Goal: Information Seeking & Learning: Learn about a topic

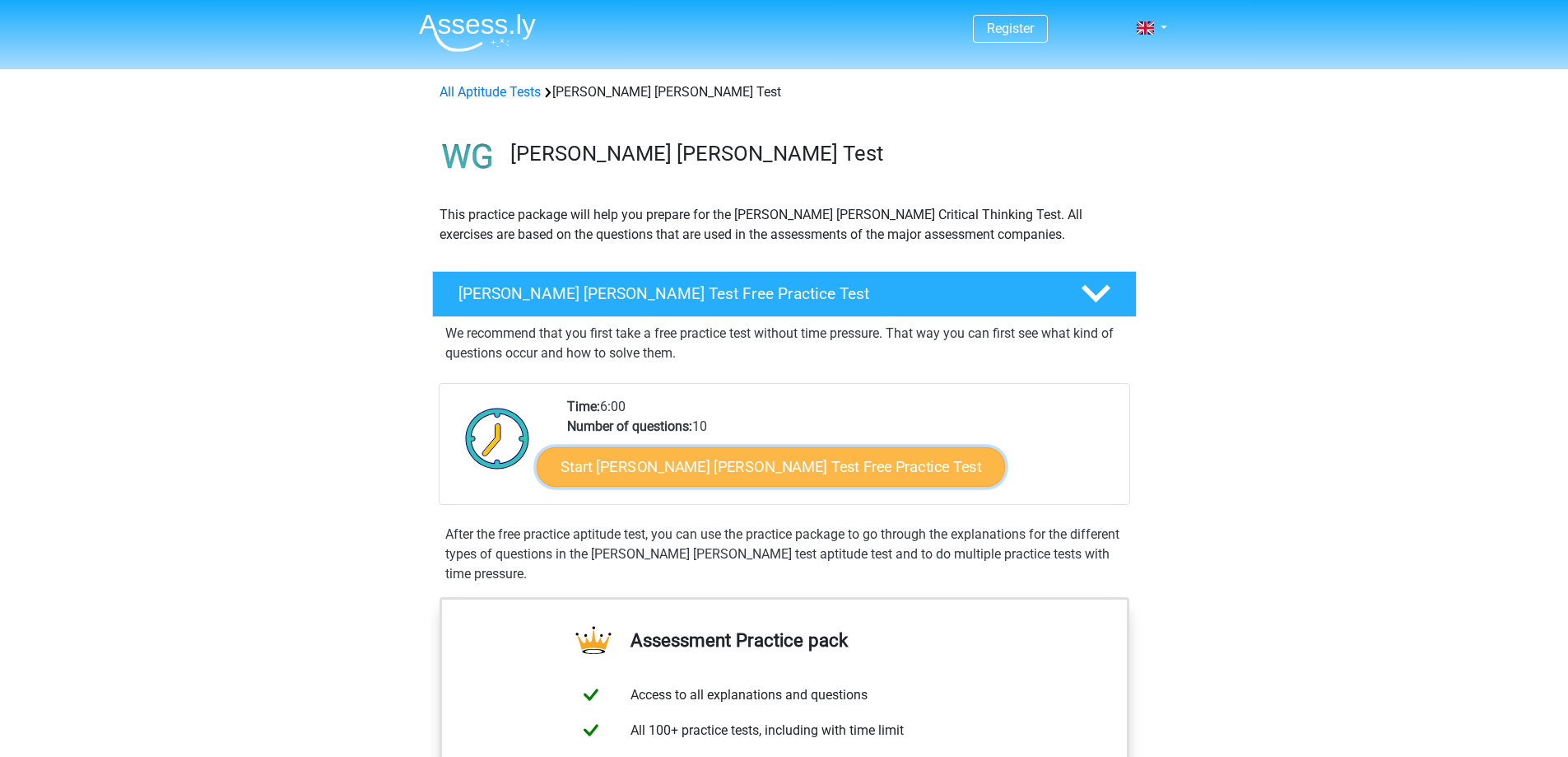
click at [803, 473] on link "Start Watson Glaser Test Free Practice Test" at bounding box center [770, 466] width 468 height 39
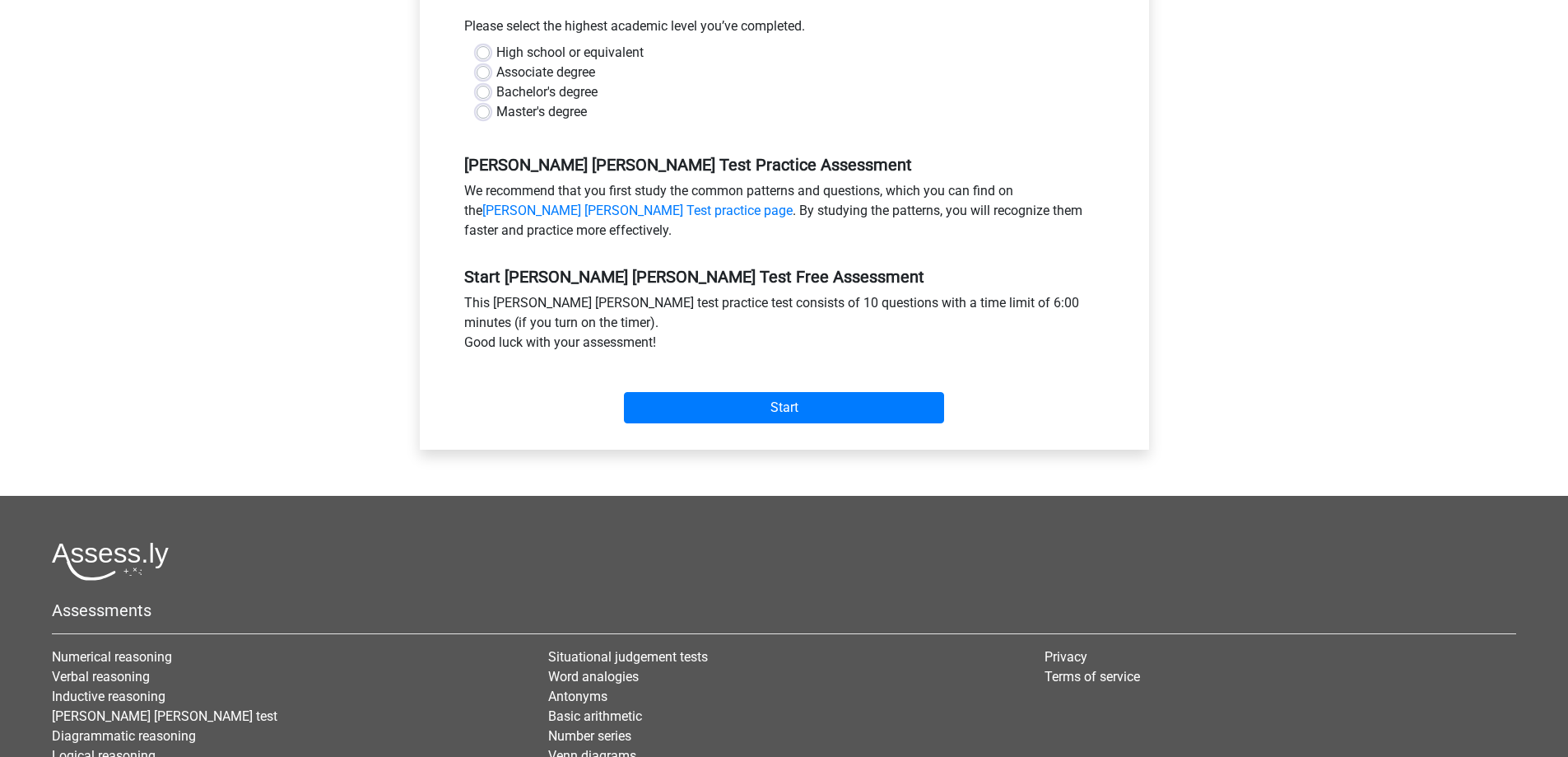
scroll to position [411, 0]
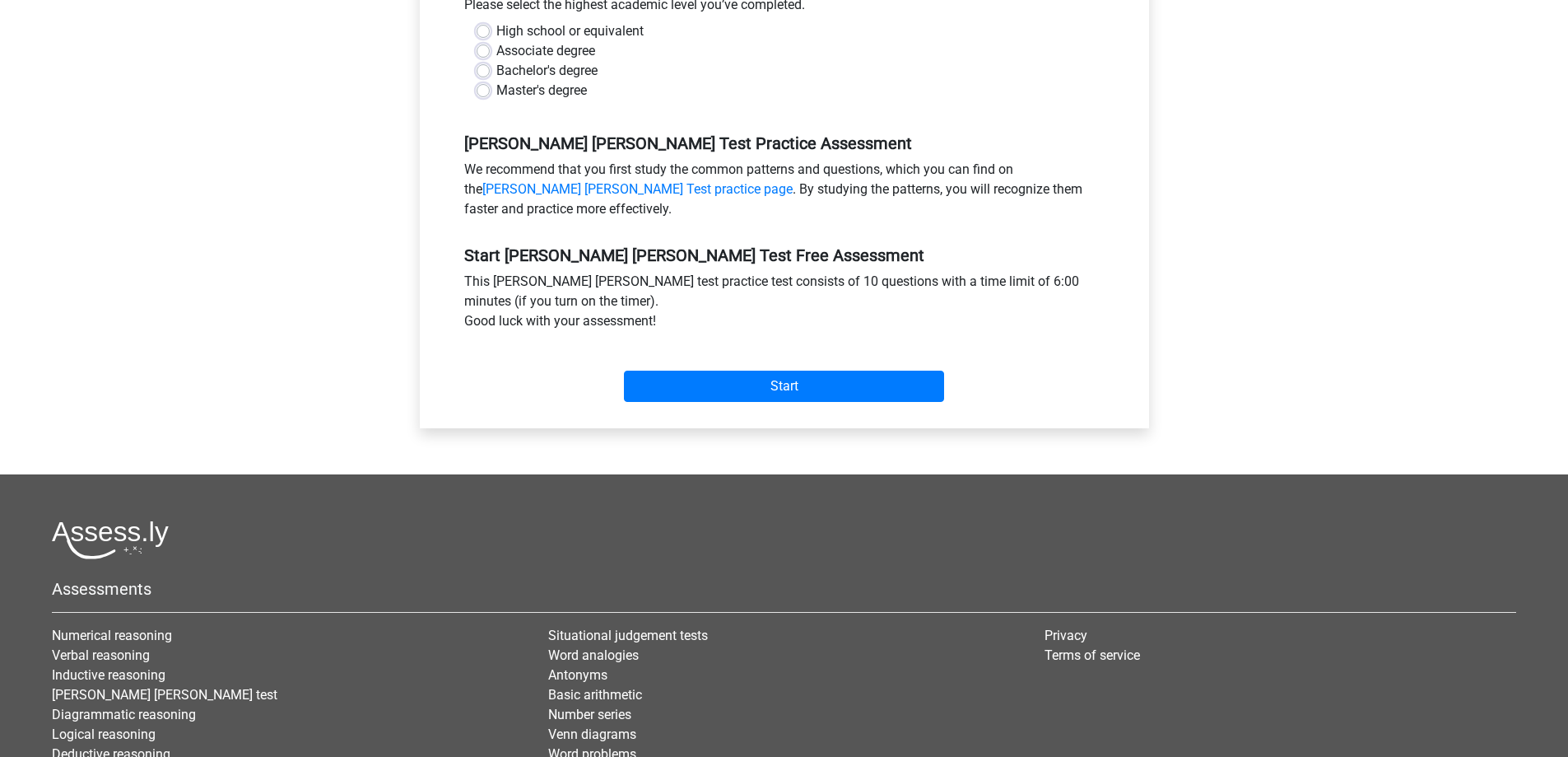
click at [563, 61] on label "Bachelor's degree" at bounding box center [547, 71] width 102 height 20
click at [490, 61] on input "Bachelor's degree" at bounding box center [483, 69] width 13 height 17
radio input "true"
click at [687, 370] on input "Start" at bounding box center [784, 386] width 320 height 32
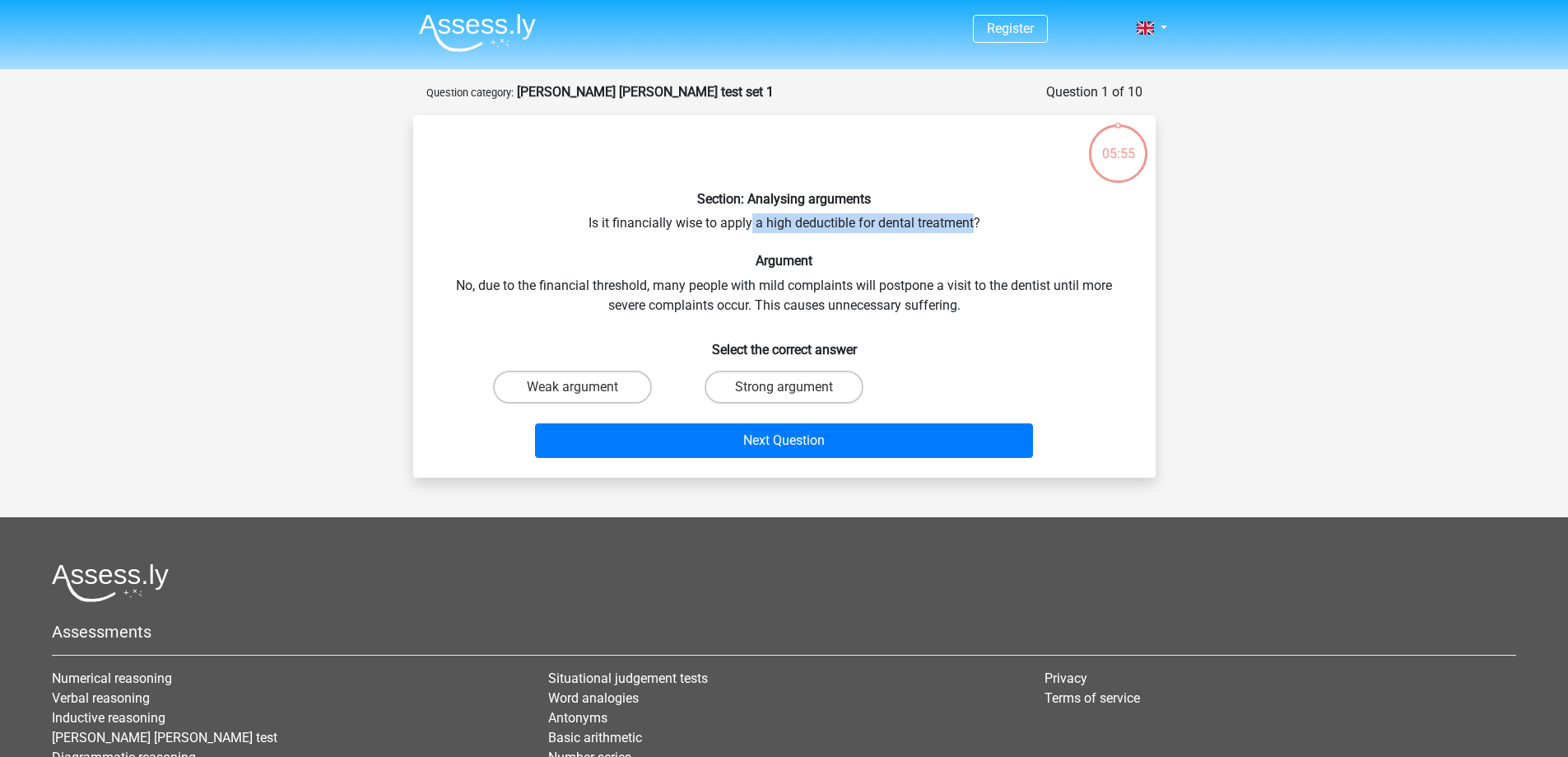
drag, startPoint x: 749, startPoint y: 226, endPoint x: 979, endPoint y: 229, distance: 230.0
click at [979, 229] on div "Section: Analysing arguments Is it financially wise to apply a high deductible …" at bounding box center [784, 297] width 729 height 336
click at [990, 232] on div "Section: Analysing arguments Is it financially wise to apply a high deductible …" at bounding box center [784, 297] width 729 height 336
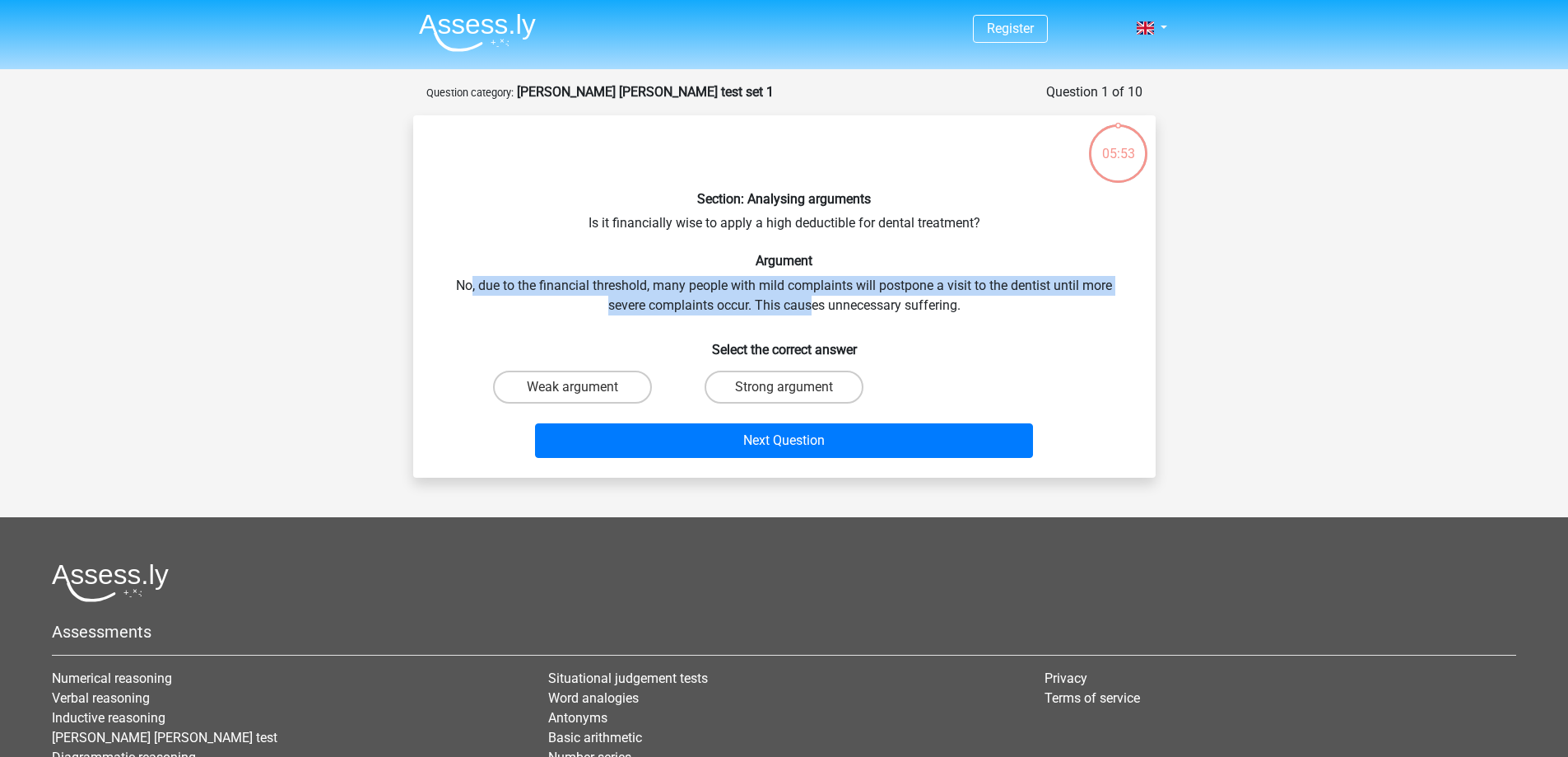
drag, startPoint x: 472, startPoint y: 291, endPoint x: 993, endPoint y: 346, distance: 523.9
click at [815, 296] on div "Section: Analysing arguments Is it financially wise to apply a high deductible …" at bounding box center [784, 297] width 729 height 336
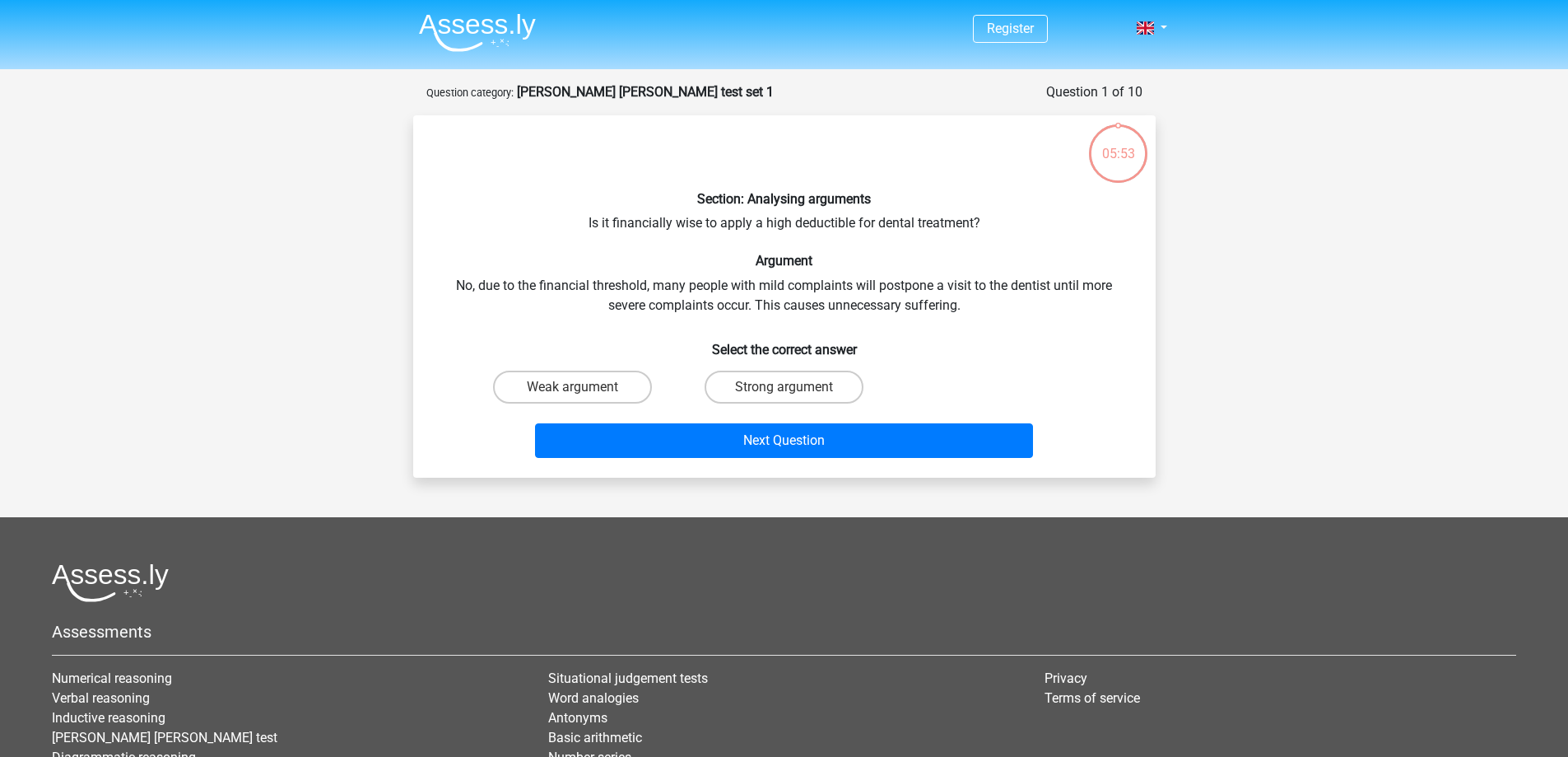
click at [1007, 347] on h6 "Select the correct answer" at bounding box center [784, 342] width 690 height 29
drag, startPoint x: 643, startPoint y: 221, endPoint x: 979, endPoint y: 243, distance: 336.7
click at [979, 243] on div "Section: Analysing arguments Is it financially wise to apply a high deductible …" at bounding box center [784, 297] width 729 height 336
drag, startPoint x: 1007, startPoint y: 262, endPoint x: 1026, endPoint y: 268, distance: 19.9
click at [1026, 268] on h6 "Argument" at bounding box center [784, 261] width 690 height 16
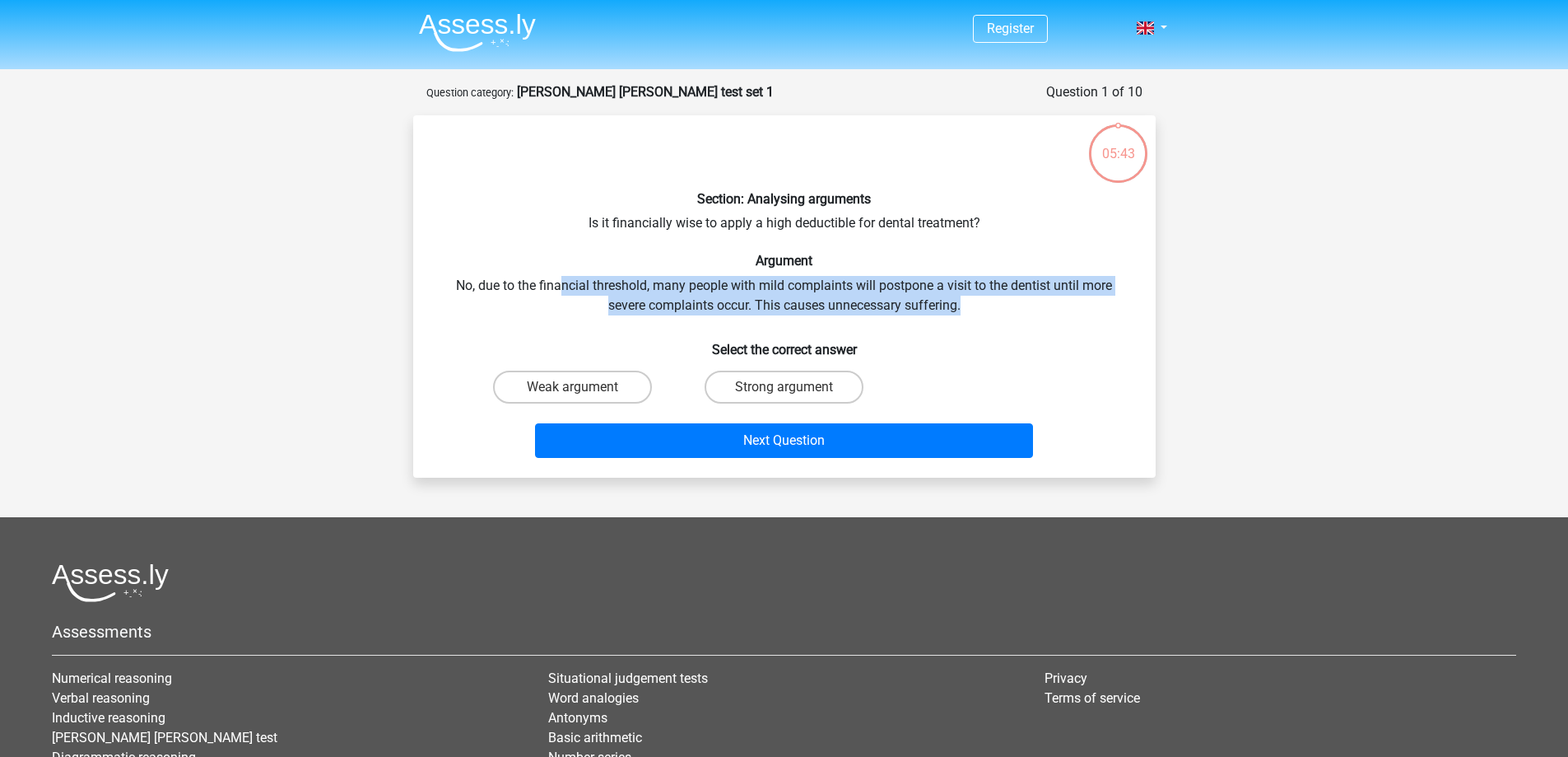
drag, startPoint x: 557, startPoint y: 284, endPoint x: 1135, endPoint y: 303, distance: 578.3
click at [1135, 303] on div "Section: Analysing arguments Is it financially wise to apply a high deductible …" at bounding box center [784, 297] width 729 height 336
click at [753, 388] on label "Strong argument" at bounding box center [784, 387] width 159 height 33
click at [784, 388] on input "Strong argument" at bounding box center [789, 392] width 10 height 11
radio input "true"
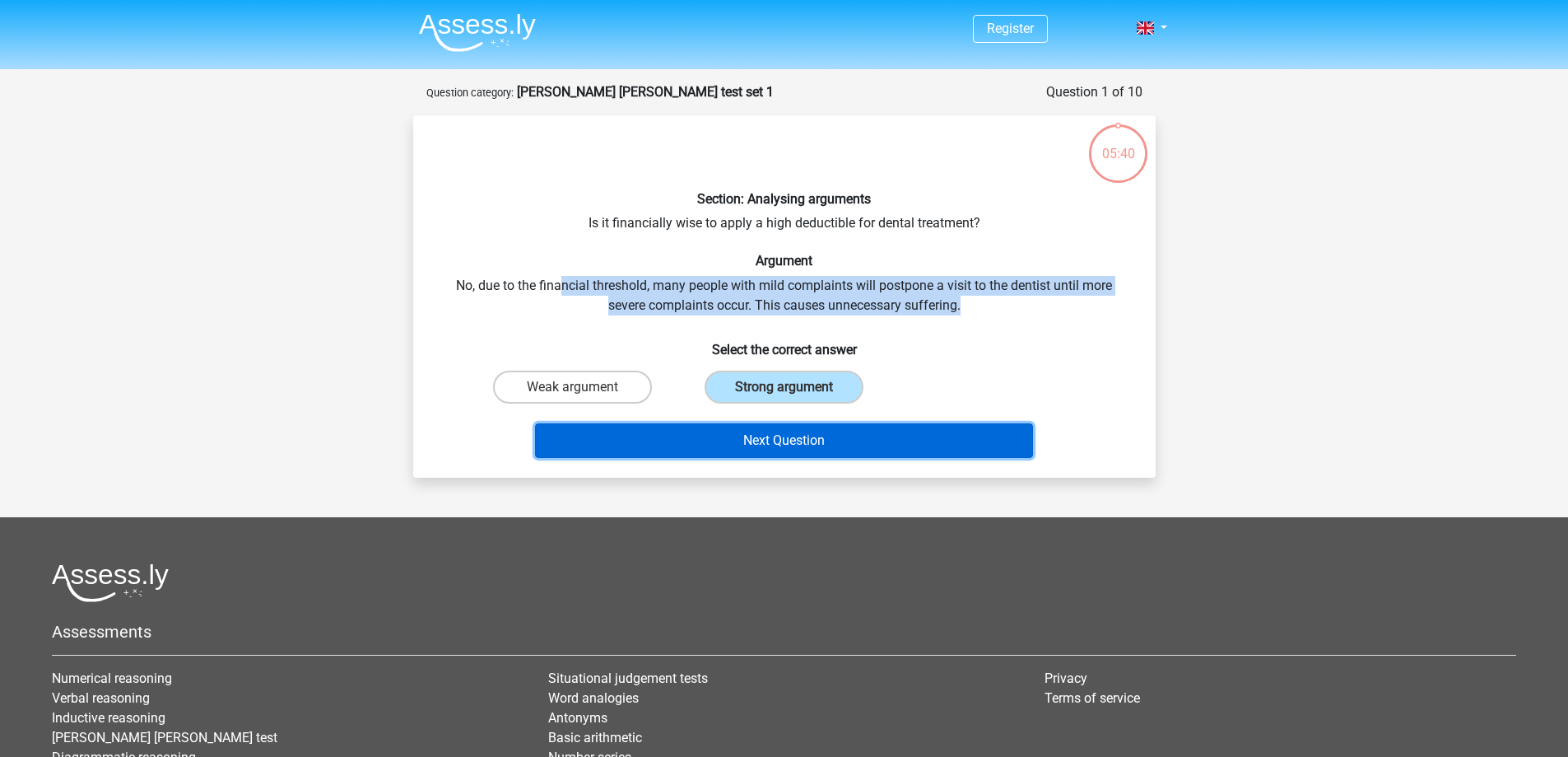
click at [816, 431] on button "Next Question" at bounding box center [783, 441] width 498 height 35
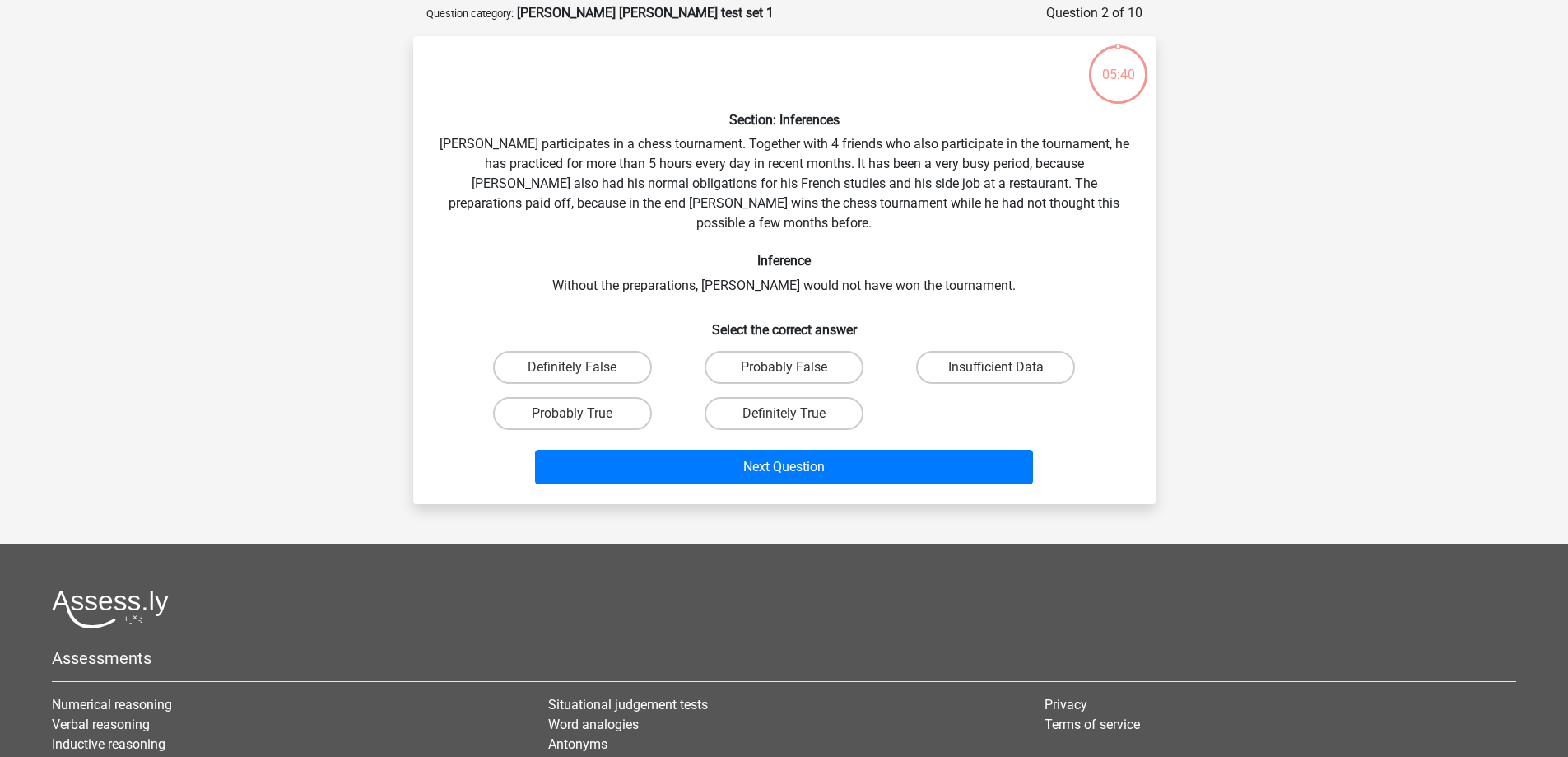
scroll to position [82, 0]
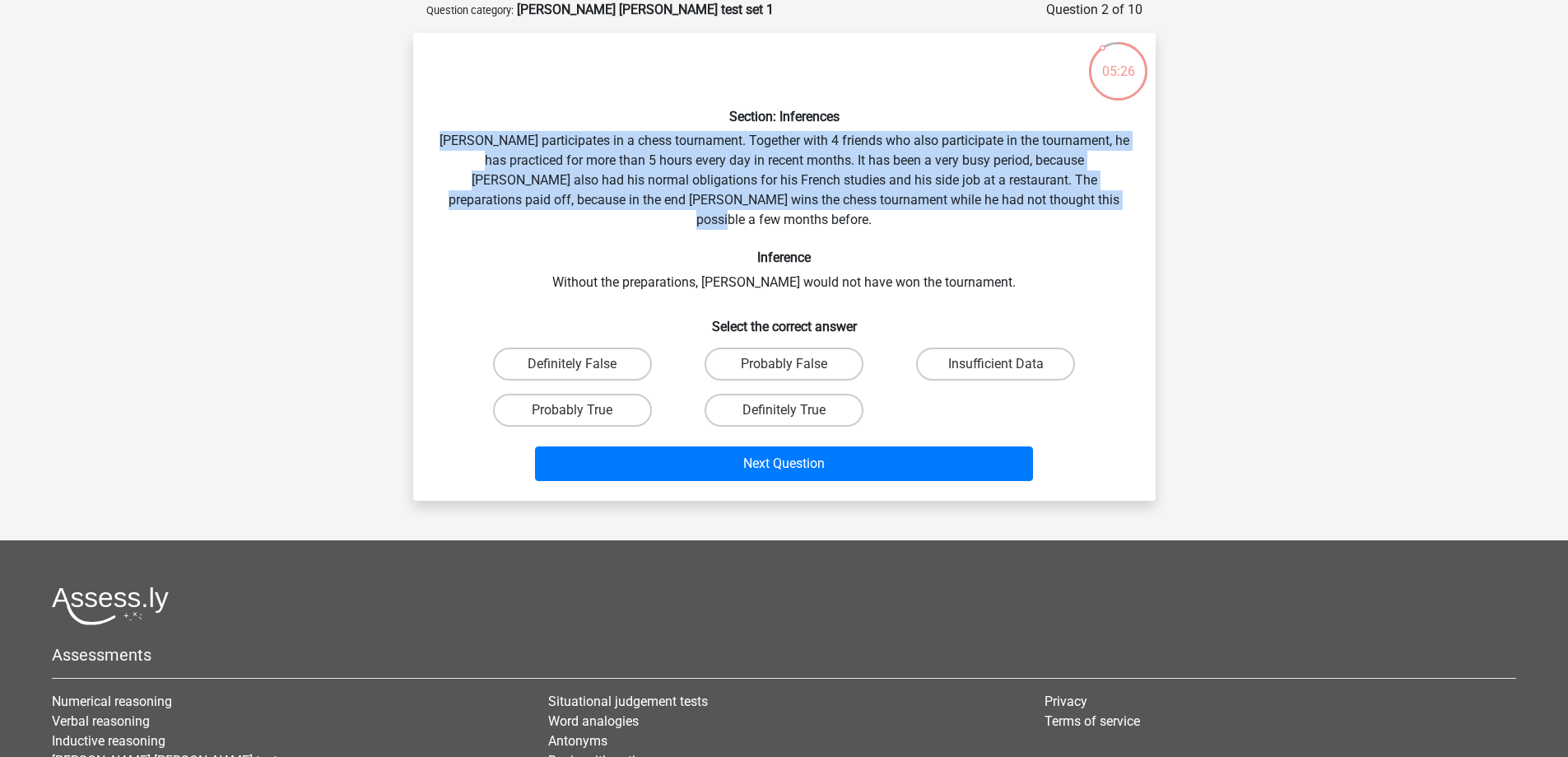
drag, startPoint x: 445, startPoint y: 137, endPoint x: 1150, endPoint y: 196, distance: 707.5
click at [1150, 196] on div "Section: Inferences Pablo participates in a chess tournament. Together with 4 f…" at bounding box center [784, 267] width 743 height 467
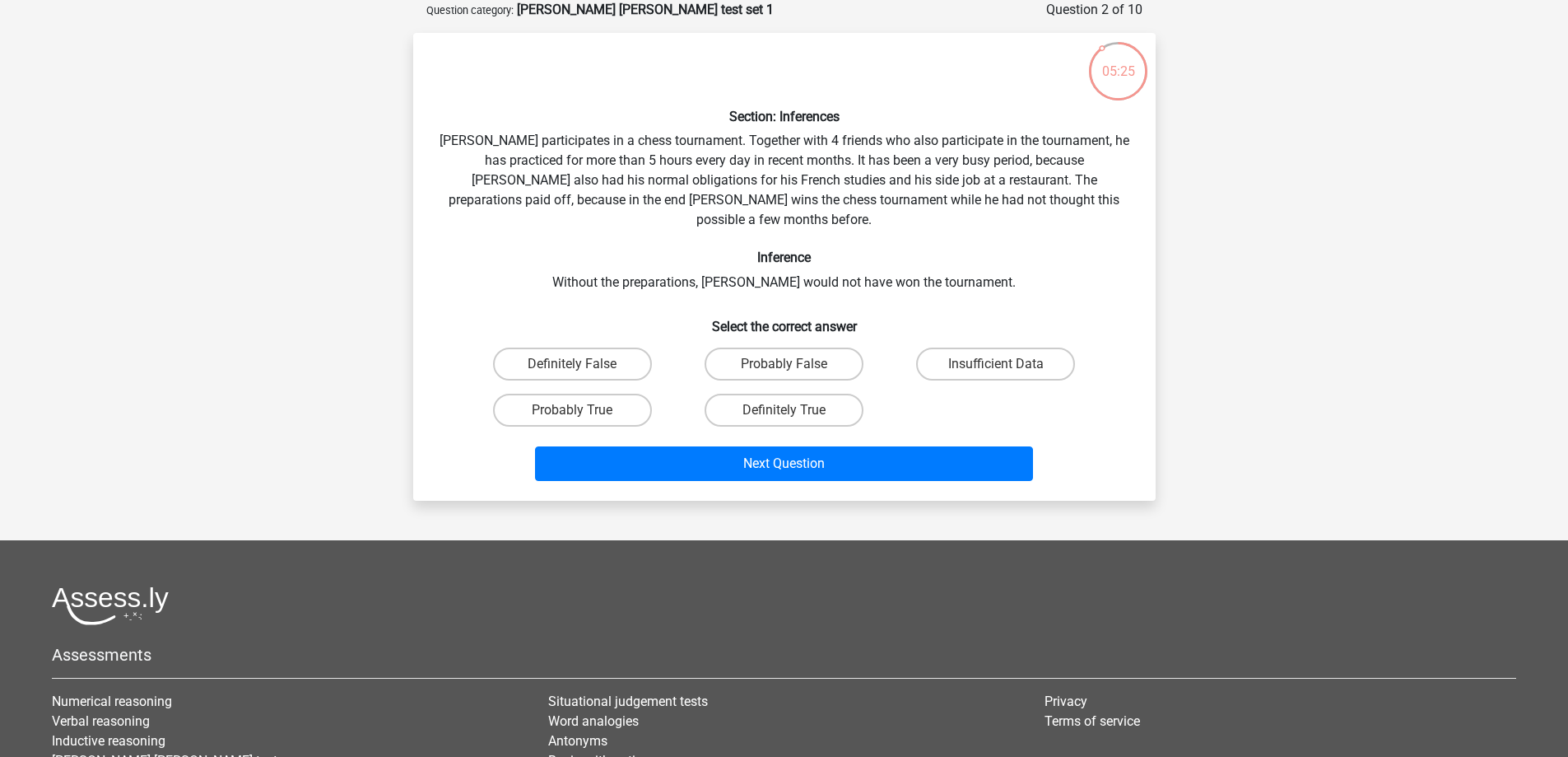
click at [1081, 252] on div "Section: Inferences Pablo participates in a chess tournament. Together with 4 f…" at bounding box center [784, 267] width 729 height 441
drag, startPoint x: 673, startPoint y: 263, endPoint x: 1006, endPoint y: 269, distance: 333.1
click at [1006, 269] on div "Section: Inferences Pablo participates in a chess tournament. Together with 4 f…" at bounding box center [784, 267] width 729 height 441
click at [982, 308] on h6 "Select the correct answer" at bounding box center [784, 319] width 690 height 29
click at [986, 347] on label "Insufficient Data" at bounding box center [996, 364] width 159 height 33
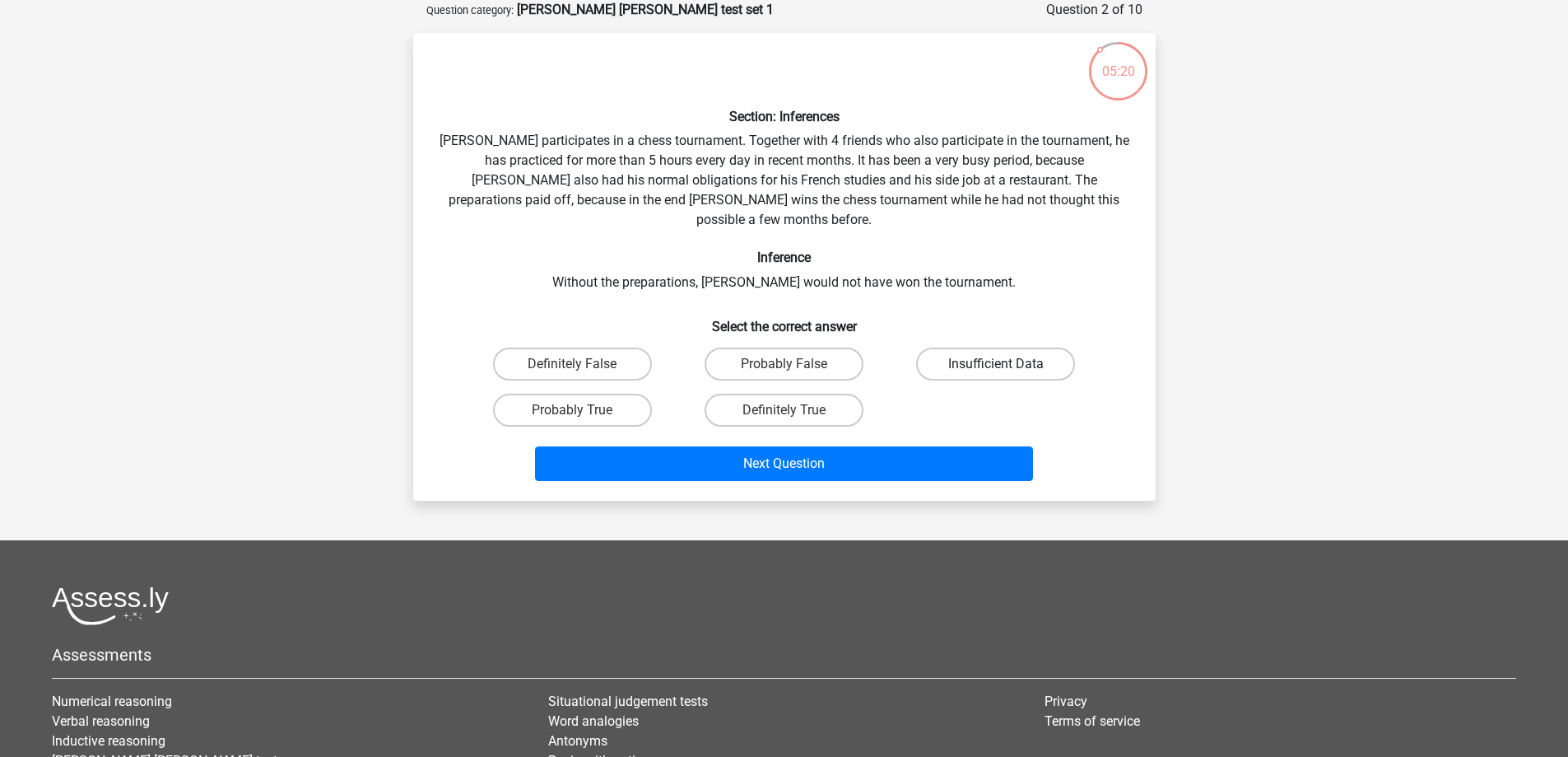
click at [996, 364] on input "Insufficient Data" at bounding box center [1001, 369] width 10 height 11
radio input "true"
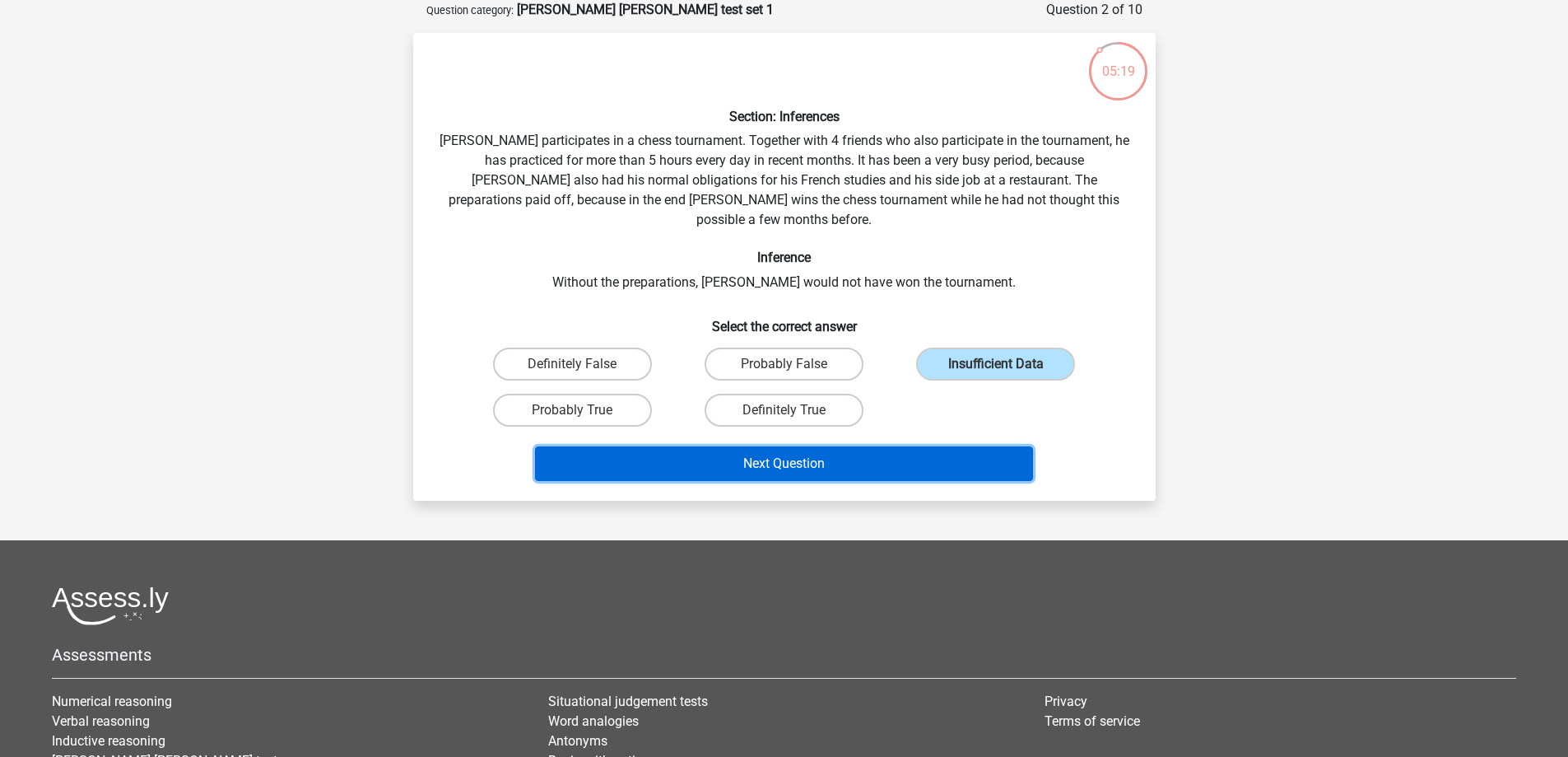
click at [846, 446] on button "Next Question" at bounding box center [783, 464] width 498 height 35
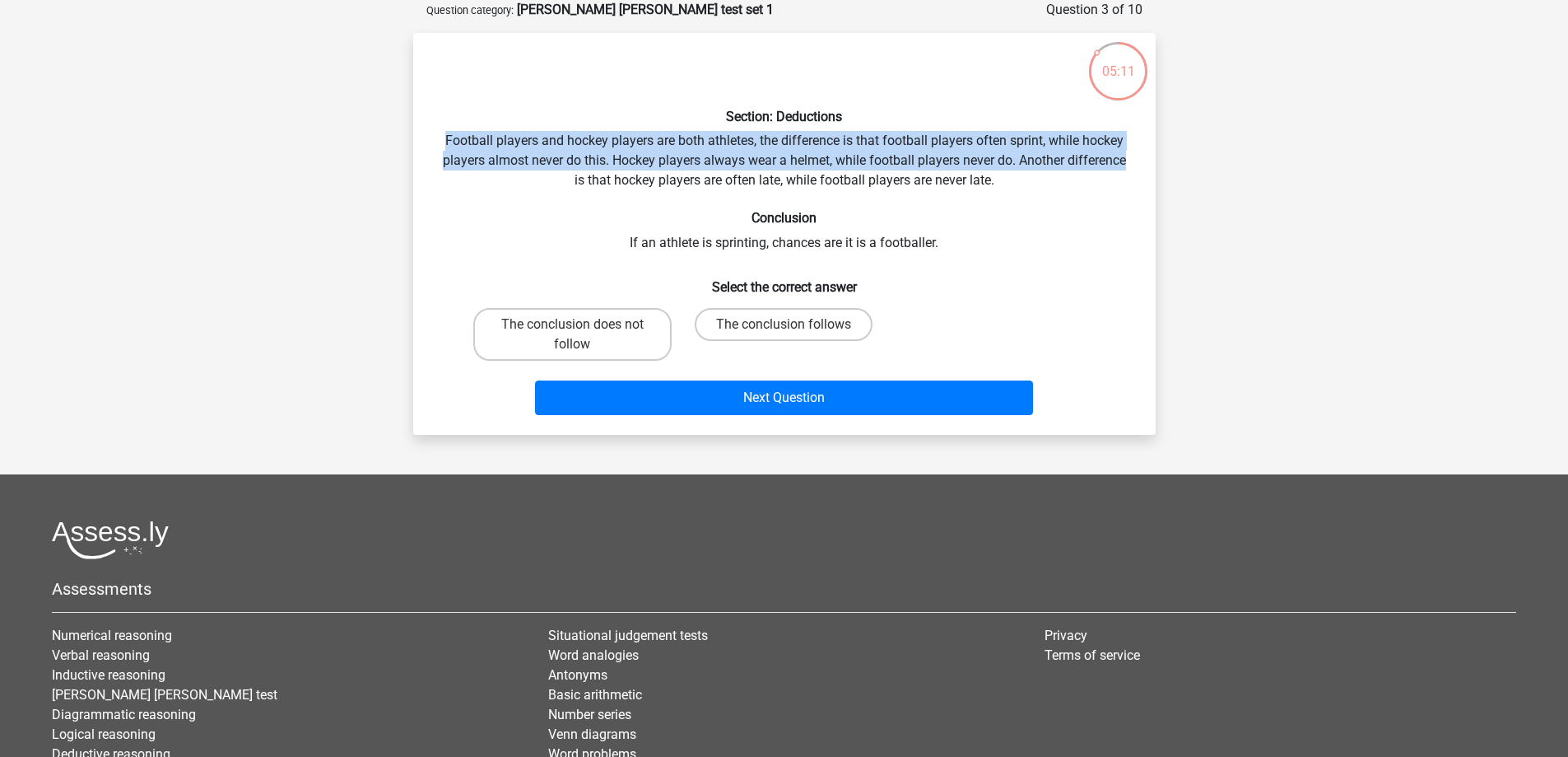
drag, startPoint x: 435, startPoint y: 137, endPoint x: 1162, endPoint y: 158, distance: 727.3
click at [1162, 158] on div "05:11 Question 3 of 10 Question category: watson glaser test set 1 Section: Ded…" at bounding box center [784, 217] width 769 height 435
click at [794, 165] on div "Section: Deductions Football players and hockey players are both athletes, the …" at bounding box center [784, 234] width 729 height 375
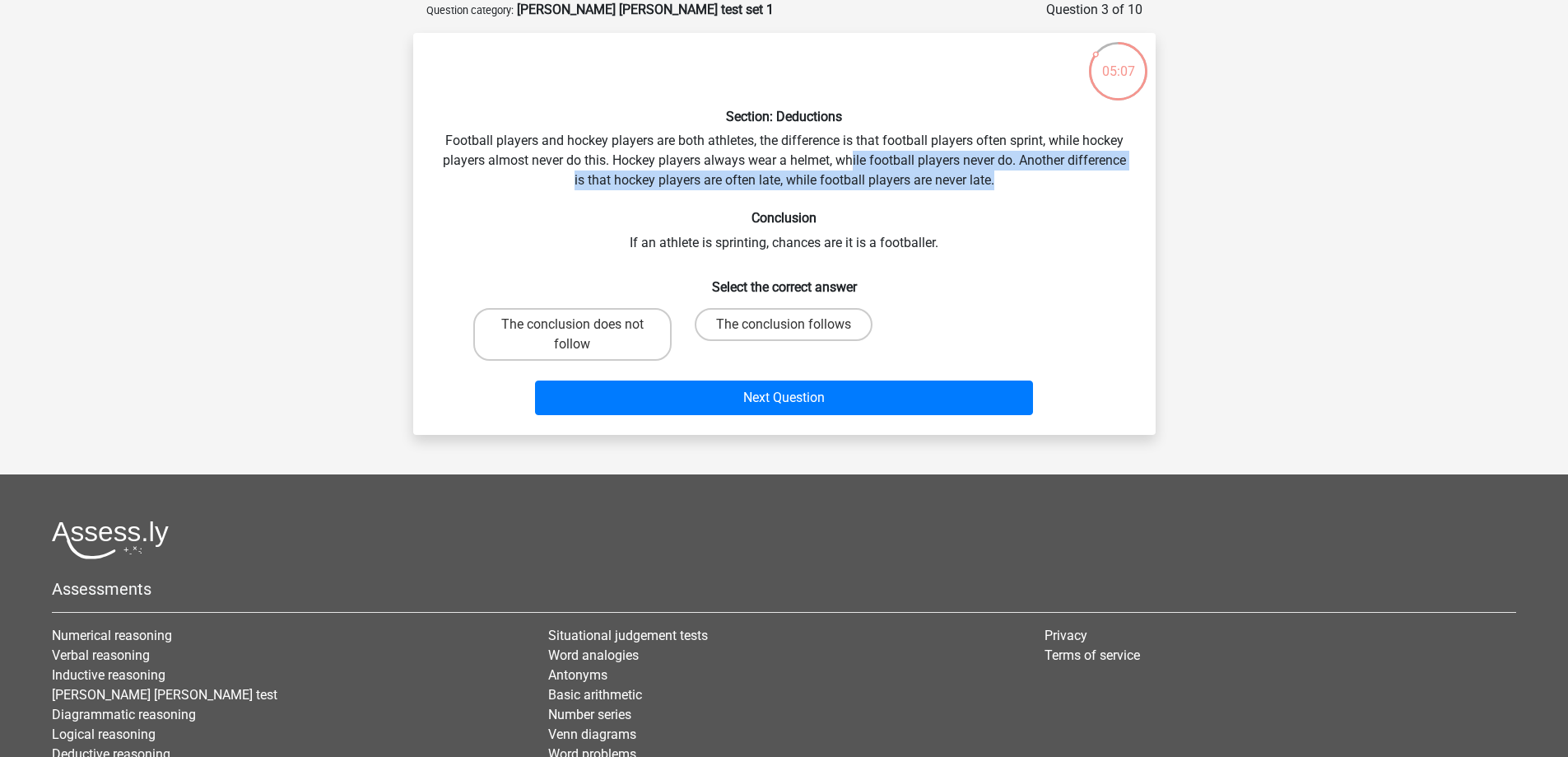
drag, startPoint x: 851, startPoint y: 161, endPoint x: 1112, endPoint y: 180, distance: 261.7
click at [1112, 180] on div "Section: Deductions Football players and hockey players are both athletes, the …" at bounding box center [784, 234] width 729 height 375
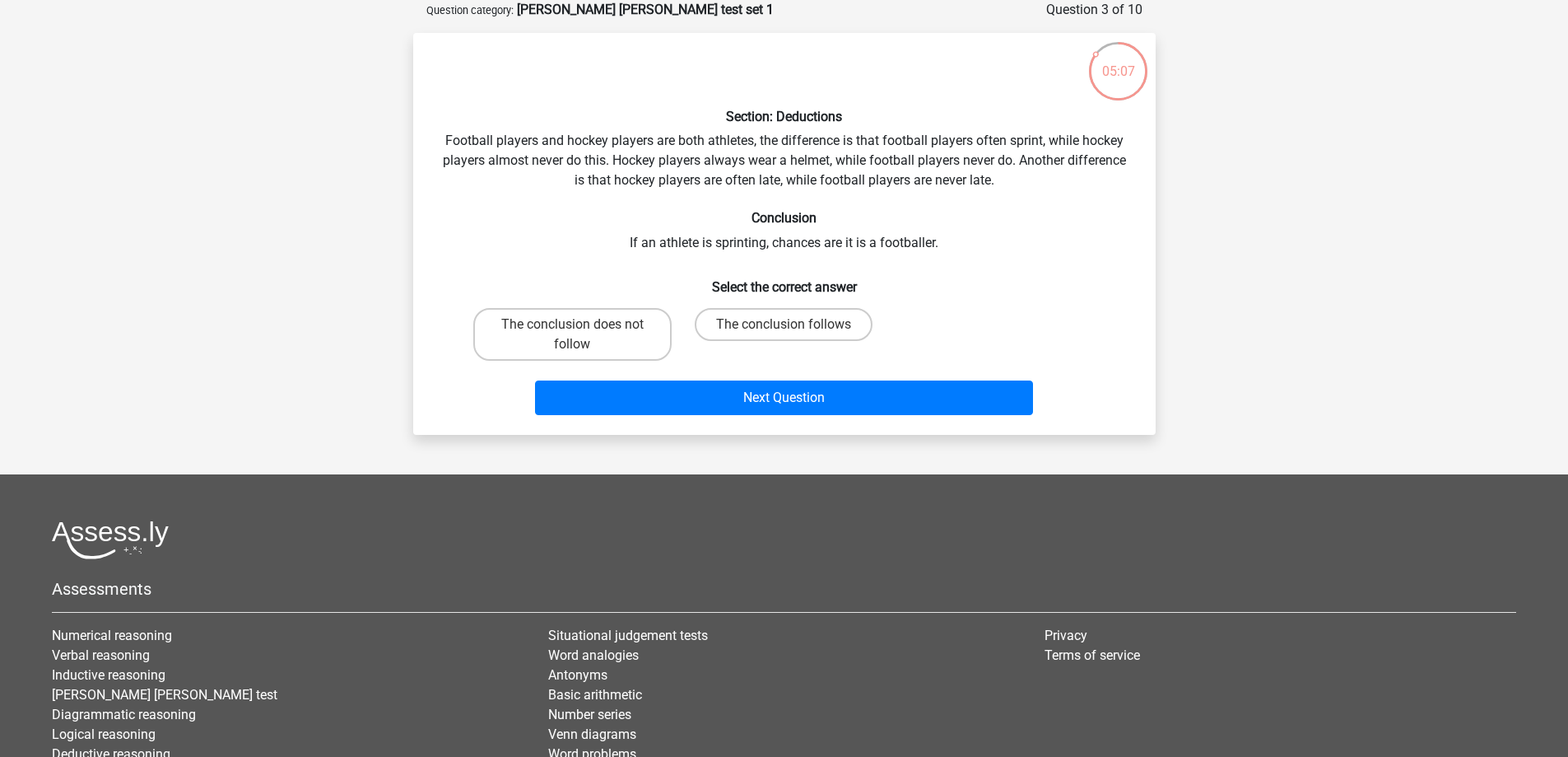
click at [991, 200] on div "Section: Deductions Football players and hockey players are both athletes, the …" at bounding box center [784, 234] width 729 height 375
drag, startPoint x: 862, startPoint y: 184, endPoint x: 1012, endPoint y: 185, distance: 150.0
click at [1007, 183] on div "Section: Deductions Football players and hockey players are both athletes, the …" at bounding box center [784, 234] width 729 height 375
click at [1085, 231] on div "Section: Deductions Football players and hockey players are both athletes, the …" at bounding box center [784, 234] width 729 height 375
drag, startPoint x: 724, startPoint y: 236, endPoint x: 980, endPoint y: 281, distance: 259.9
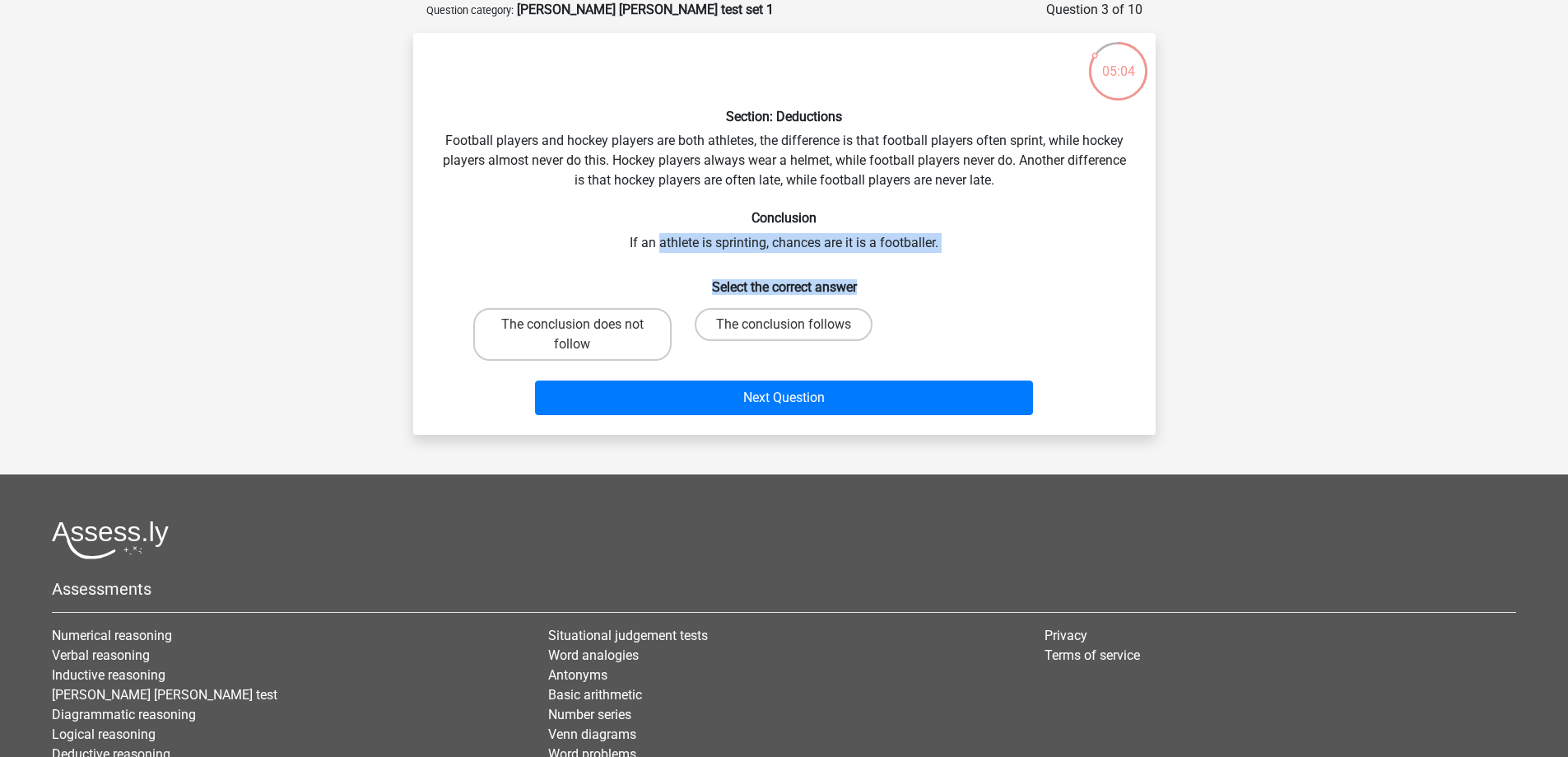
click at [962, 256] on div "Section: Deductions Football players and hockey players are both athletes, the …" at bounding box center [784, 234] width 729 height 375
click at [981, 281] on h6 "Select the correct answer" at bounding box center [784, 280] width 690 height 29
click at [837, 328] on label "The conclusion follows" at bounding box center [783, 325] width 178 height 33
click at [794, 328] on input "The conclusion follows" at bounding box center [789, 330] width 10 height 11
radio input "true"
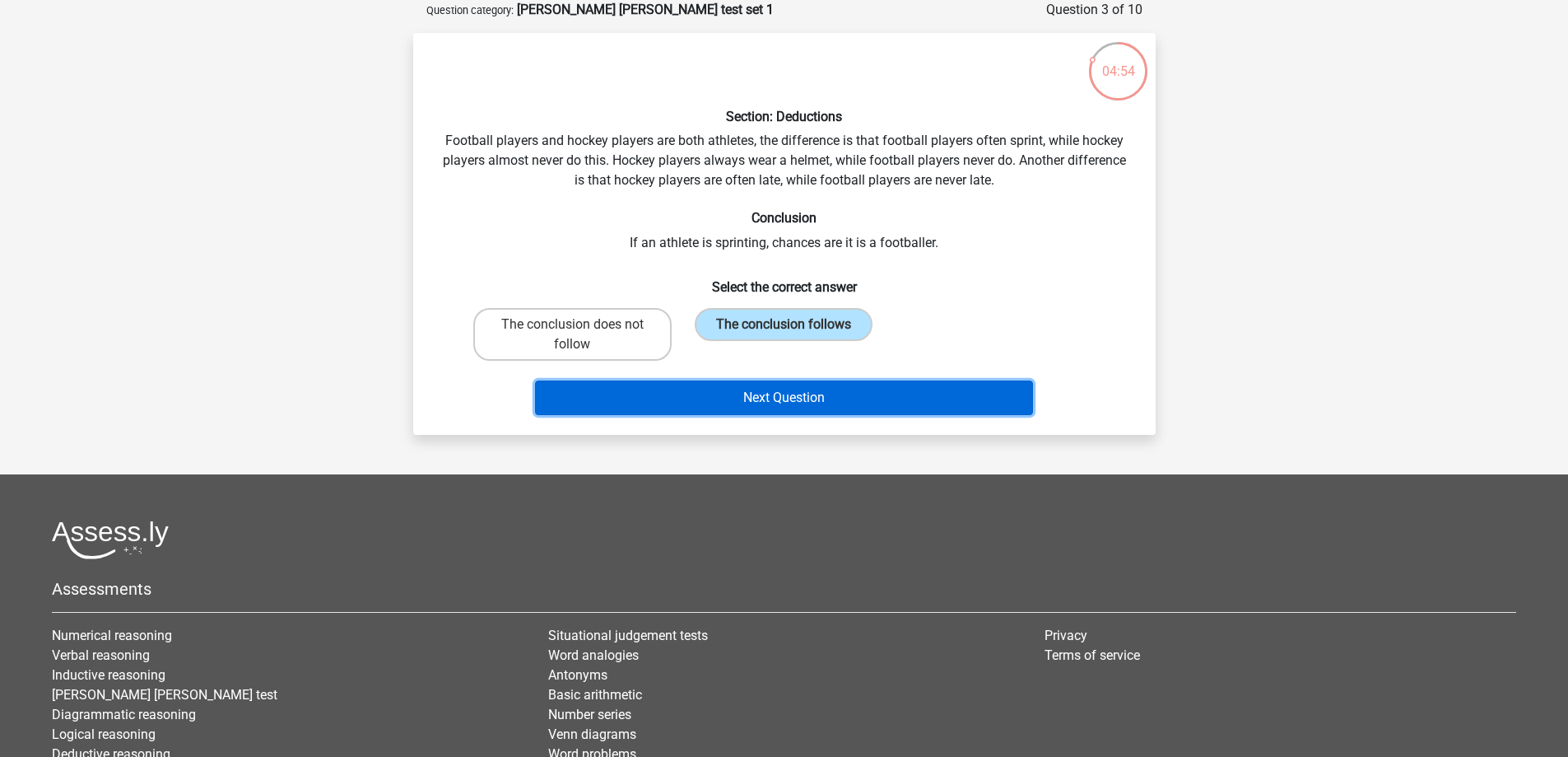
click at [858, 392] on button "Next Question" at bounding box center [783, 398] width 498 height 35
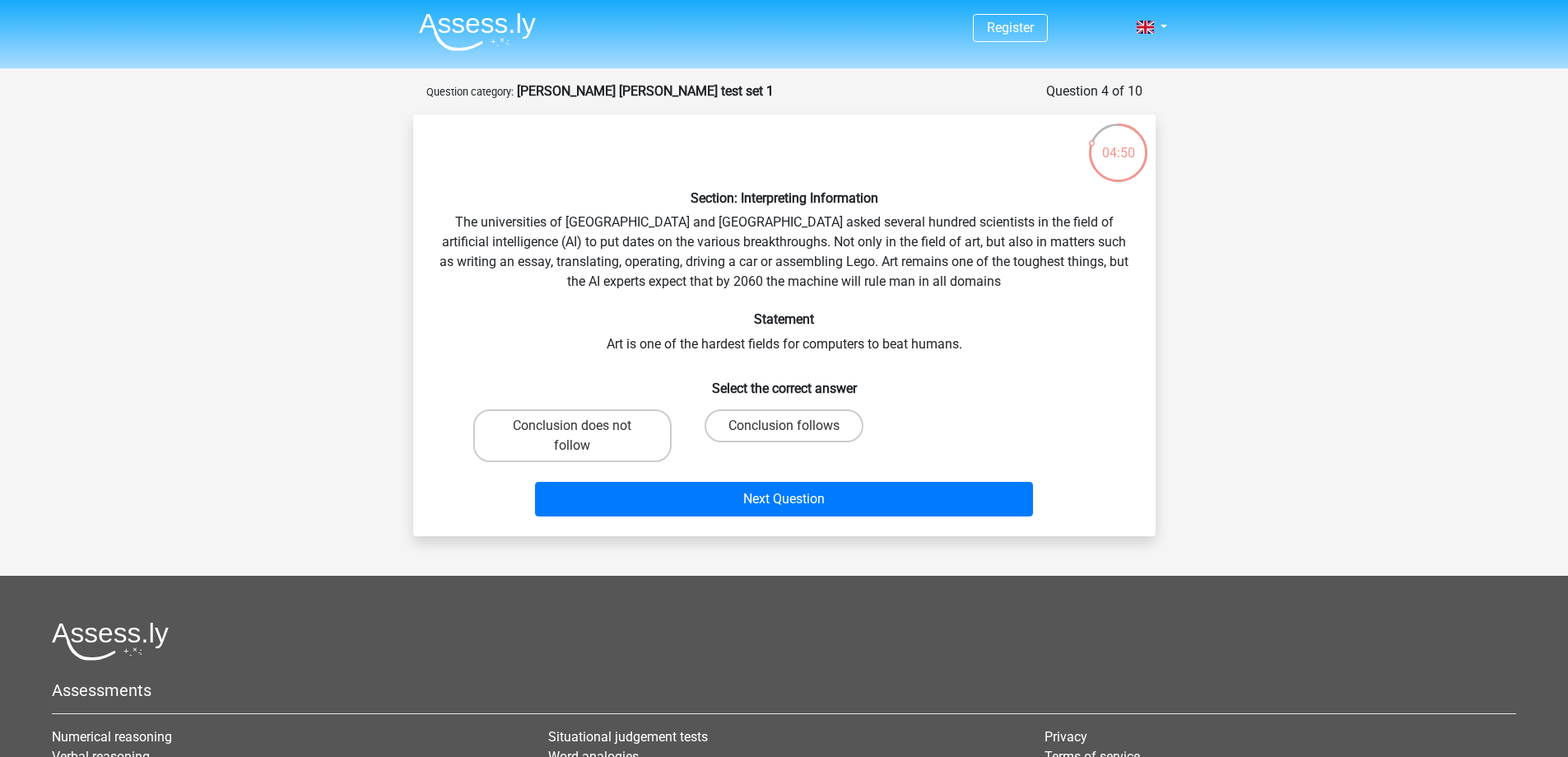
scroll to position [0, 0]
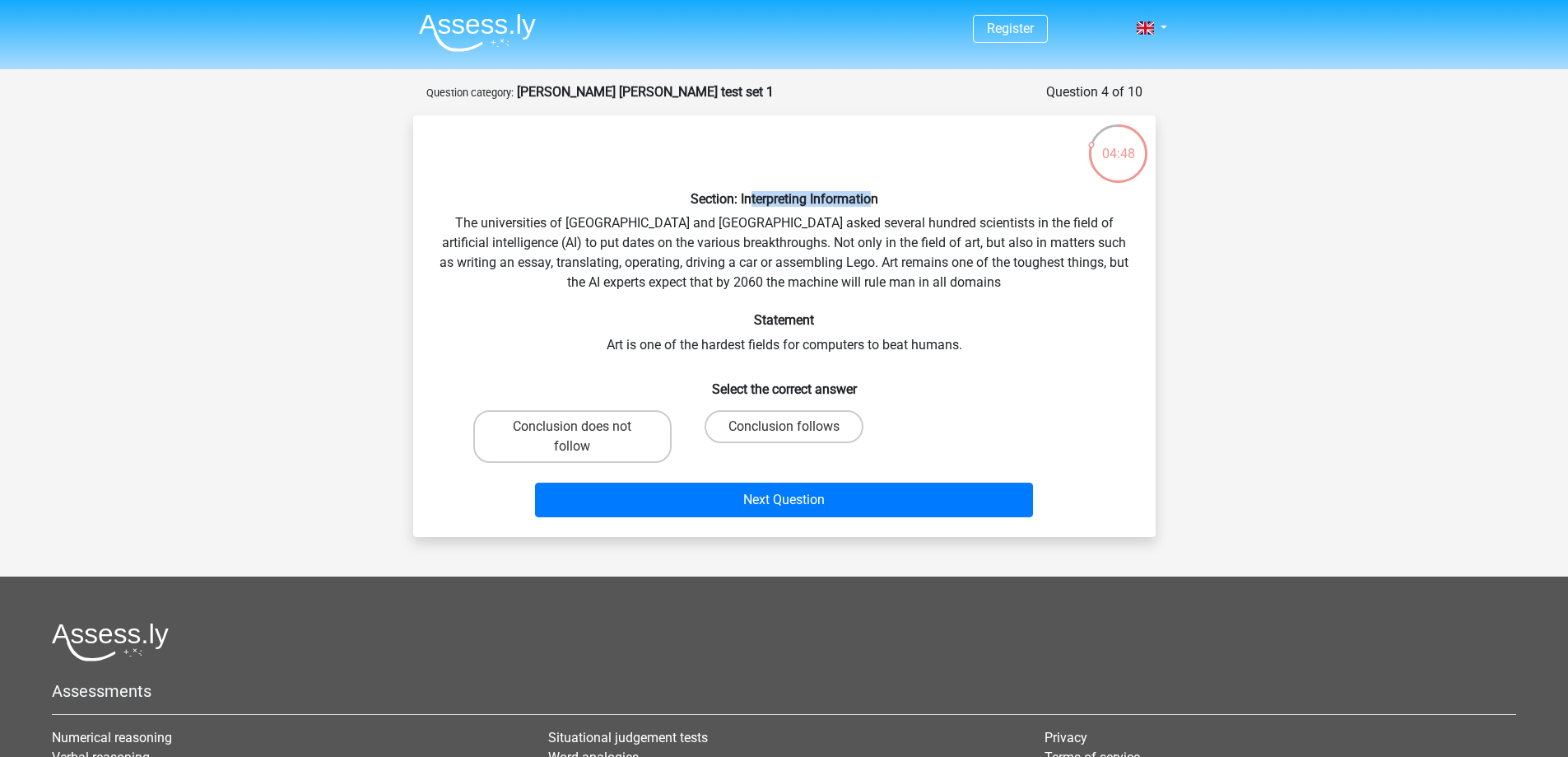
drag, startPoint x: 747, startPoint y: 200, endPoint x: 874, endPoint y: 200, distance: 127.0
click at [874, 200] on h6 "Section: Interpreting Information" at bounding box center [784, 199] width 690 height 16
click at [584, 211] on div "Section: Interpreting Information The universities of Oxford and Yale asked sev…" at bounding box center [784, 326] width 729 height 396
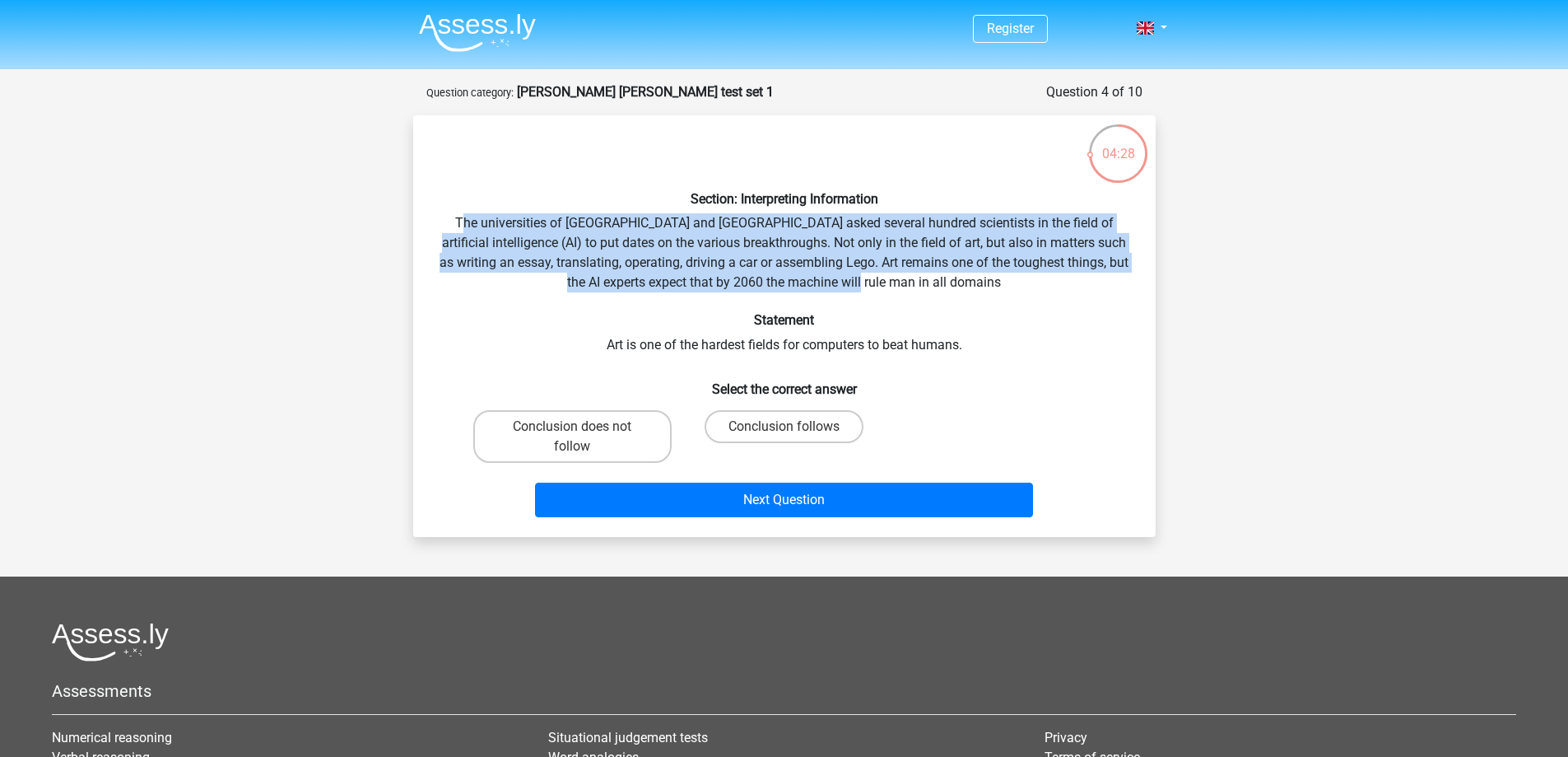
drag, startPoint x: 538, startPoint y: 218, endPoint x: 994, endPoint y: 289, distance: 461.5
click at [972, 284] on div "Section: Interpreting Information The universities of Oxford and Yale asked sev…" at bounding box center [784, 326] width 729 height 396
click at [1005, 289] on div "Section: Interpreting Information The universities of Oxford and Yale asked sev…" at bounding box center [784, 326] width 729 height 396
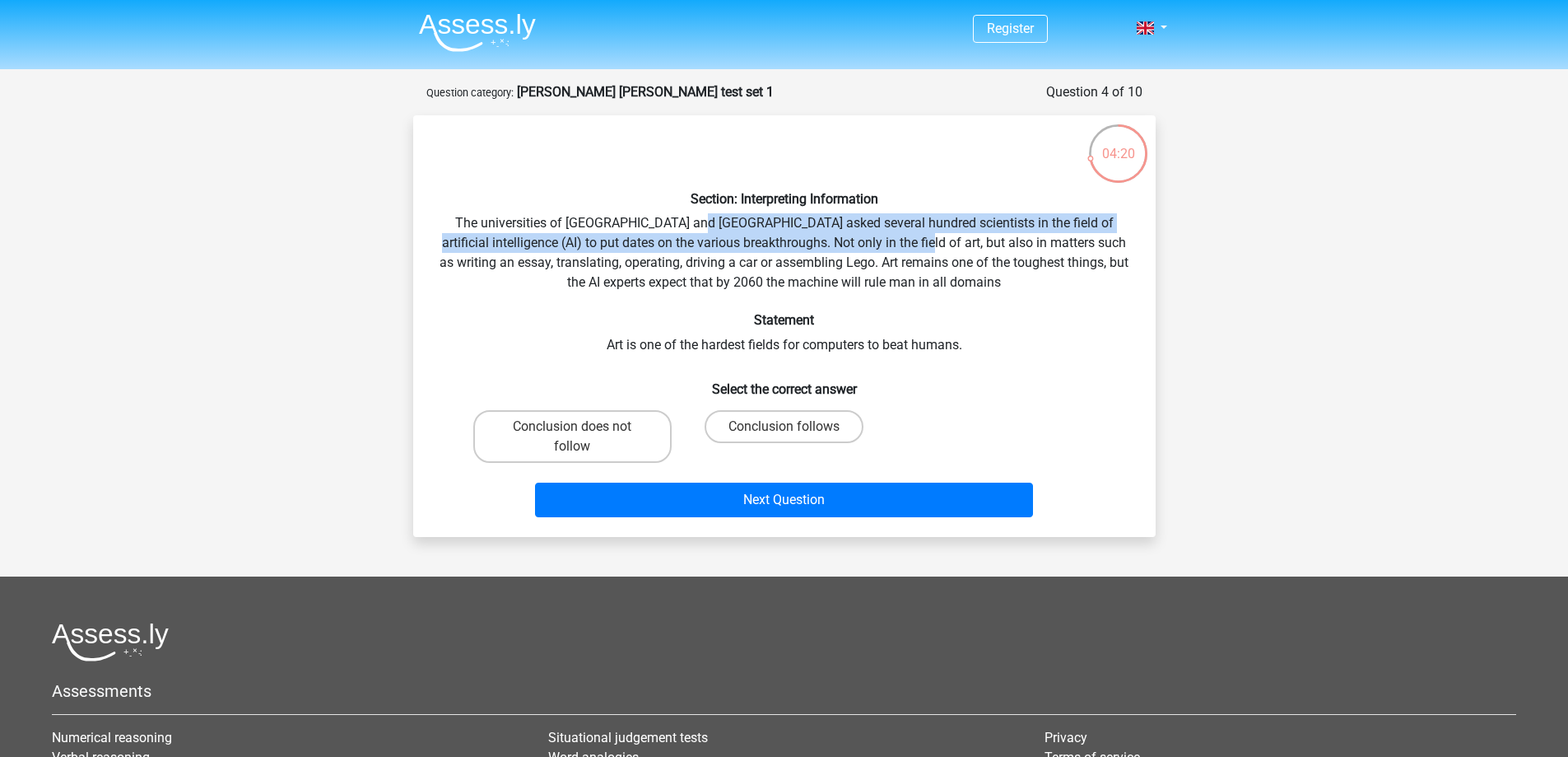
drag, startPoint x: 702, startPoint y: 222, endPoint x: 1092, endPoint y: 315, distance: 400.9
click at [919, 250] on div "Section: Interpreting Information The universities of Oxford and Yale asked sev…" at bounding box center [784, 326] width 729 height 396
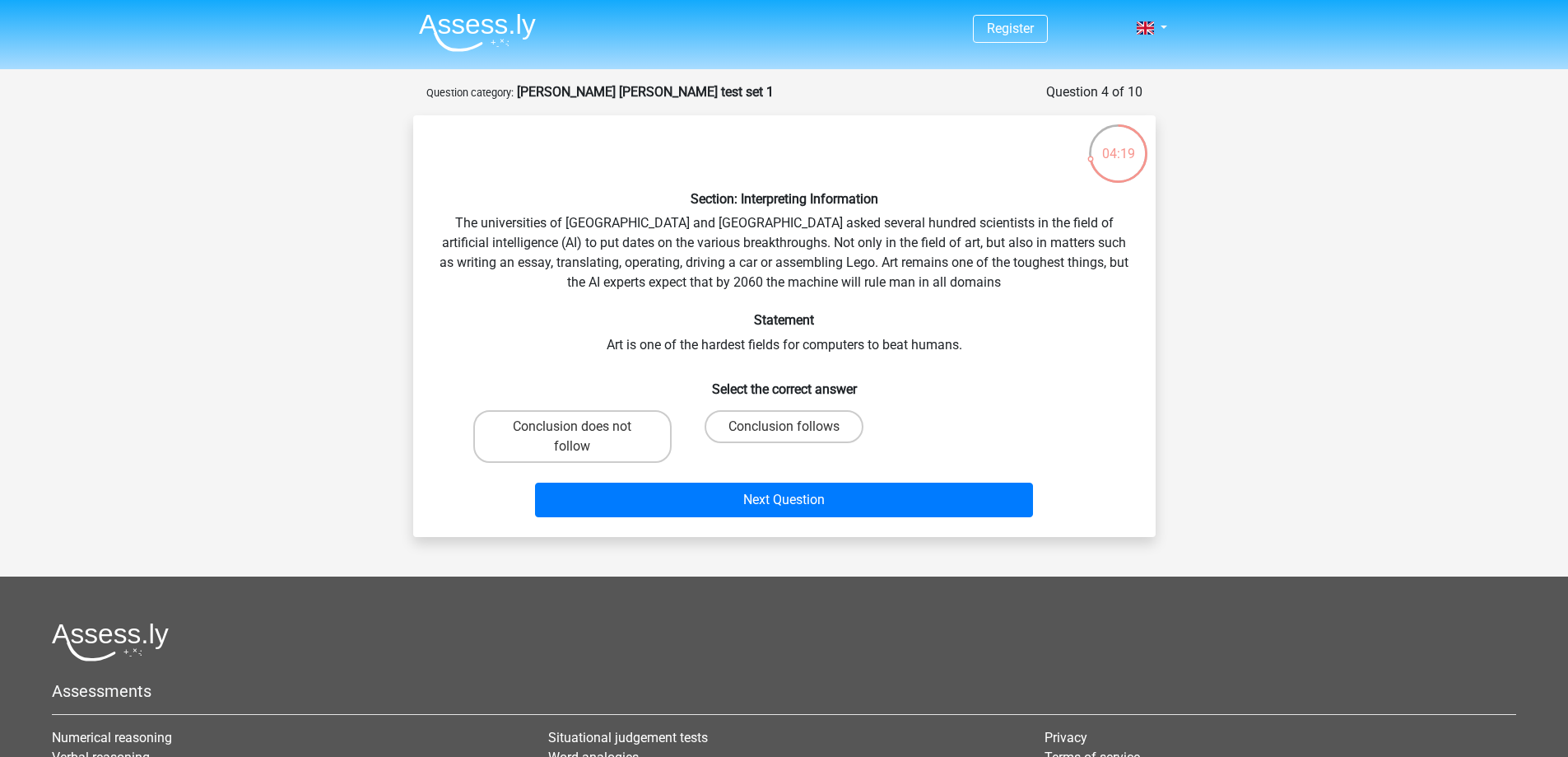
click at [1125, 319] on h6 "Statement" at bounding box center [784, 320] width 690 height 16
drag, startPoint x: 613, startPoint y: 344, endPoint x: 970, endPoint y: 340, distance: 357.0
click at [969, 340] on div "Section: Interpreting Information The universities of Oxford and Yale asked sev…" at bounding box center [784, 326] width 729 height 396
click at [982, 347] on div "Section: Interpreting Information The universities of Oxford and Yale asked sev…" at bounding box center [784, 326] width 729 height 396
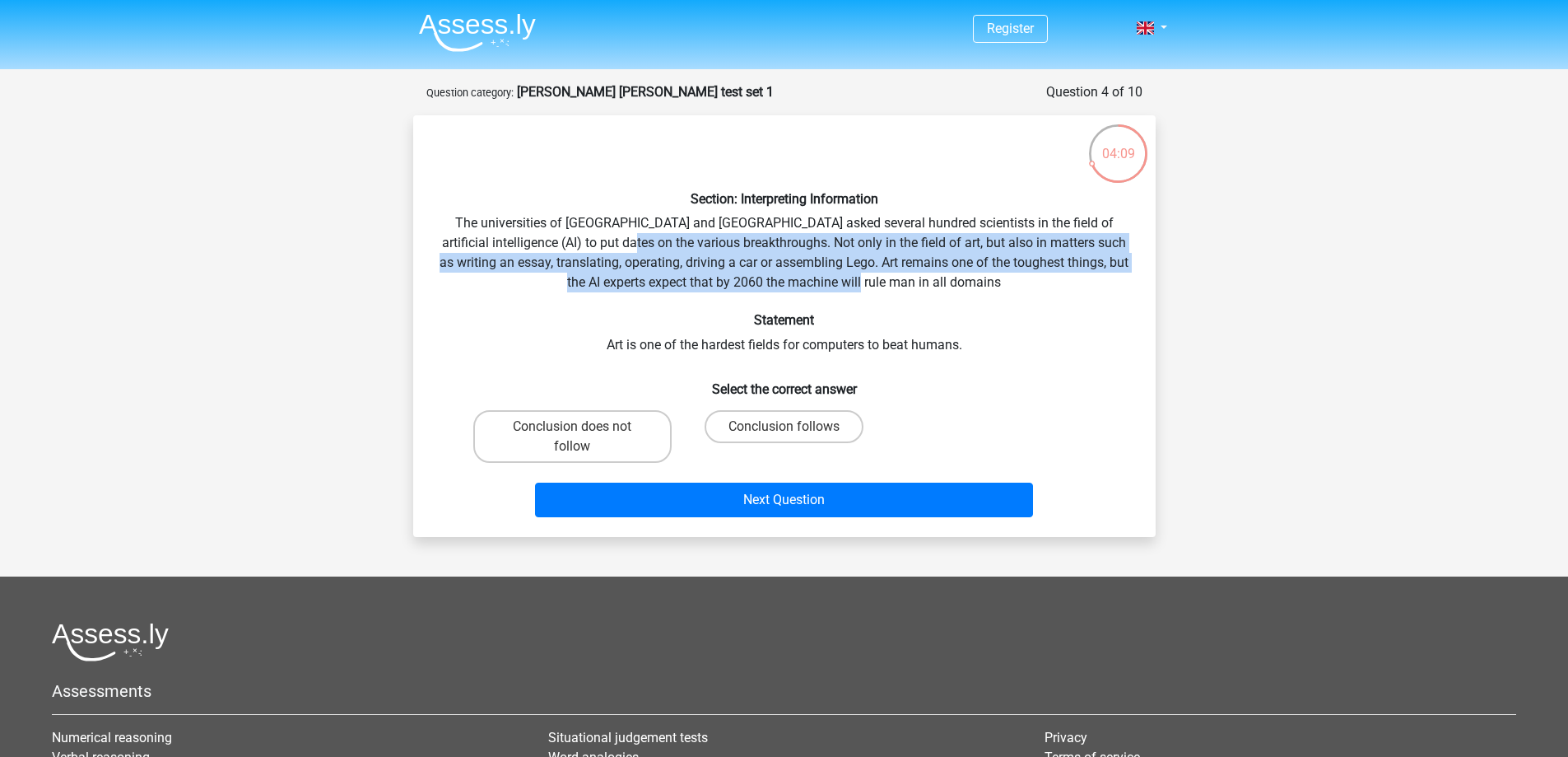
drag, startPoint x: 630, startPoint y: 250, endPoint x: 1116, endPoint y: 285, distance: 487.3
click at [1116, 284] on div "Section: Interpreting Information The universities of Oxford and Yale asked sev…" at bounding box center [784, 326] width 729 height 396
click at [1114, 289] on div "Section: Interpreting Information The universities of Oxford and Yale asked sev…" at bounding box center [784, 326] width 729 height 396
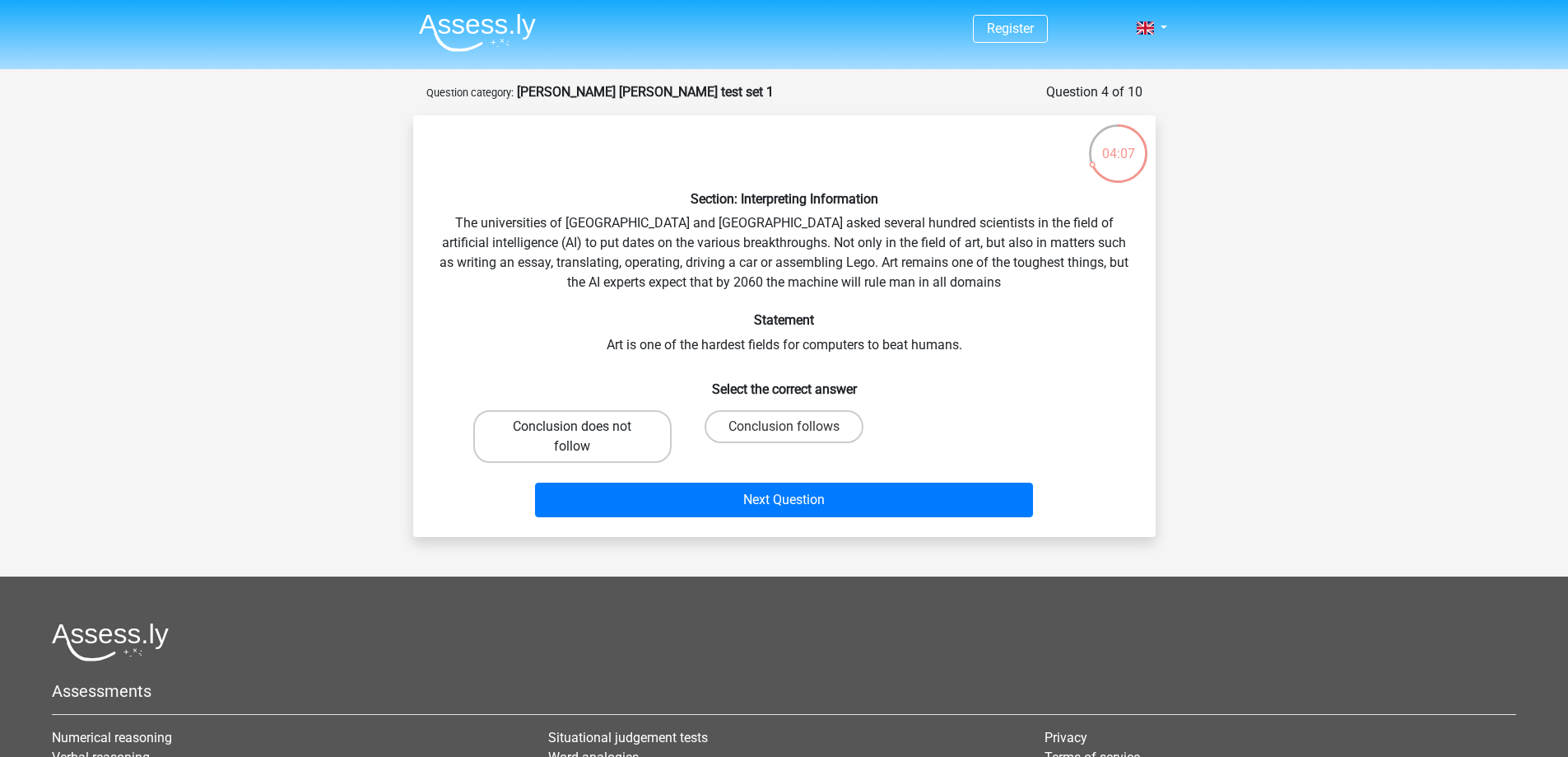
click at [551, 459] on label "Conclusion does not follow" at bounding box center [572, 436] width 199 height 53
click at [572, 438] on input "Conclusion does not follow" at bounding box center [578, 431] width 10 height 11
radio input "true"
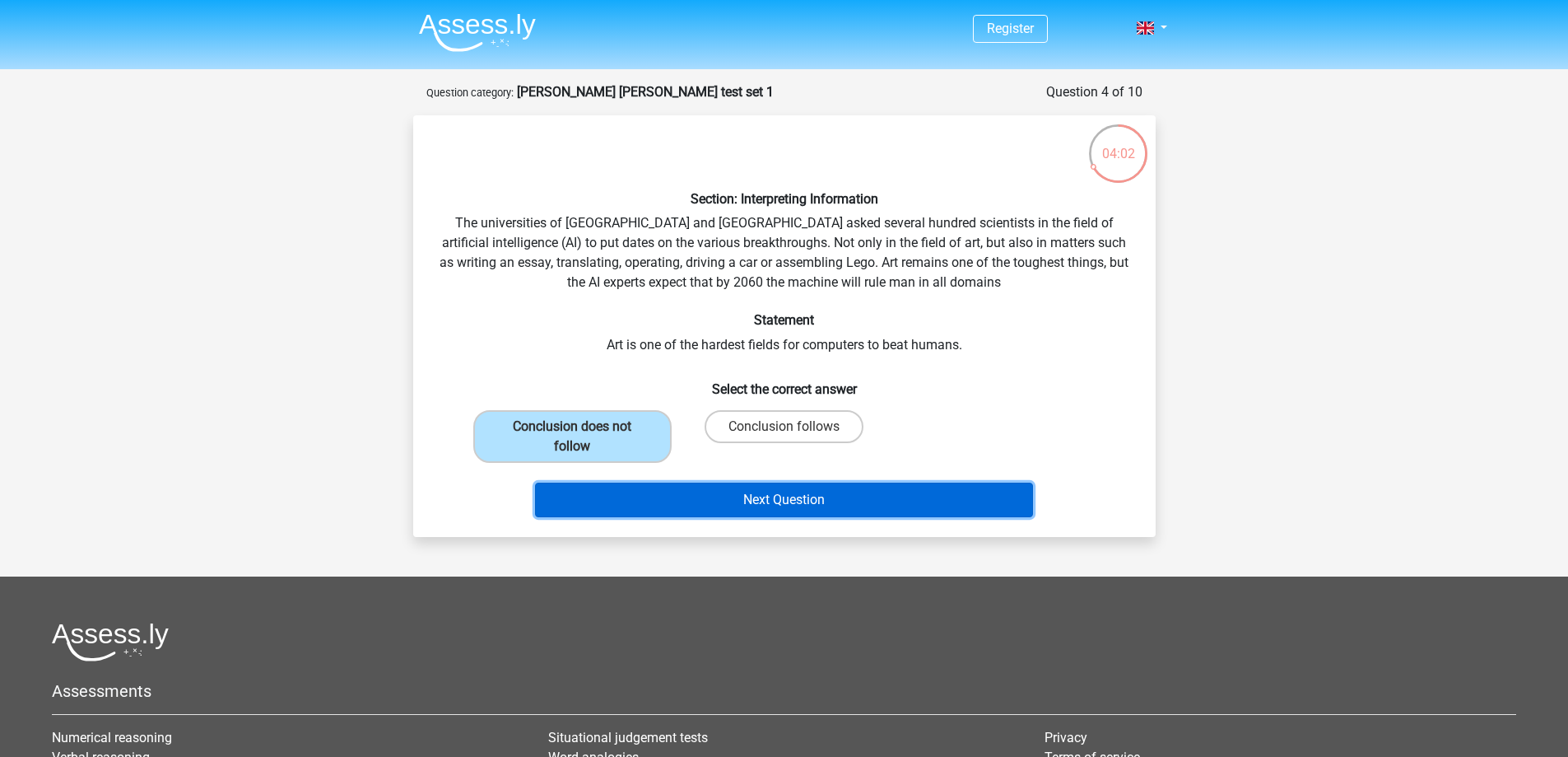
click at [706, 507] on button "Next Question" at bounding box center [783, 500] width 498 height 35
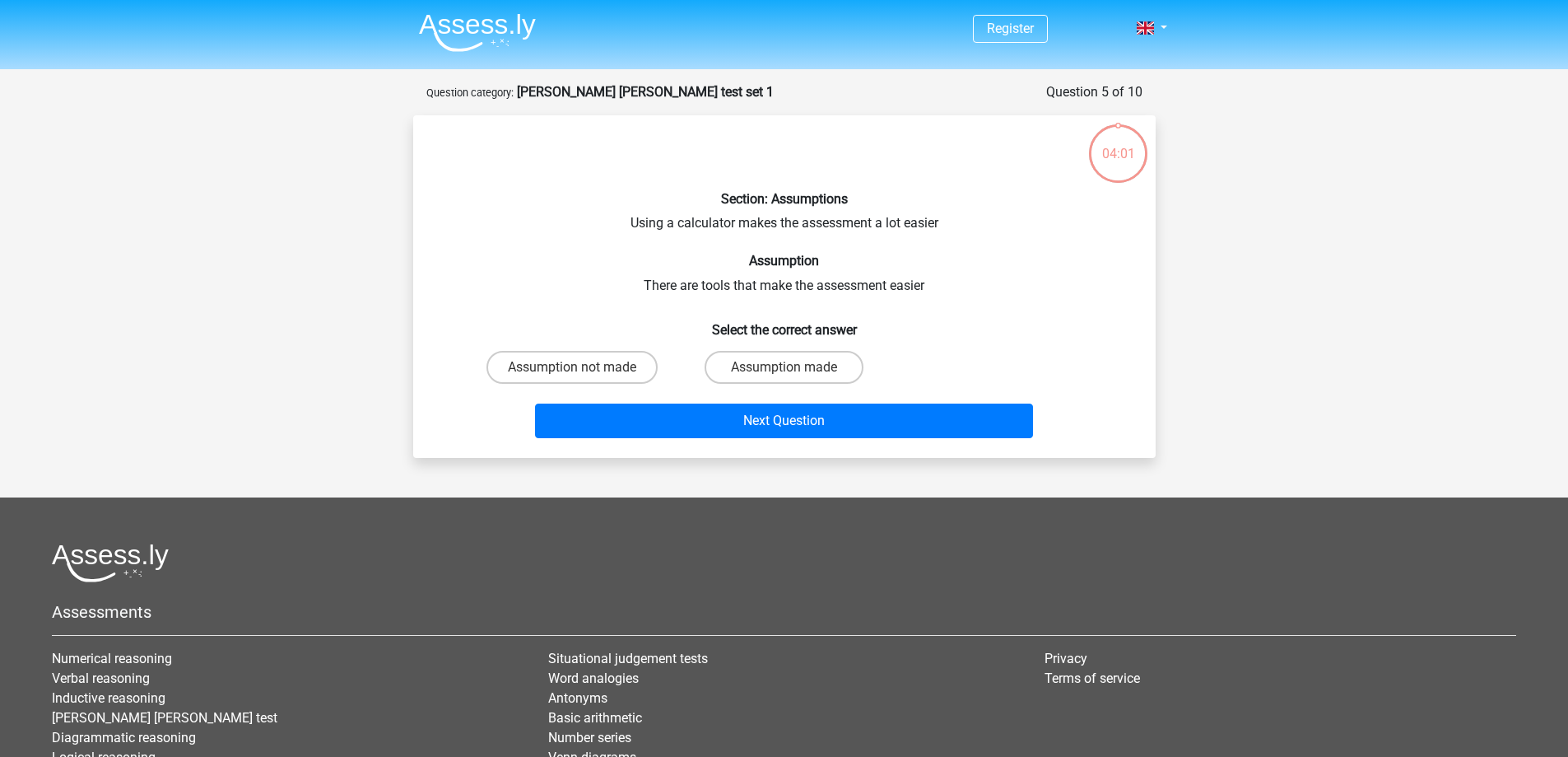
scroll to position [82, 0]
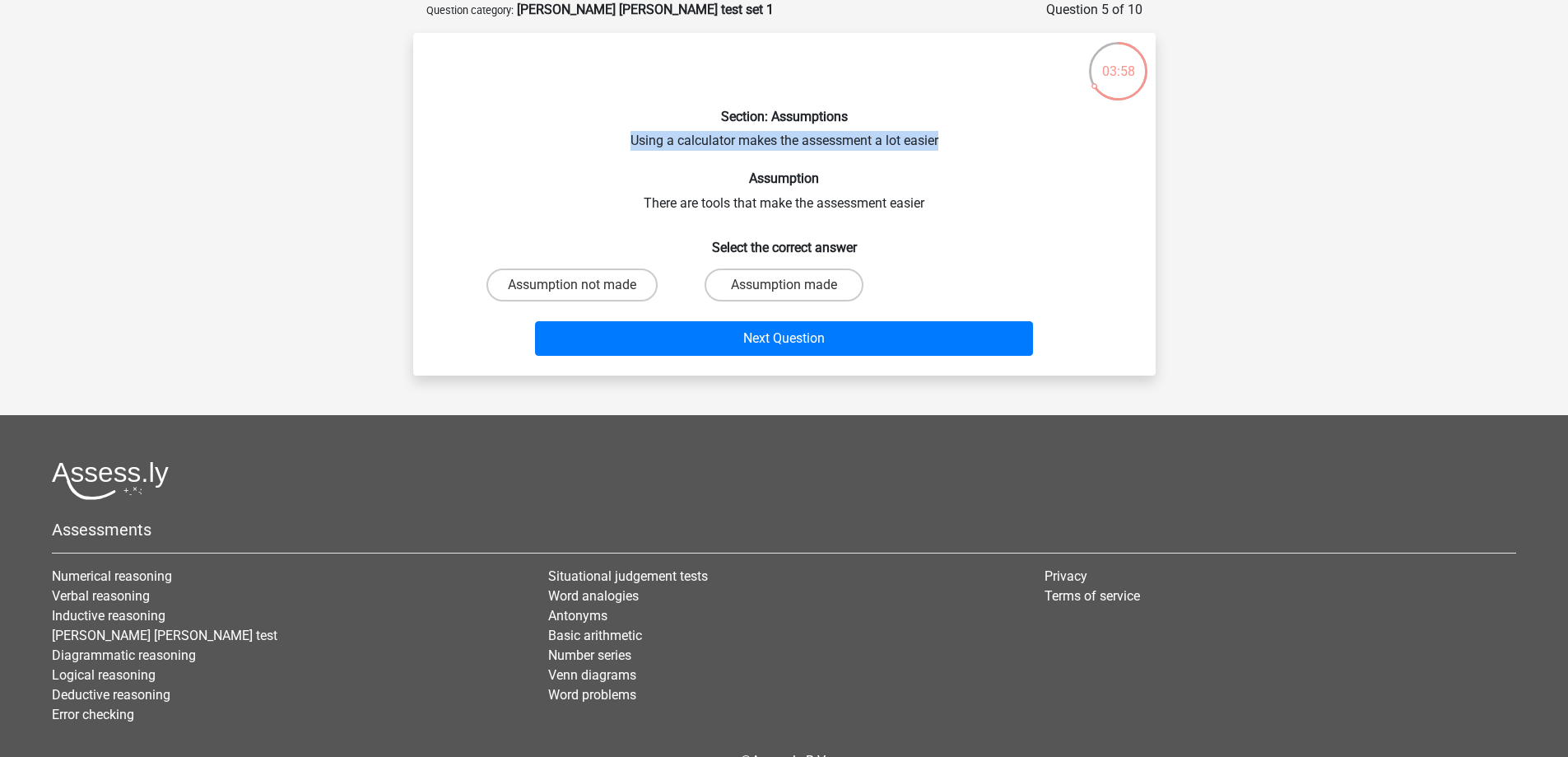
drag, startPoint x: 662, startPoint y: 144, endPoint x: 983, endPoint y: 158, distance: 321.3
click at [948, 146] on div "Section: Assumptions Using a calculator makes the assessment a lot easier Assum…" at bounding box center [784, 204] width 729 height 316
click at [1032, 175] on h6 "Assumption" at bounding box center [784, 179] width 690 height 16
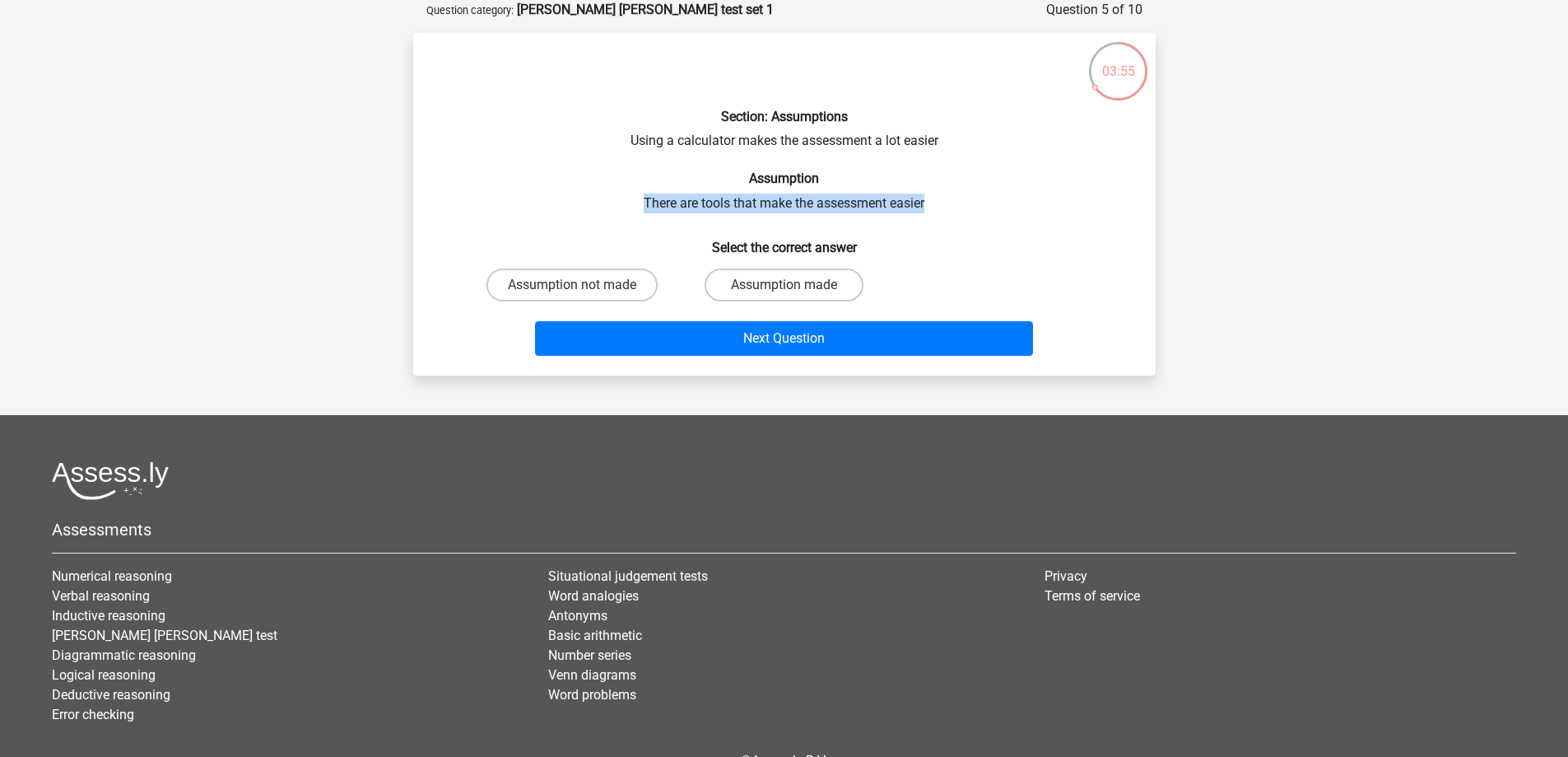
drag, startPoint x: 644, startPoint y: 199, endPoint x: 986, endPoint y: 208, distance: 342.1
click at [986, 208] on div "Section: Assumptions Using a calculator makes the assessment a lot easier Assum…" at bounding box center [784, 204] width 729 height 316
click at [1031, 241] on h6 "Select the correct answer" at bounding box center [784, 241] width 690 height 29
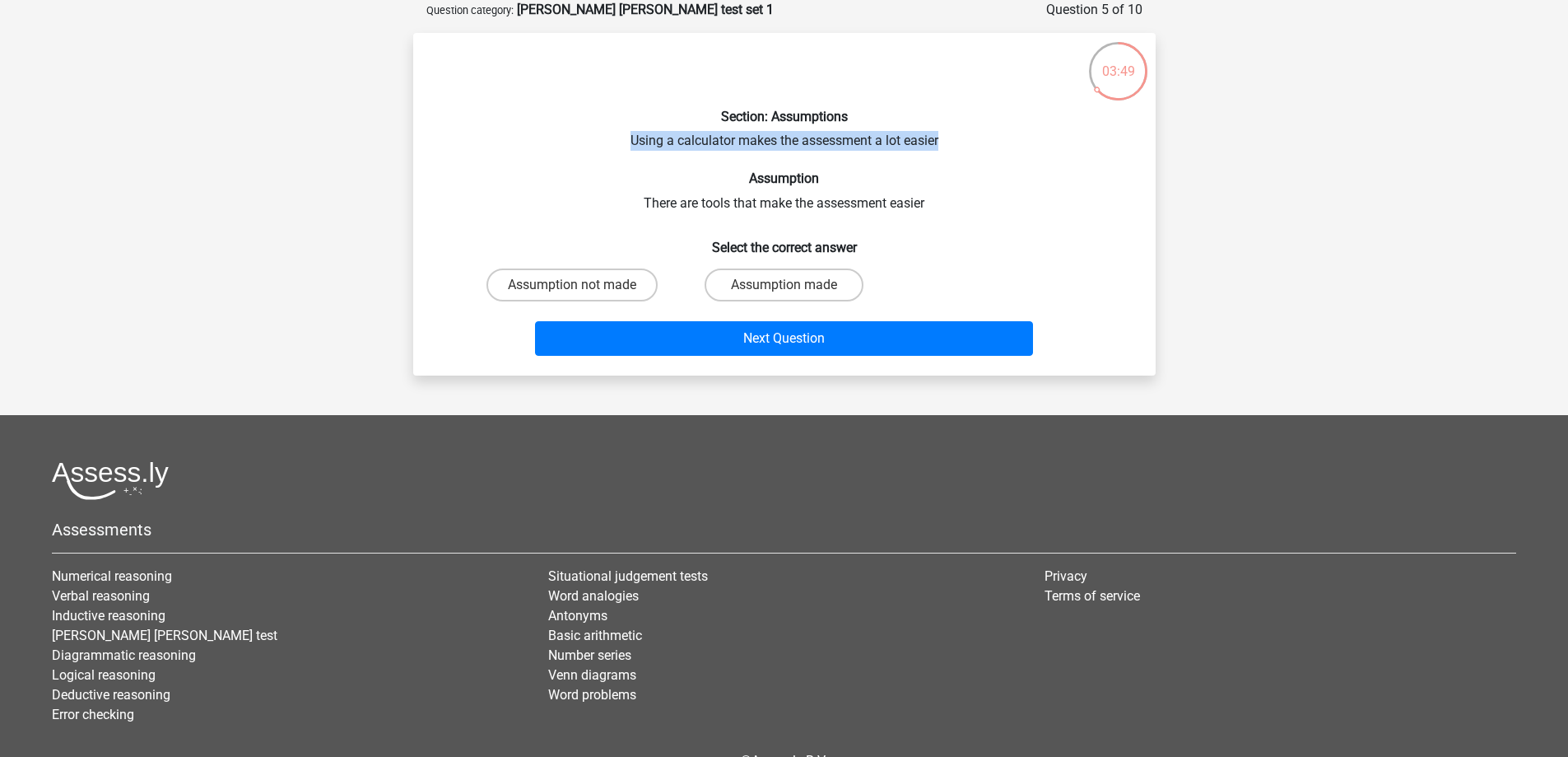
drag, startPoint x: 622, startPoint y: 142, endPoint x: 979, endPoint y: 144, distance: 357.0
click at [979, 144] on div "Section: Assumptions Using a calculator makes the assessment a lot easier Assum…" at bounding box center [784, 204] width 729 height 316
click at [960, 248] on h6 "Select the correct answer" at bounding box center [784, 241] width 690 height 29
drag, startPoint x: 635, startPoint y: 147, endPoint x: 810, endPoint y: 151, distance: 175.0
click at [810, 151] on div "Section: Assumptions Using a calculator makes the assessment a lot easier Assum…" at bounding box center [784, 204] width 729 height 316
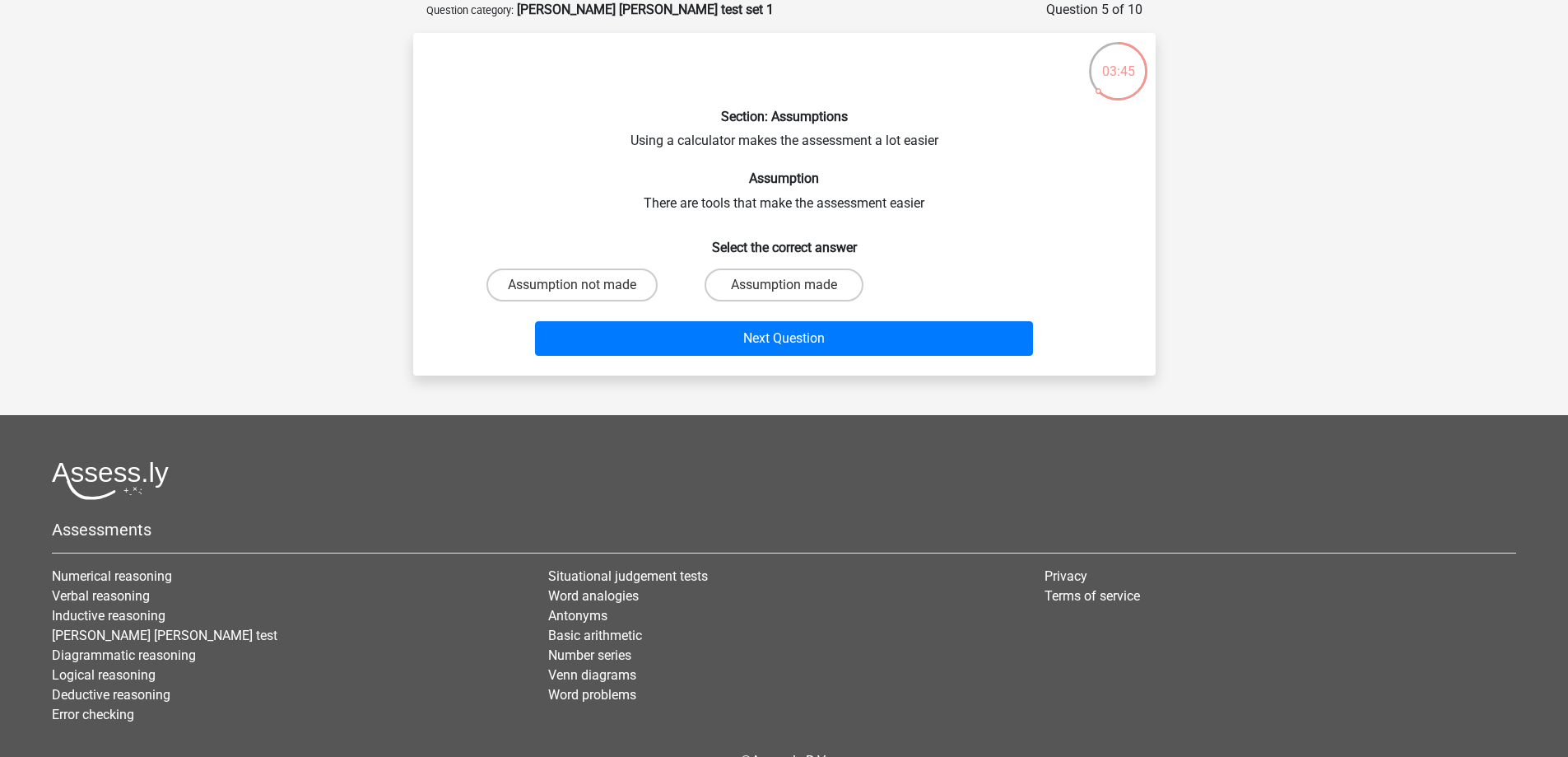
click at [697, 211] on div "Section: Assumptions Using a calculator makes the assessment a lot easier Assum…" at bounding box center [784, 204] width 729 height 316
drag, startPoint x: 674, startPoint y: 201, endPoint x: 1028, endPoint y: 240, distance: 356.1
click at [1005, 201] on div "Section: Assumptions Using a calculator makes the assessment a lot easier Assum…" at bounding box center [784, 204] width 729 height 316
click at [1028, 240] on h6 "Select the correct answer" at bounding box center [784, 241] width 690 height 29
click at [598, 289] on label "Assumption not made" at bounding box center [572, 285] width 172 height 33
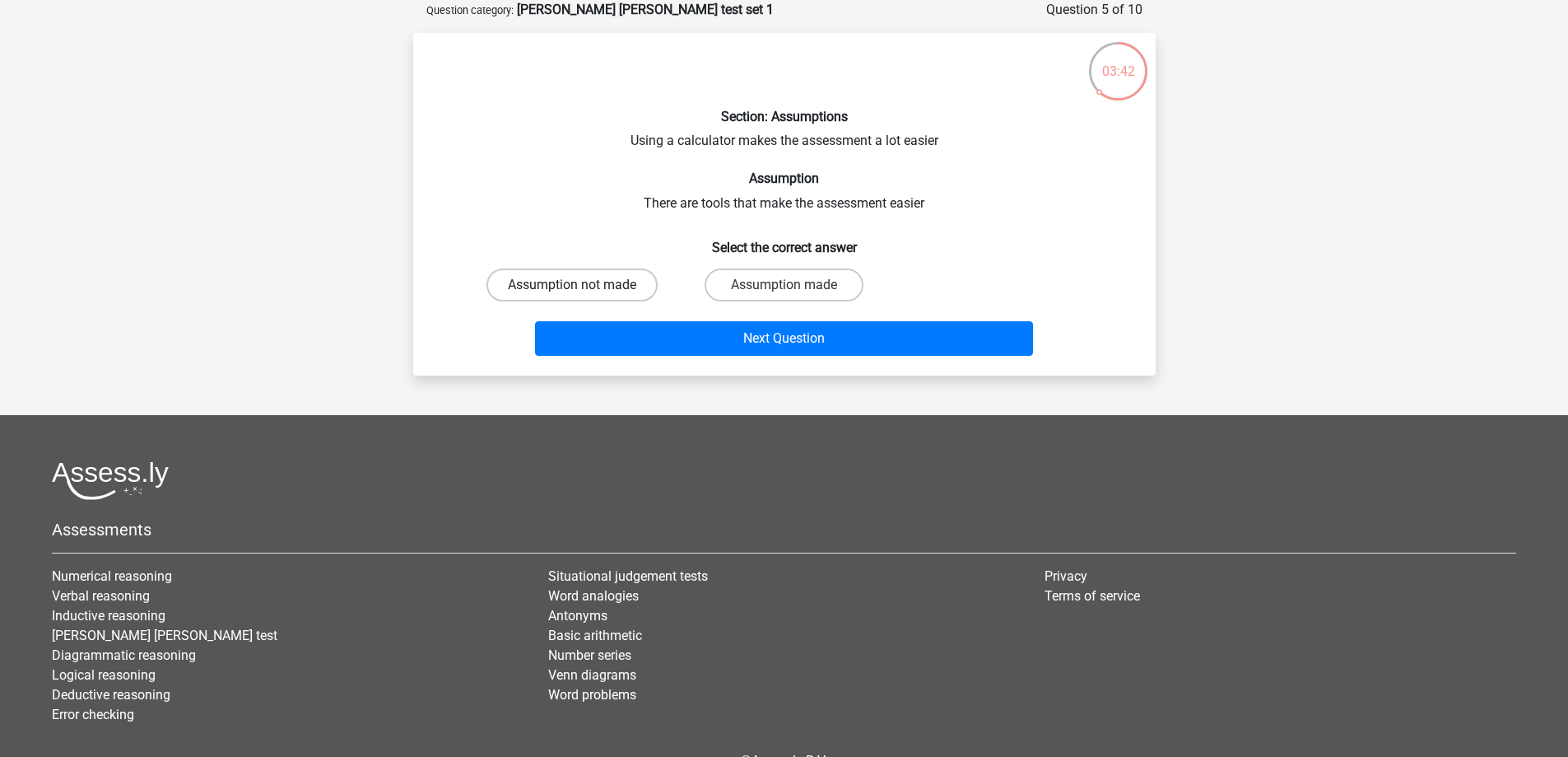
click at [583, 289] on input "Assumption not made" at bounding box center [578, 290] width 10 height 11
radio input "true"
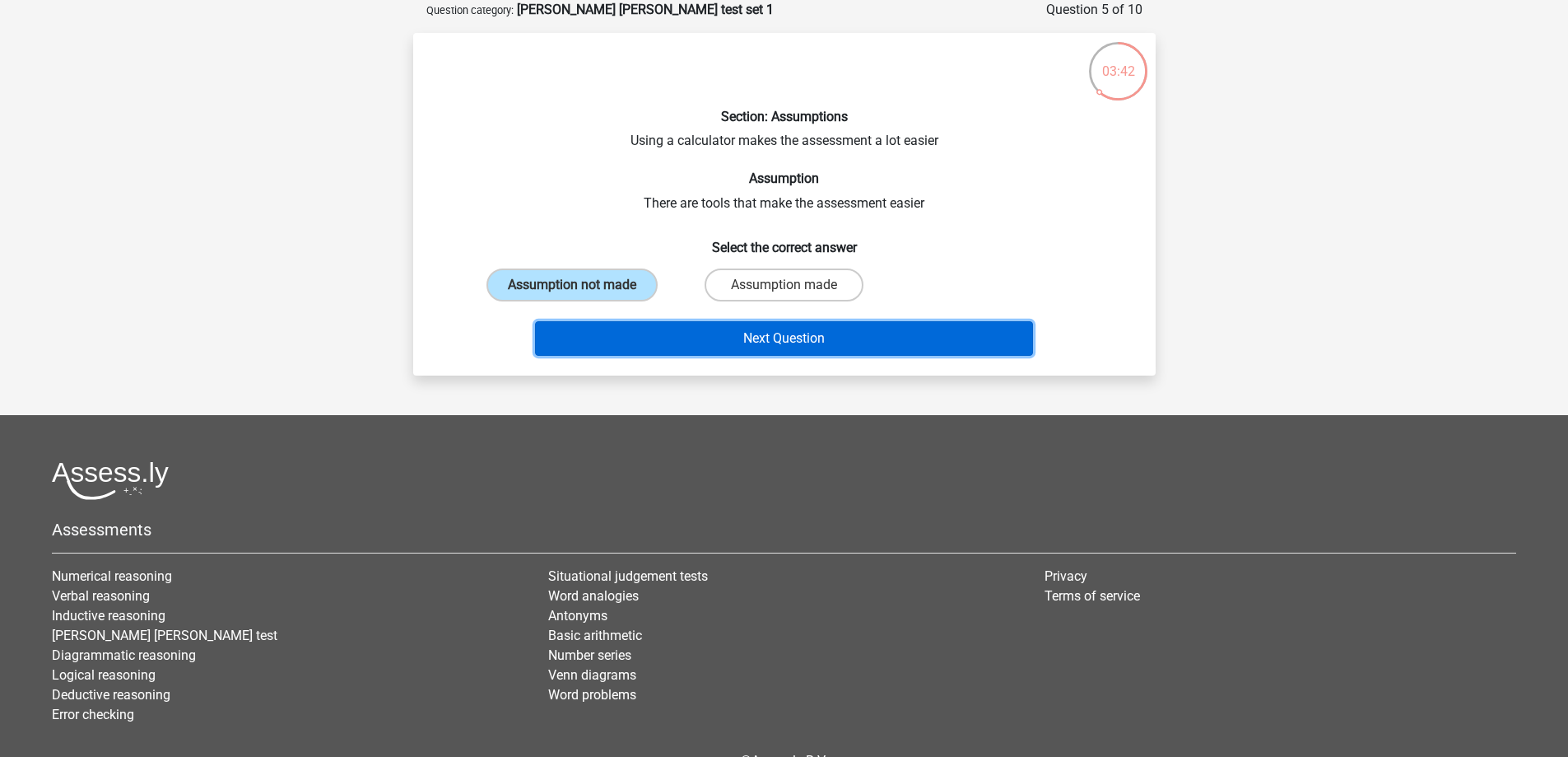
click at [766, 340] on button "Next Question" at bounding box center [783, 339] width 498 height 35
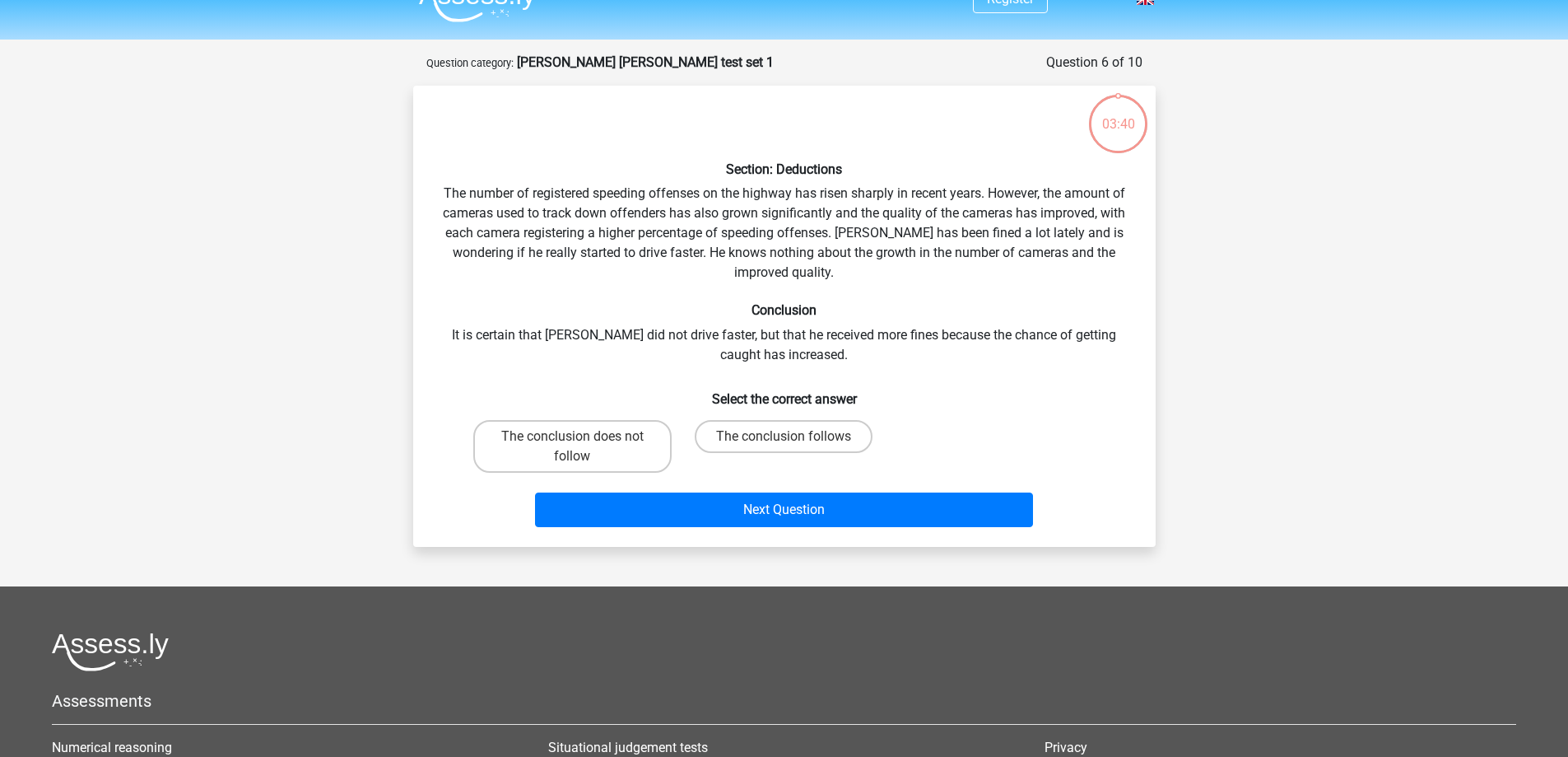
scroll to position [0, 0]
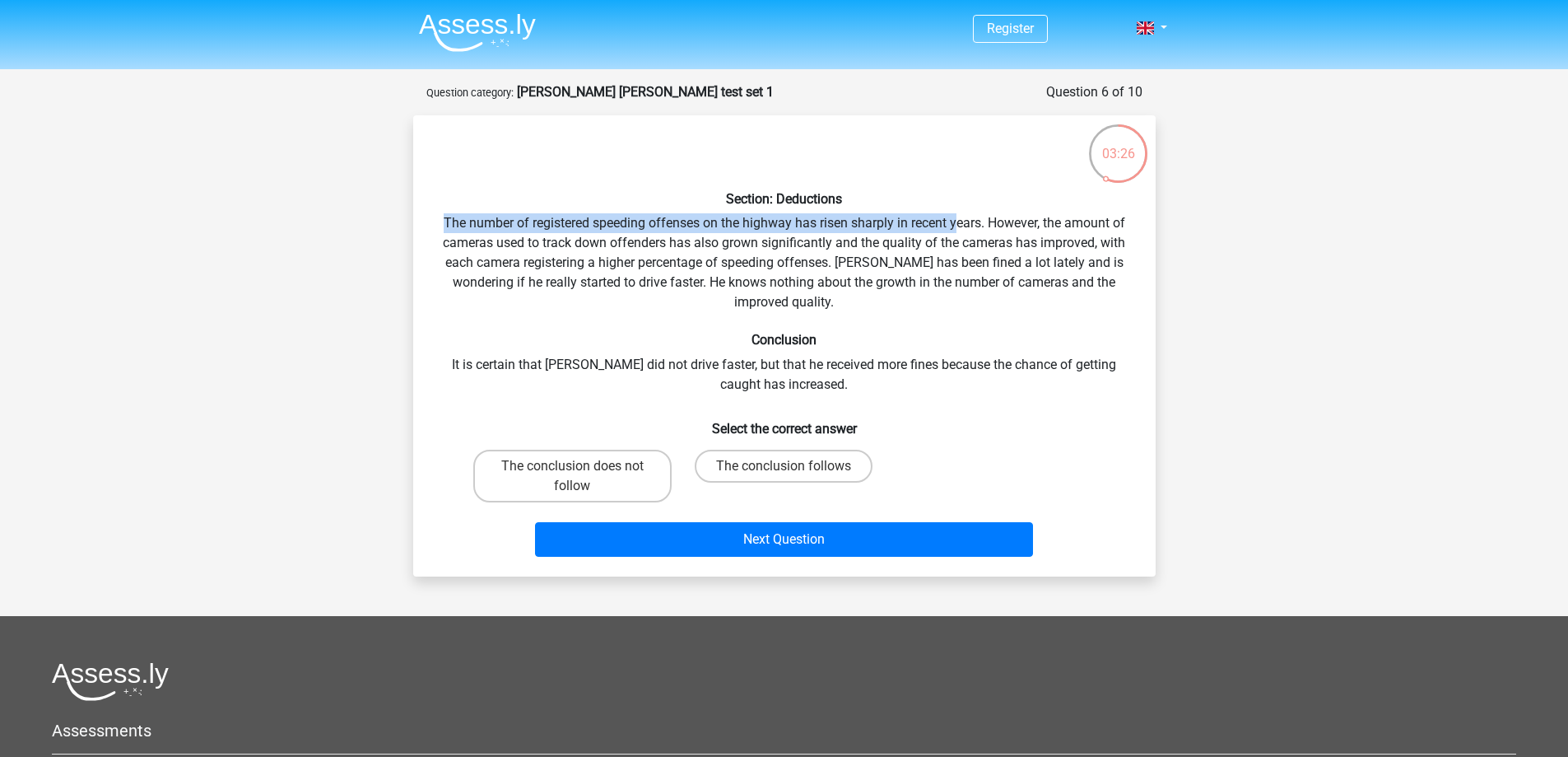
drag, startPoint x: 434, startPoint y: 228, endPoint x: 955, endPoint y: 227, distance: 521.0
click at [955, 227] on div "Section: Deductions The number of registered speeding offenses on the highway h…" at bounding box center [784, 346] width 729 height 435
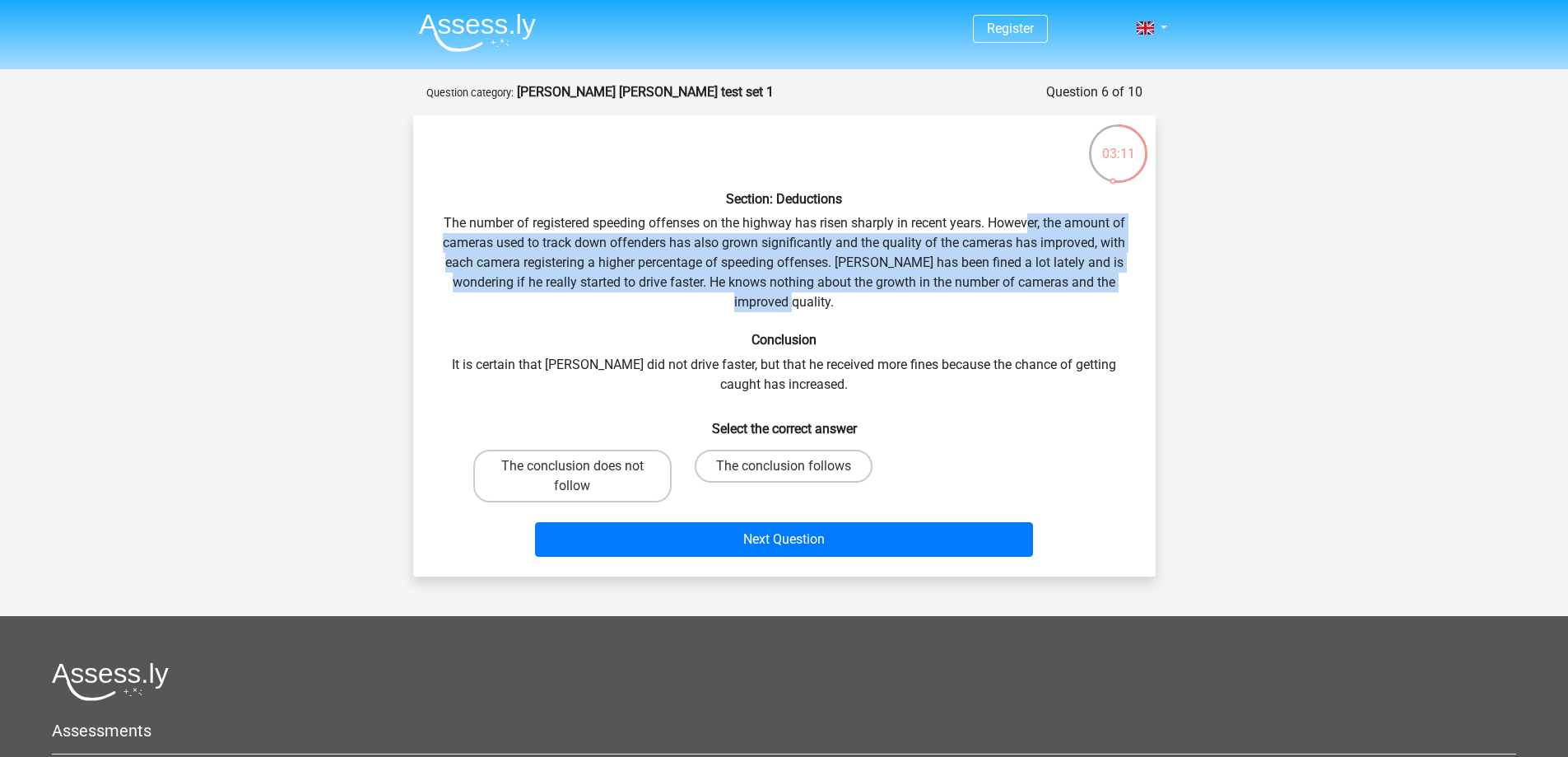
drag, startPoint x: 1027, startPoint y: 229, endPoint x: 1135, endPoint y: 298, distance: 128.2
click at [1135, 298] on div "Section: Deductions The number of registered speeding offenses on the highway h…" at bounding box center [784, 346] width 729 height 435
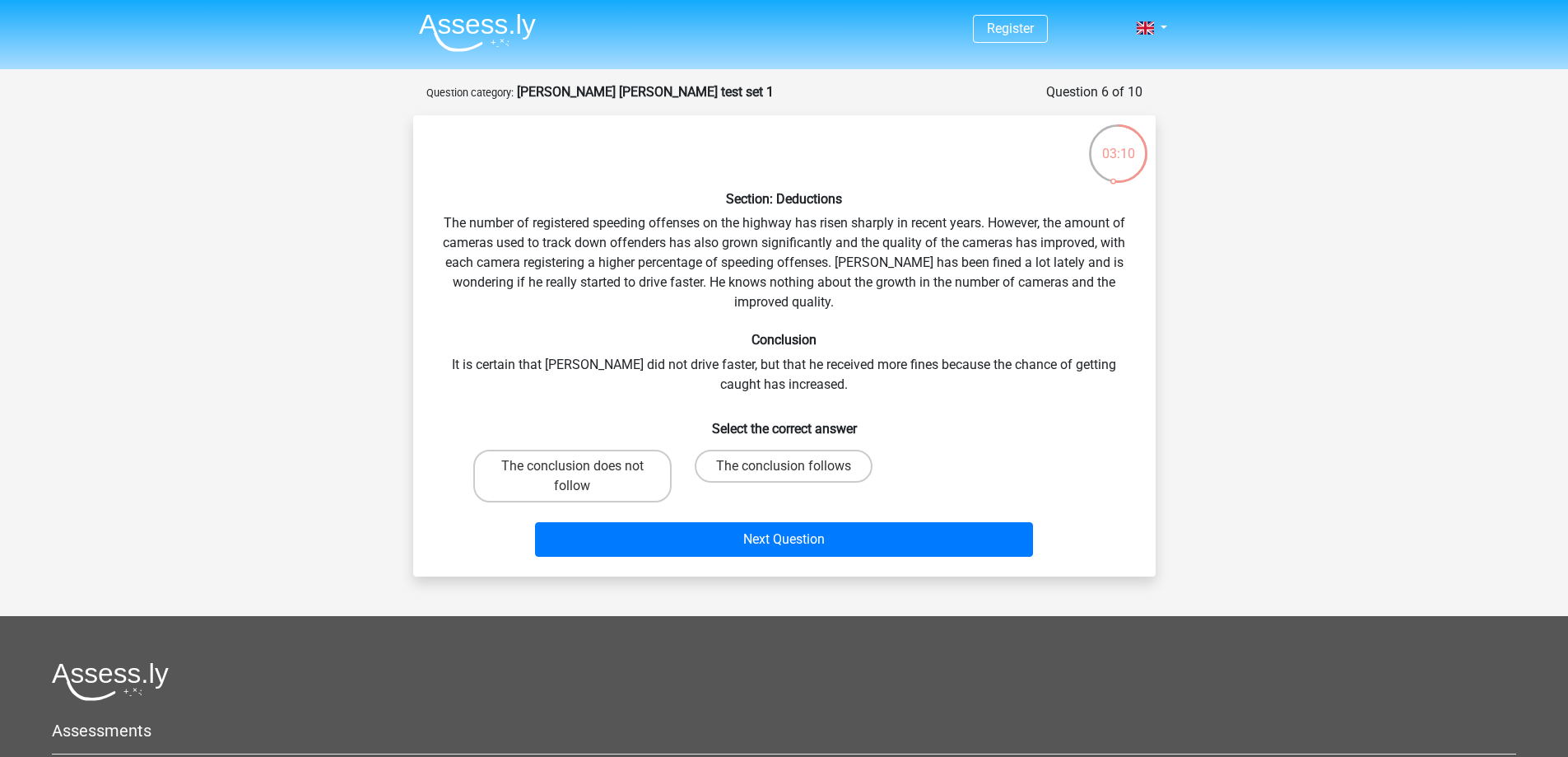
click at [512, 351] on div "Section: Deductions The number of registered speeding offenses on the highway h…" at bounding box center [784, 346] width 729 height 435
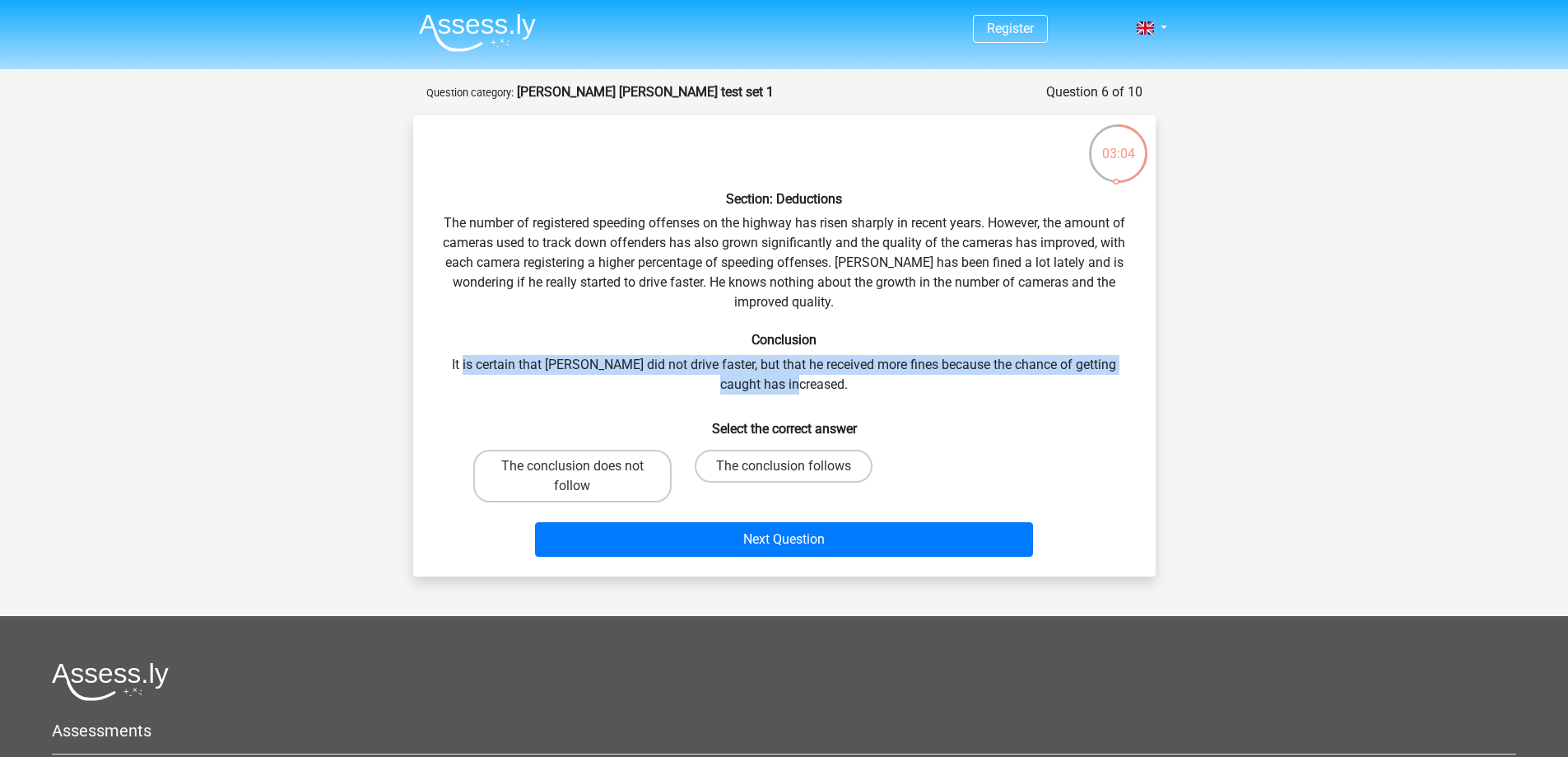
drag, startPoint x: 460, startPoint y: 359, endPoint x: 1087, endPoint y: 396, distance: 628.1
click at [1081, 378] on div "Section: Deductions The number of registered speeding offenses on the highway h…" at bounding box center [784, 346] width 729 height 435
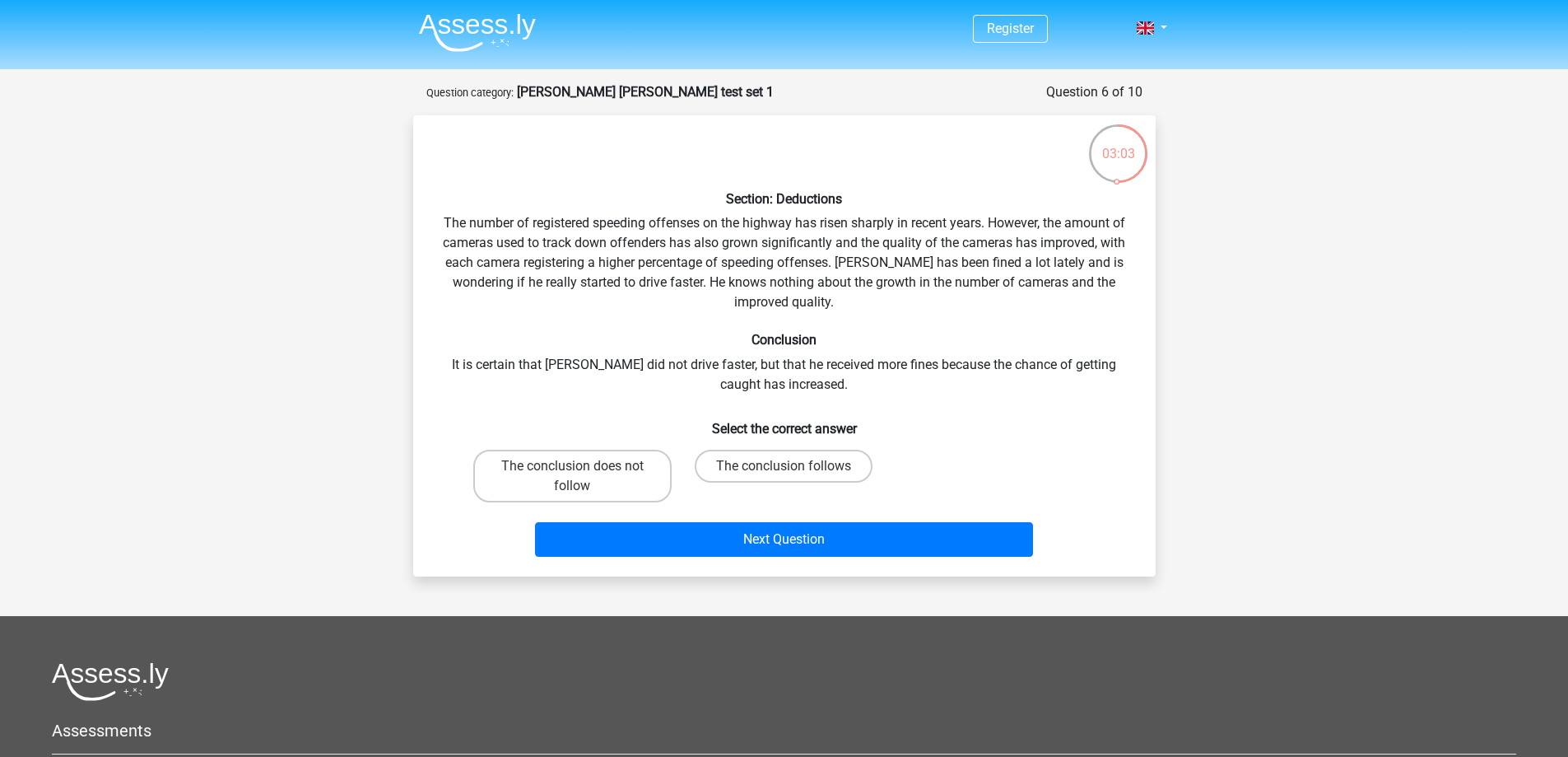
click at [1088, 396] on div "Section: Deductions The number of registered speeding offenses on the highway h…" at bounding box center [784, 346] width 729 height 435
drag, startPoint x: 542, startPoint y: 365, endPoint x: 697, endPoint y: 396, distance: 158.1
click at [690, 369] on div "Section: Deductions The number of registered speeding offenses on the highway h…" at bounding box center [784, 346] width 729 height 435
click at [697, 398] on div "Section: Deductions The number of registered speeding offenses on the highway h…" at bounding box center [784, 346] width 729 height 435
drag, startPoint x: 705, startPoint y: 365, endPoint x: 1127, endPoint y: 386, distance: 422.5
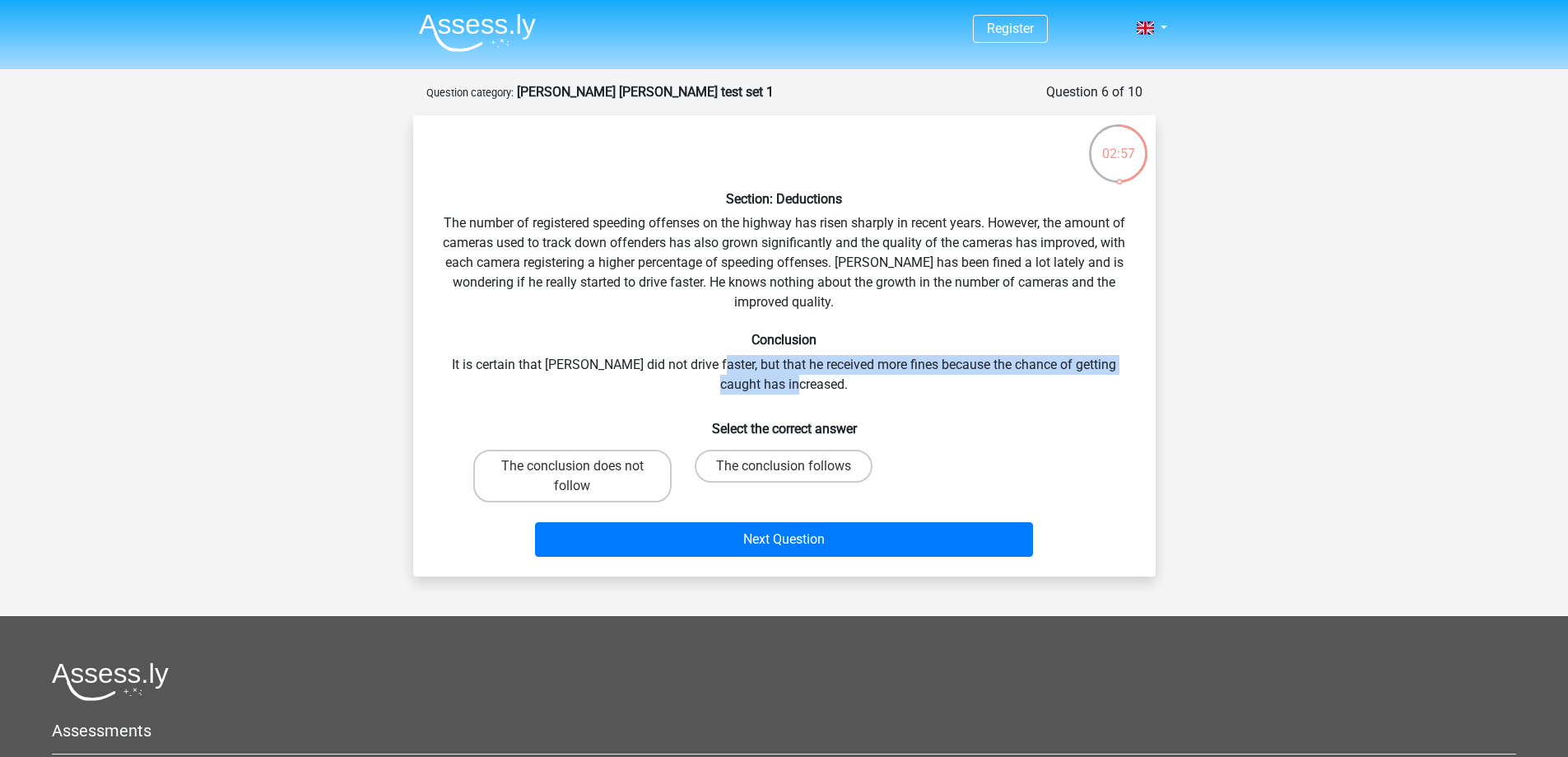
click at [1127, 386] on div "Section: Deductions The number of registered speeding offenses on the highway h…" at bounding box center [784, 346] width 729 height 435
click at [1115, 393] on div "Section: Deductions The number of registered speeding offenses on the highway h…" at bounding box center [784, 346] width 729 height 435
drag, startPoint x: 747, startPoint y: 471, endPoint x: 767, endPoint y: 467, distance: 20.4
click at [748, 471] on label "The conclusion follows" at bounding box center [783, 466] width 178 height 33
click at [784, 471] on input "The conclusion follows" at bounding box center [789, 471] width 10 height 11
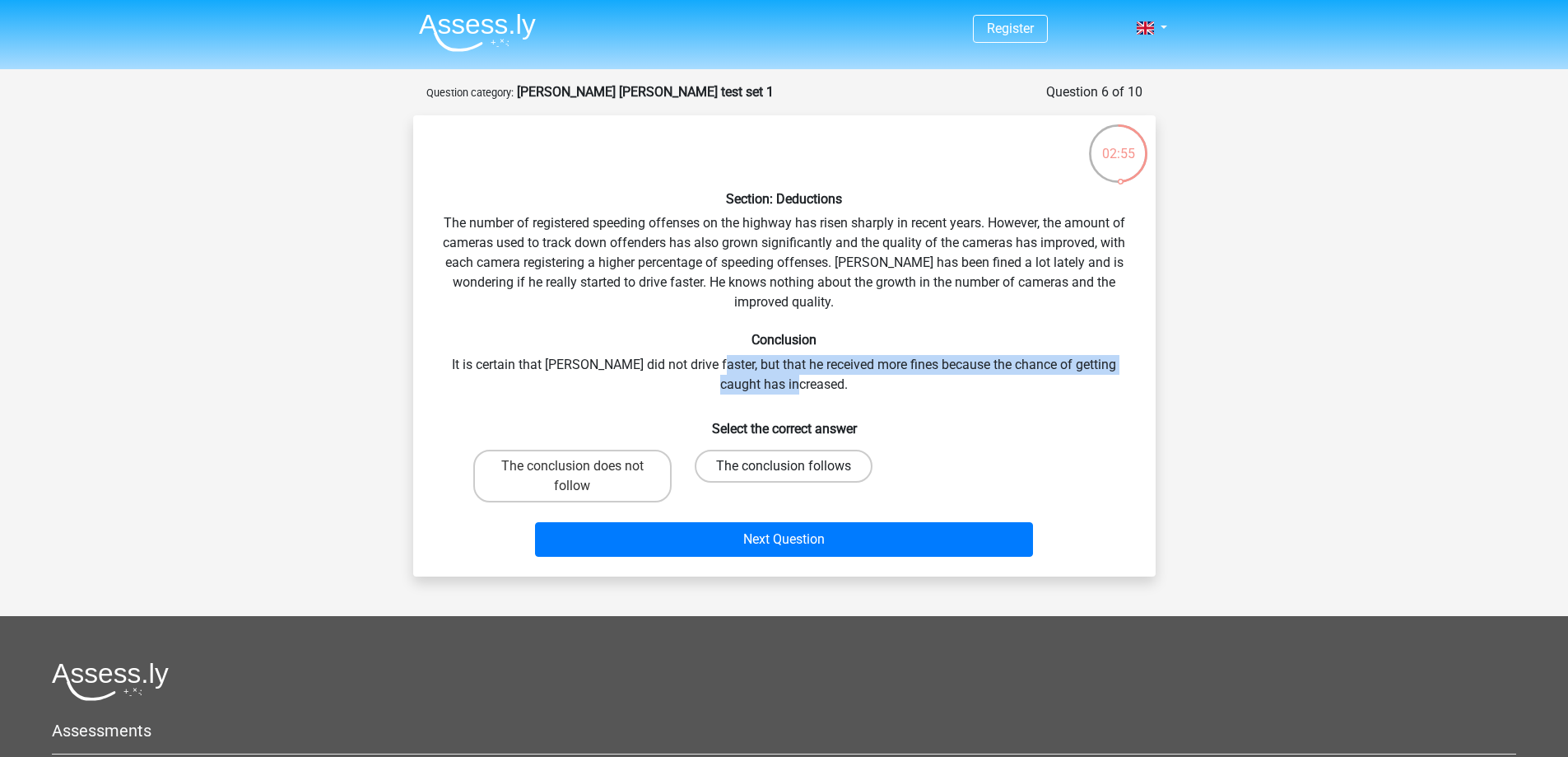
radio input "true"
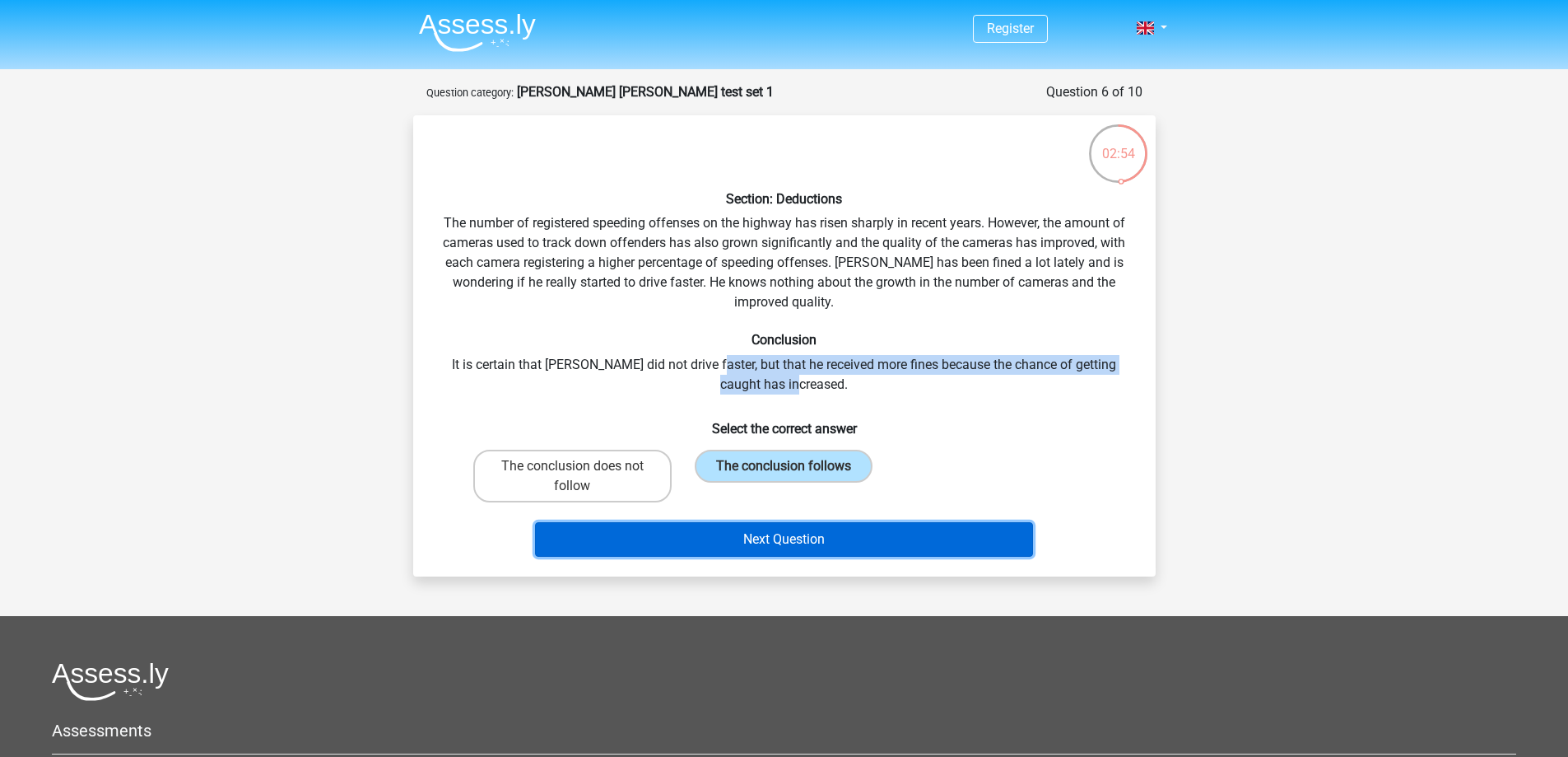
click at [806, 541] on button "Next Question" at bounding box center [783, 539] width 498 height 35
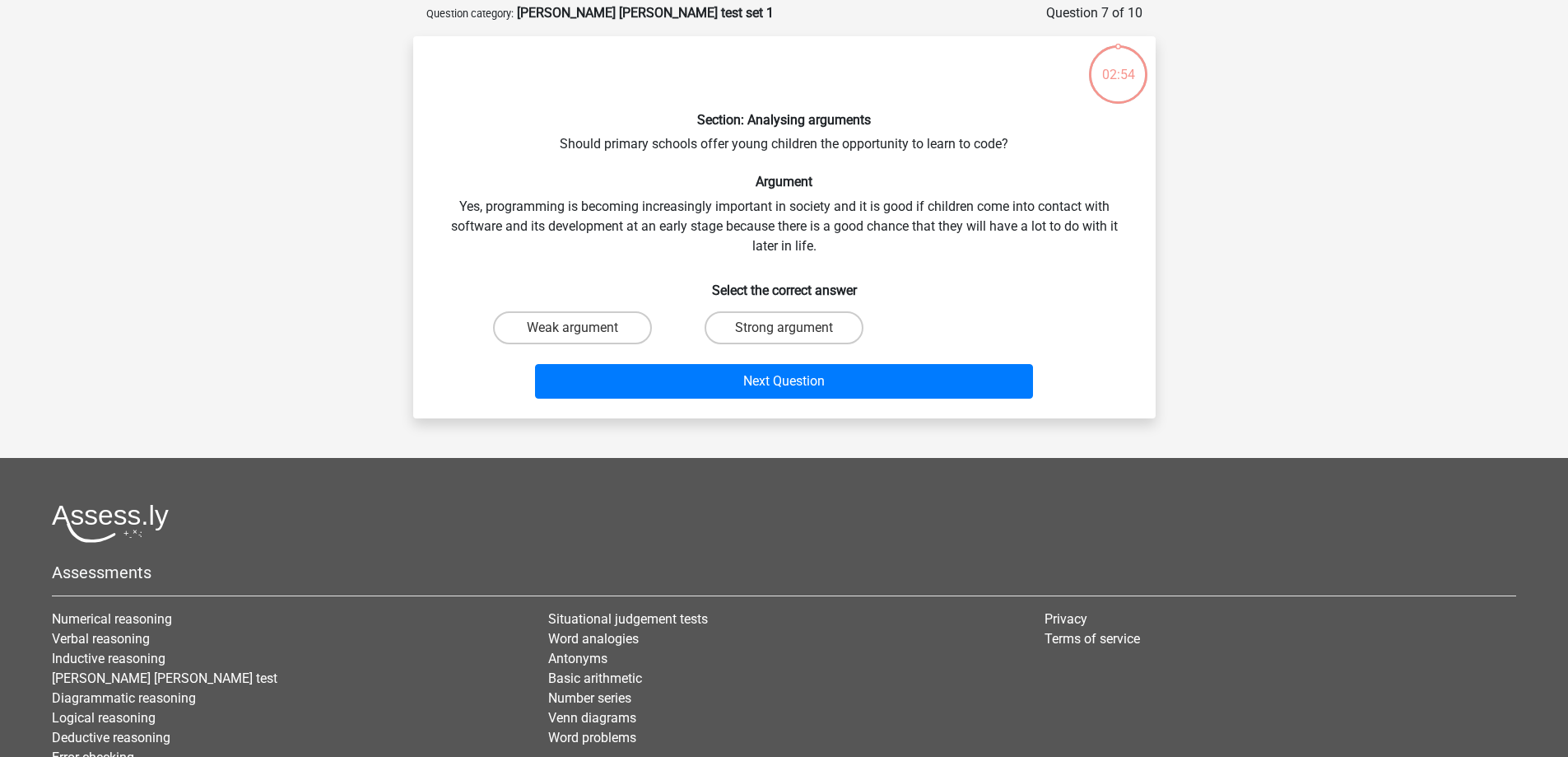
scroll to position [82, 0]
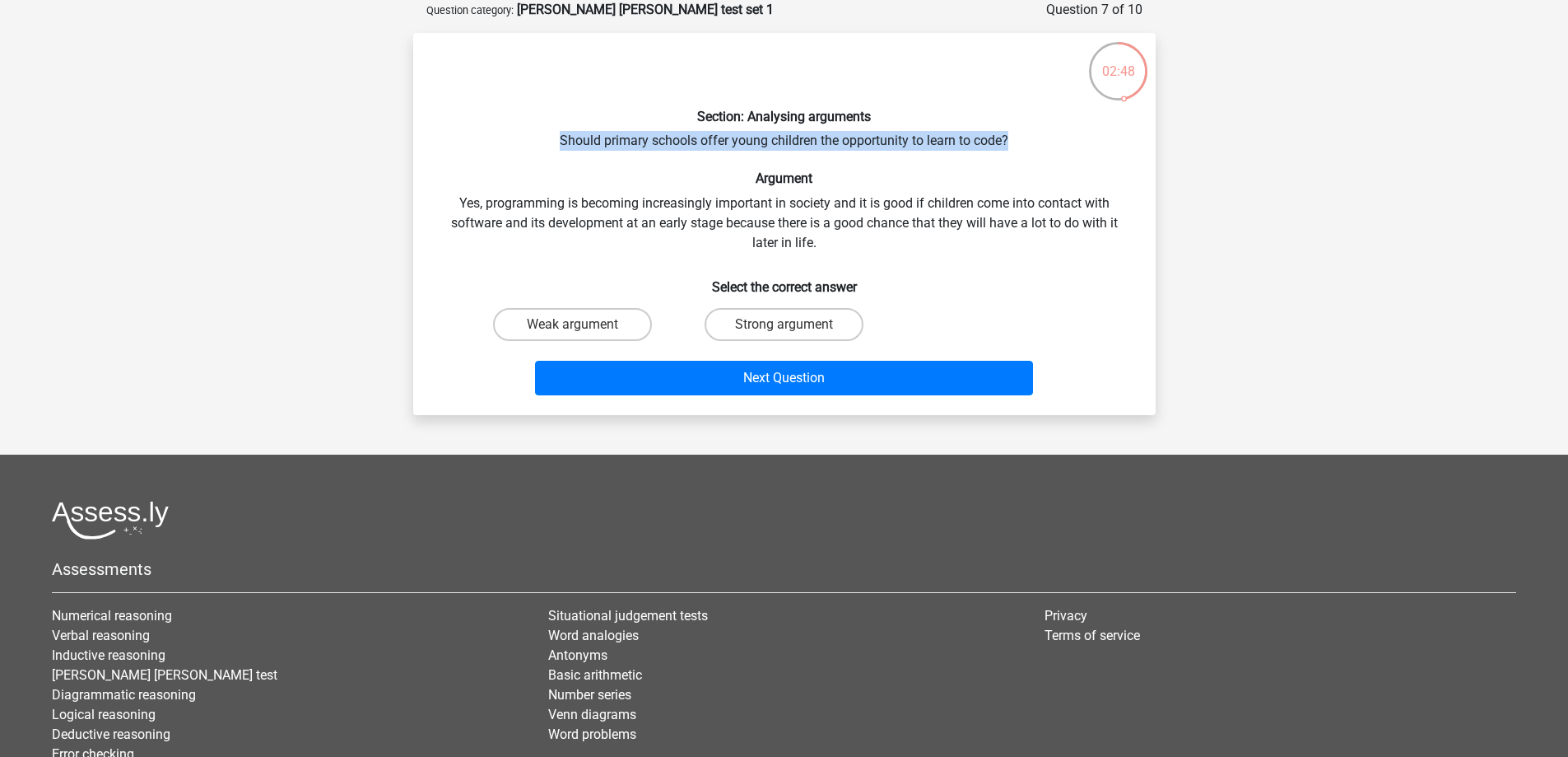
drag, startPoint x: 549, startPoint y: 140, endPoint x: 1059, endPoint y: 150, distance: 510.1
click at [1059, 150] on div "Section: Analysing arguments Should primary schools offer young children the op…" at bounding box center [784, 224] width 729 height 355
click at [1062, 151] on div "Section: Analysing arguments Should primary schools offer young children the op…" at bounding box center [784, 224] width 729 height 355
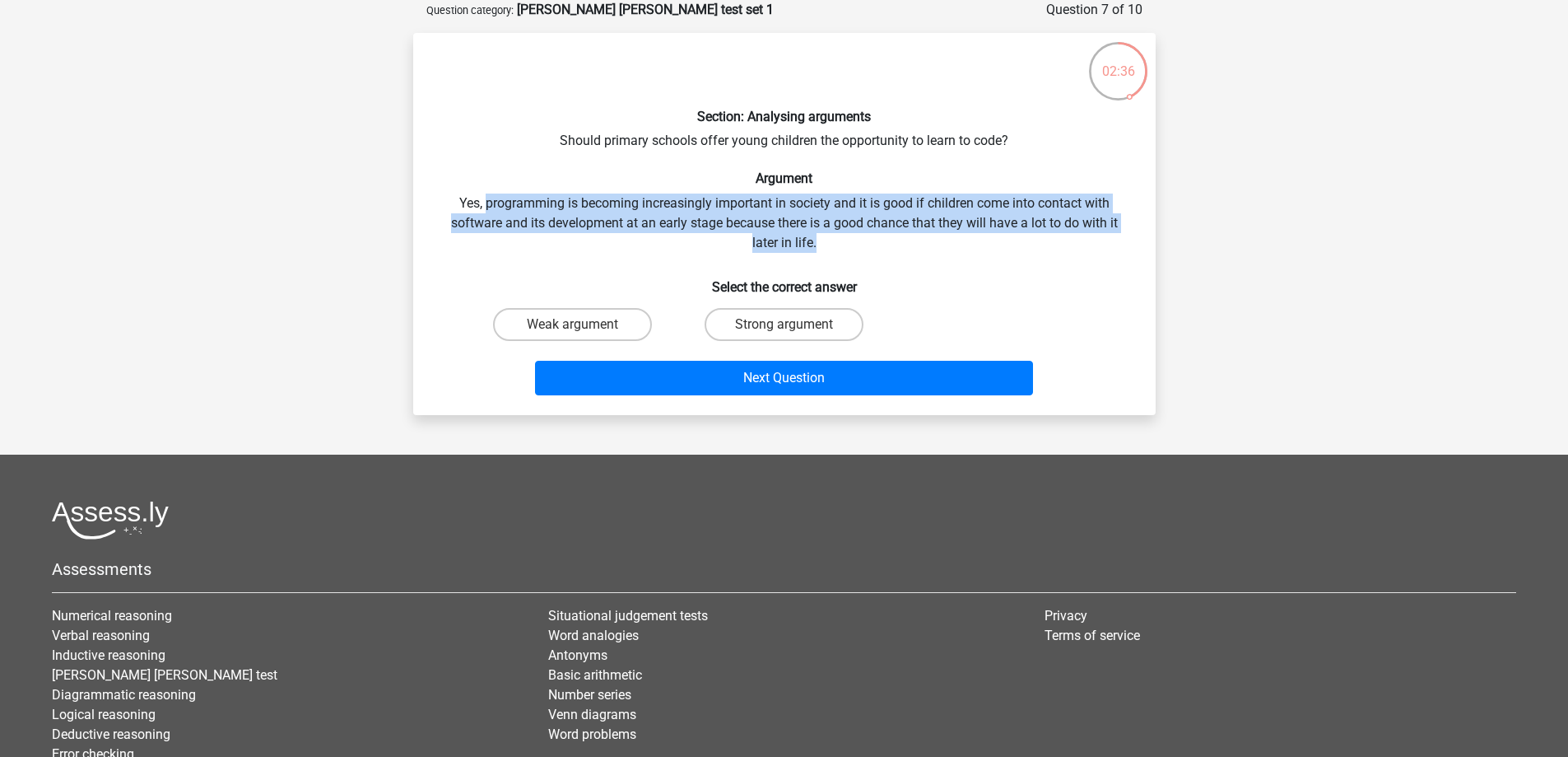
drag, startPoint x: 486, startPoint y: 200, endPoint x: 1115, endPoint y: 252, distance: 631.1
click at [1115, 252] on div "Section: Analysing arguments Should primary schools offer young children the op…" at bounding box center [784, 224] width 729 height 355
click at [1116, 249] on div "Section: Analysing arguments Should primary schools offer young children the op…" at bounding box center [784, 224] width 729 height 355
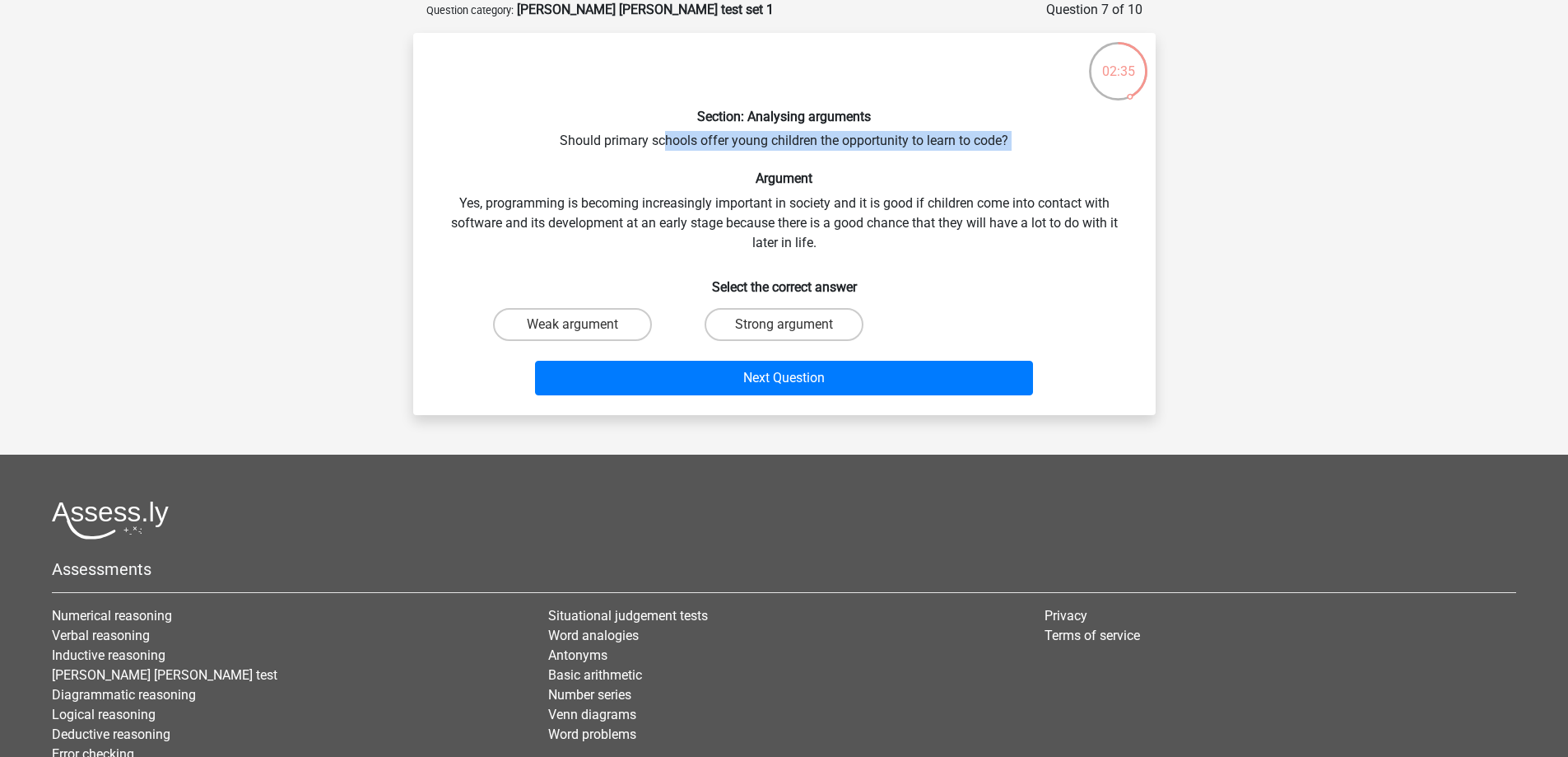
drag, startPoint x: 664, startPoint y: 151, endPoint x: 866, endPoint y: 159, distance: 202.2
click at [866, 159] on div "Section: Analysing arguments Should primary schools offer young children the op…" at bounding box center [784, 224] width 729 height 355
click at [894, 165] on div "Section: Analysing arguments Should primary schools offer young children the op…" at bounding box center [784, 224] width 729 height 355
click at [614, 331] on label "Weak argument" at bounding box center [572, 325] width 159 height 33
click at [583, 331] on input "Weak argument" at bounding box center [578, 330] width 10 height 11
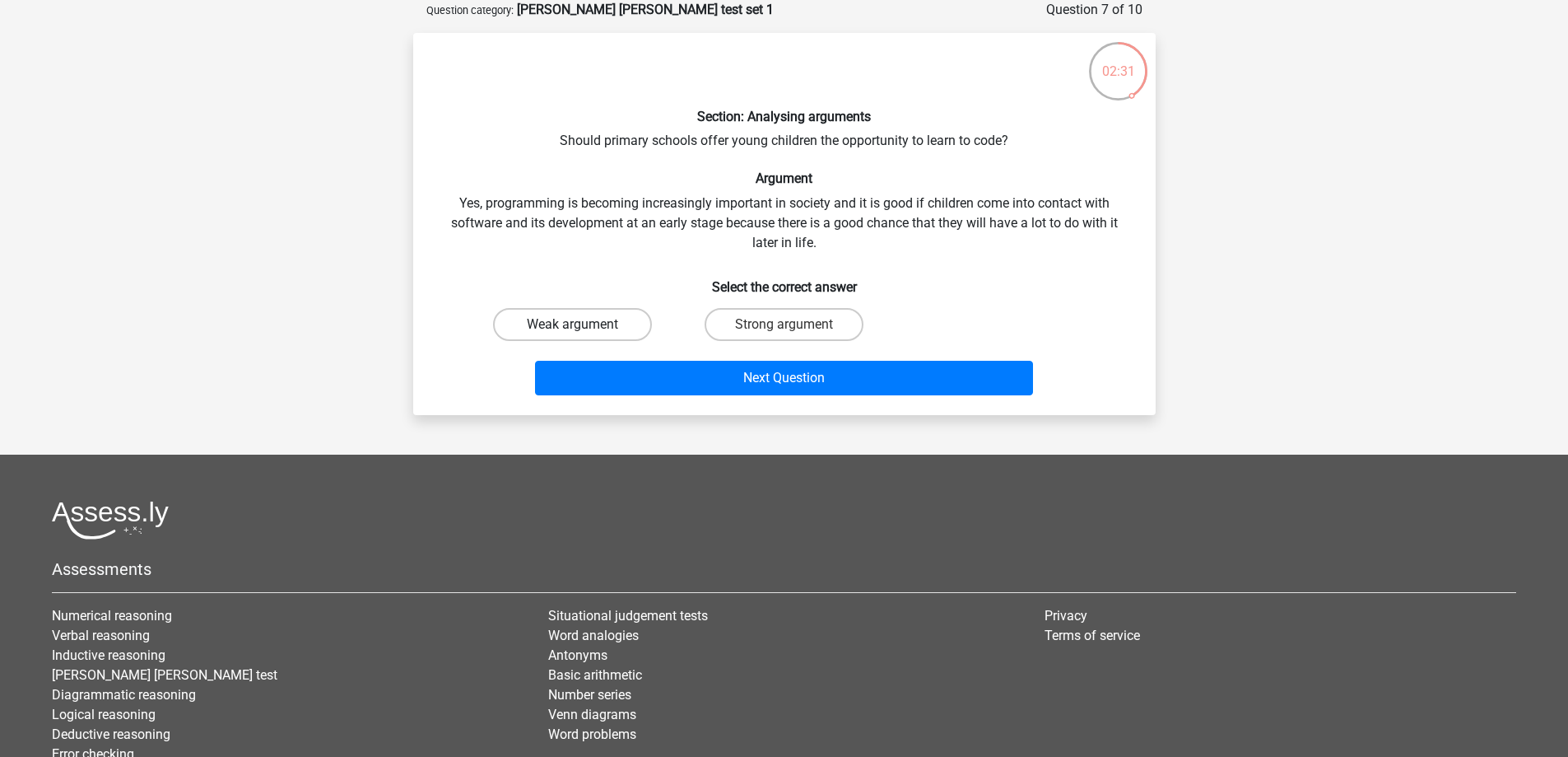
radio input "true"
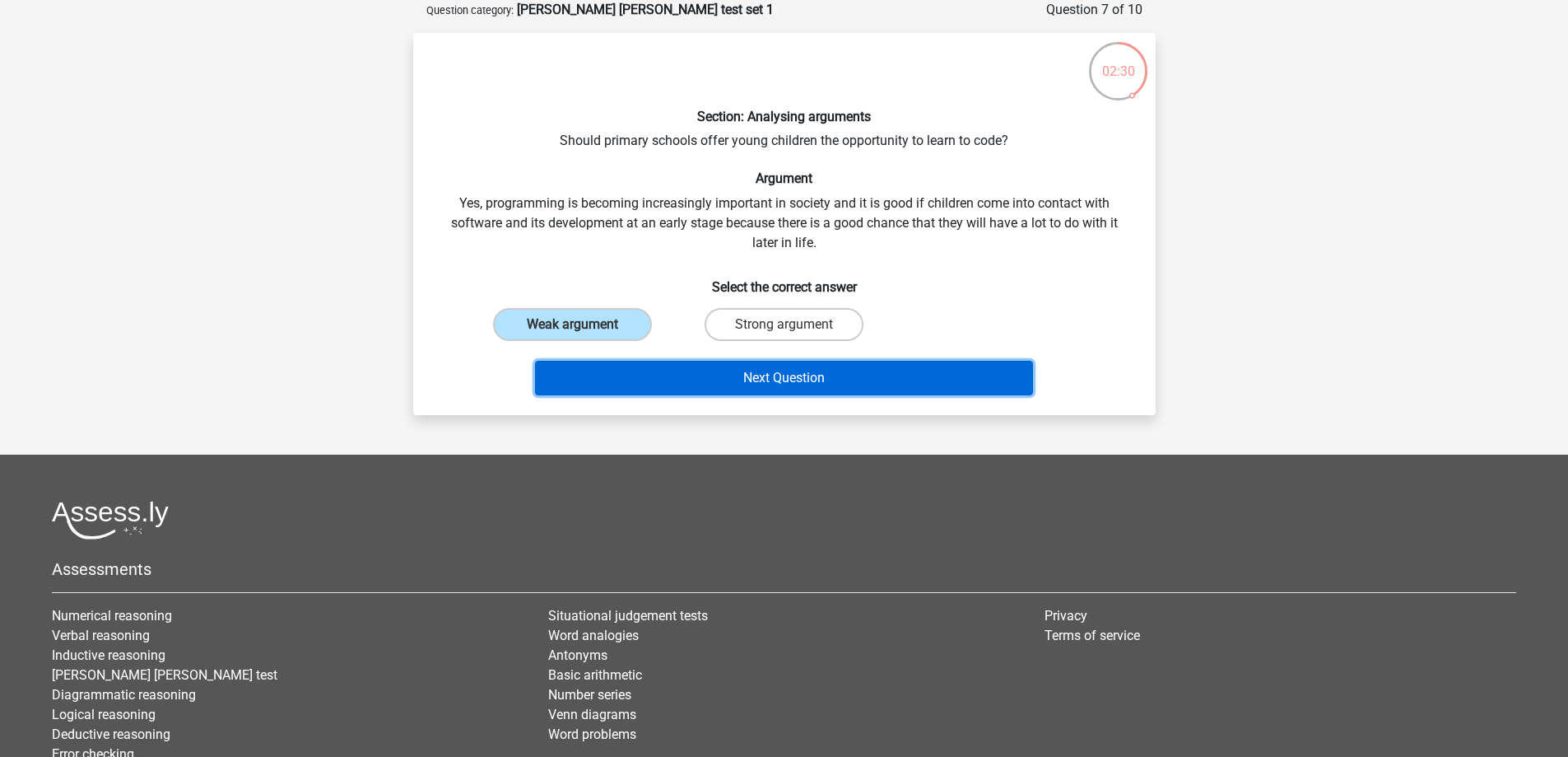
click at [834, 389] on button "Next Question" at bounding box center [783, 378] width 498 height 35
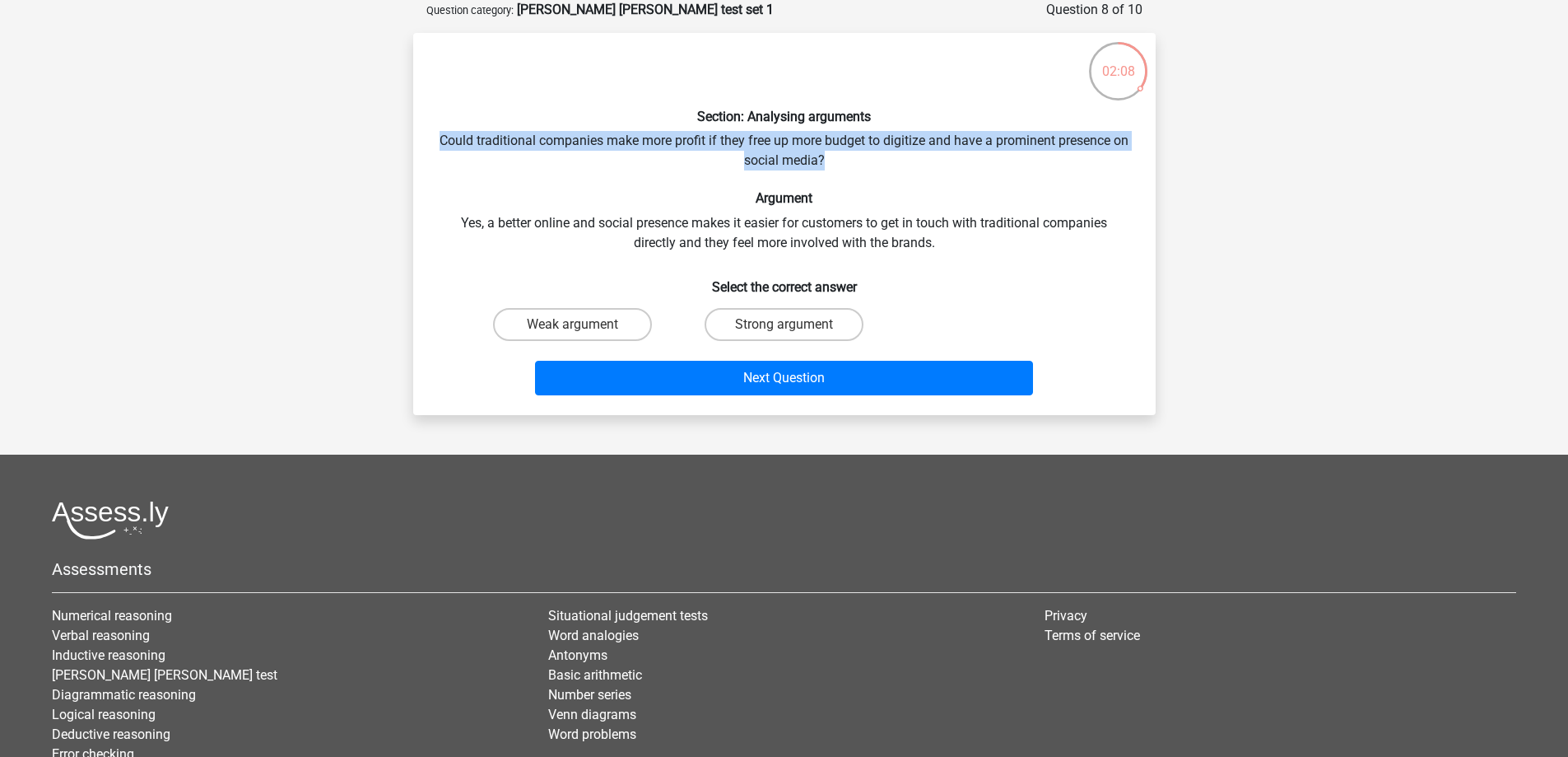
drag, startPoint x: 444, startPoint y: 144, endPoint x: 1144, endPoint y: 158, distance: 700.1
click at [1144, 158] on div "Section: Analysing arguments Could traditional companies make more profit if th…" at bounding box center [784, 224] width 729 height 355
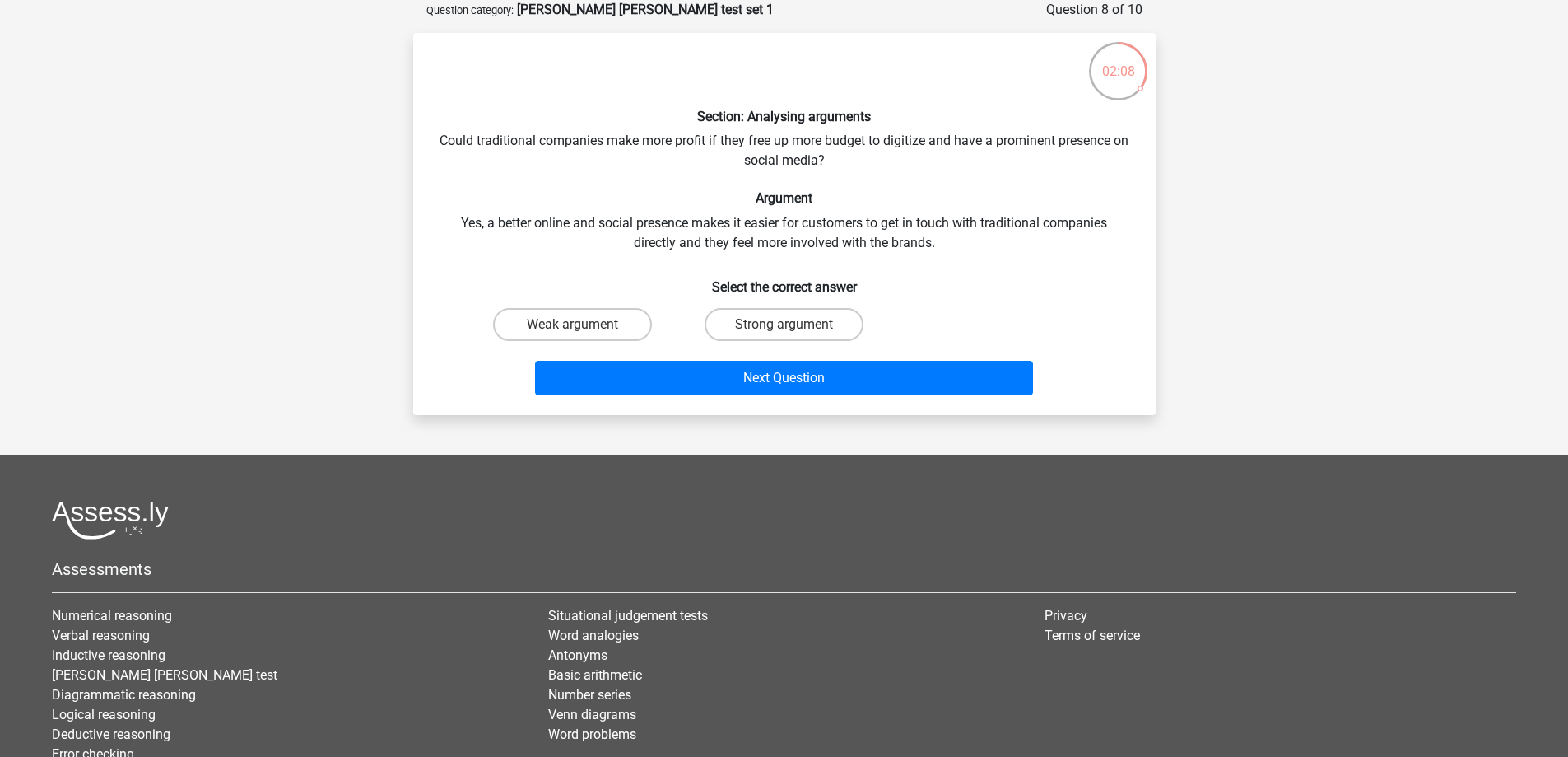
click at [1095, 179] on div "Section: Analysing arguments Could traditional companies make more profit if th…" at bounding box center [784, 224] width 729 height 355
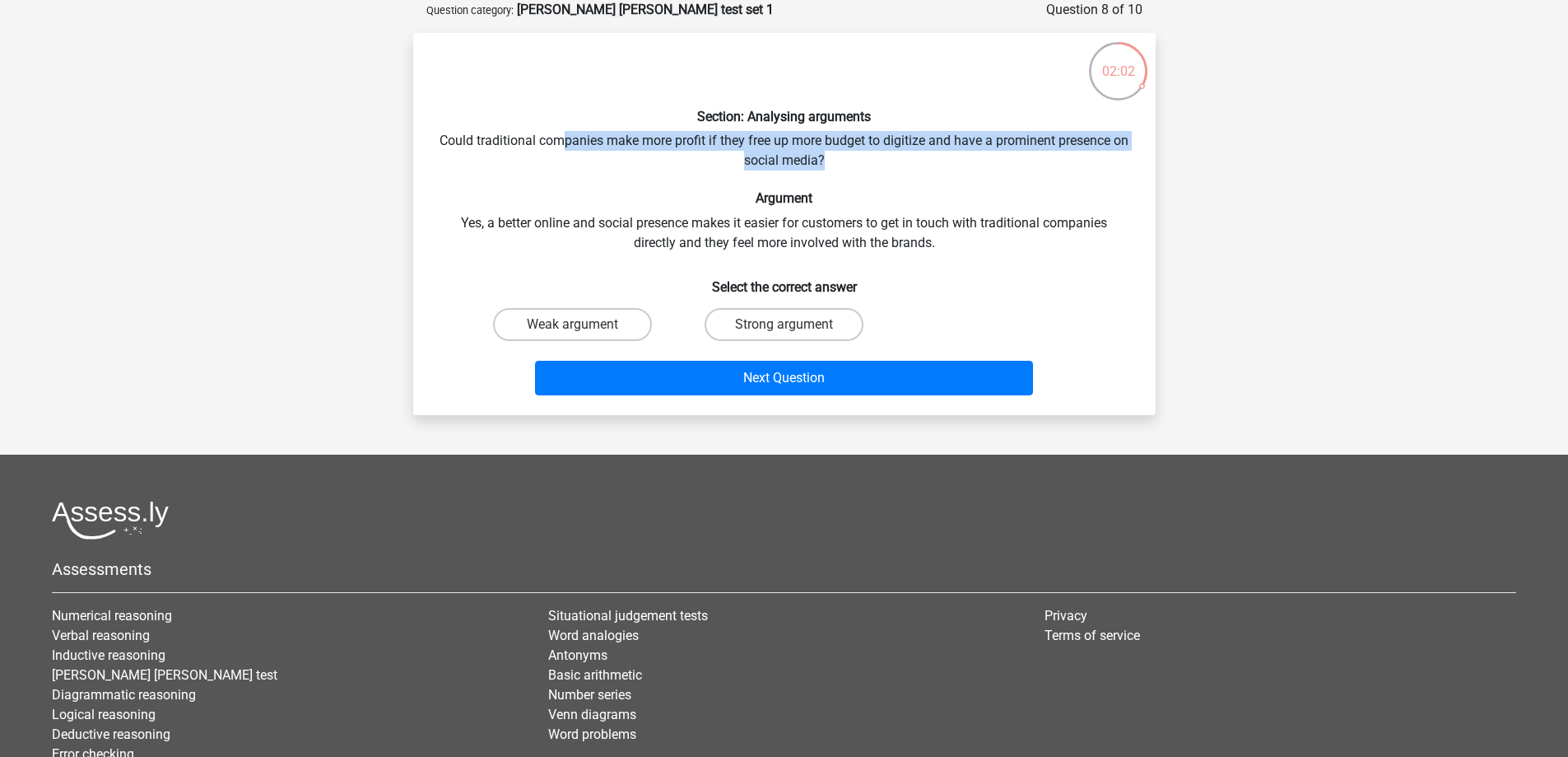
drag, startPoint x: 580, startPoint y: 140, endPoint x: 1138, endPoint y: 154, distance: 558.2
click at [1138, 154] on div "Section: Analysing arguments Could traditional companies make more profit if th…" at bounding box center [784, 224] width 729 height 355
click at [1138, 155] on div "Section: Analysing arguments Could traditional companies make more profit if th…" at bounding box center [784, 224] width 729 height 355
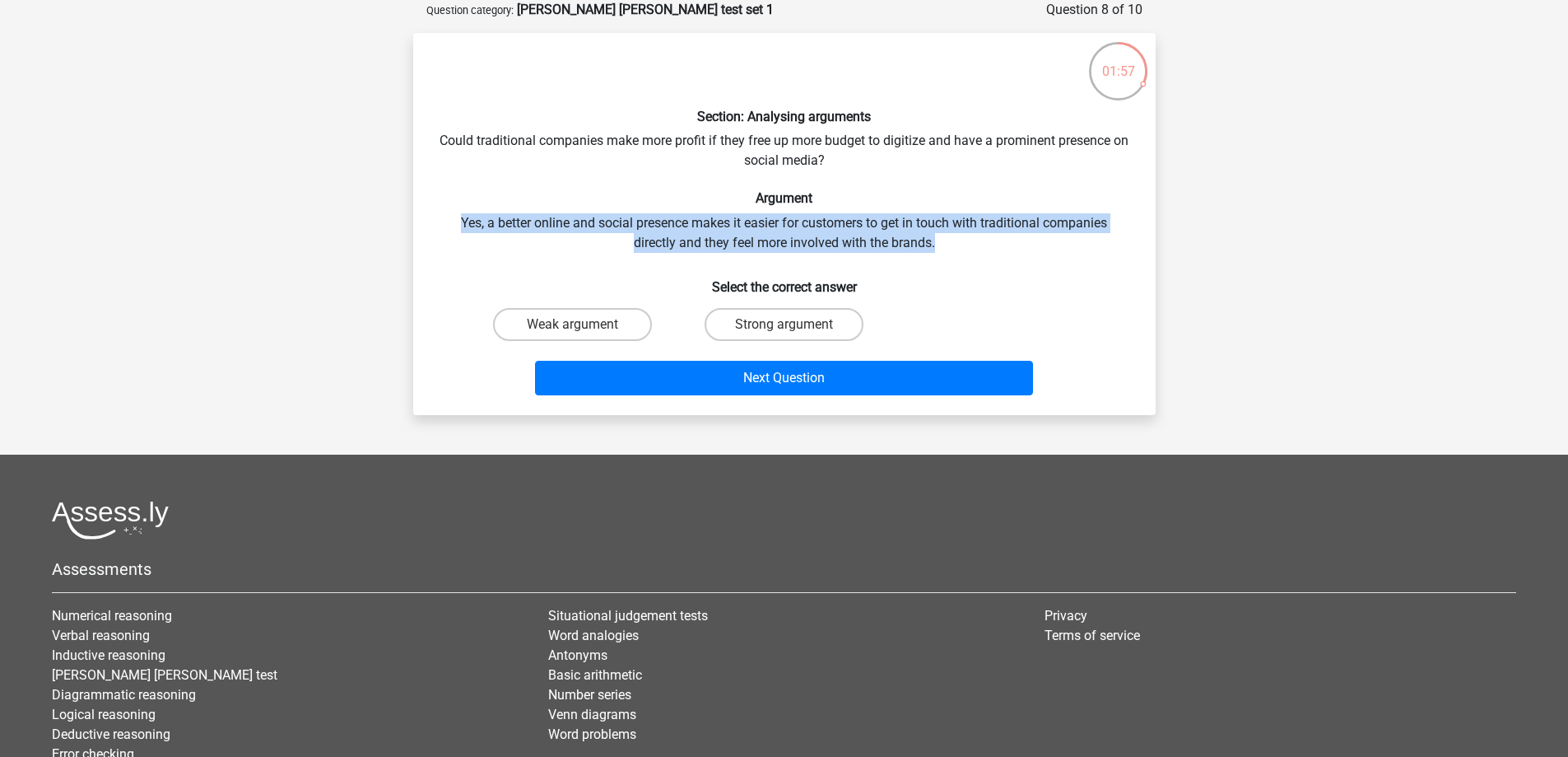
drag, startPoint x: 460, startPoint y: 223, endPoint x: 1187, endPoint y: 247, distance: 727.4
click at [1187, 247] on div "Register Nederlands English" at bounding box center [784, 403] width 1568 height 971
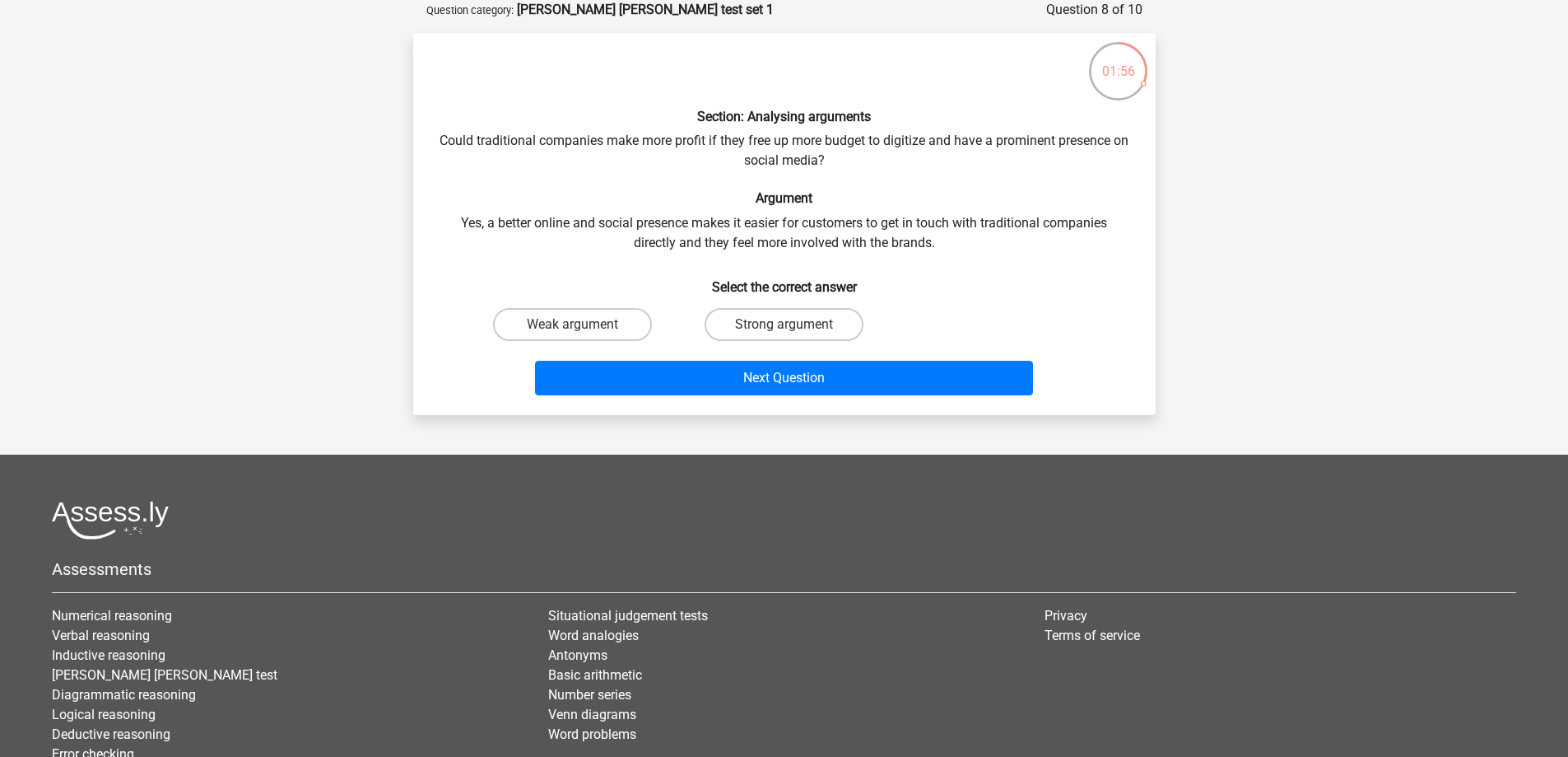
click at [1081, 292] on h6 "Select the correct answer" at bounding box center [784, 280] width 690 height 29
drag, startPoint x: 479, startPoint y: 218, endPoint x: 761, endPoint y: 228, distance: 282.2
click at [761, 228] on div "Section: Analysing arguments Could traditional companies make more profit if th…" at bounding box center [784, 224] width 729 height 355
click at [695, 258] on div "Section: Analysing arguments Could traditional companies make more profit if th…" at bounding box center [784, 224] width 729 height 355
click at [618, 328] on label "Weak argument" at bounding box center [572, 325] width 159 height 33
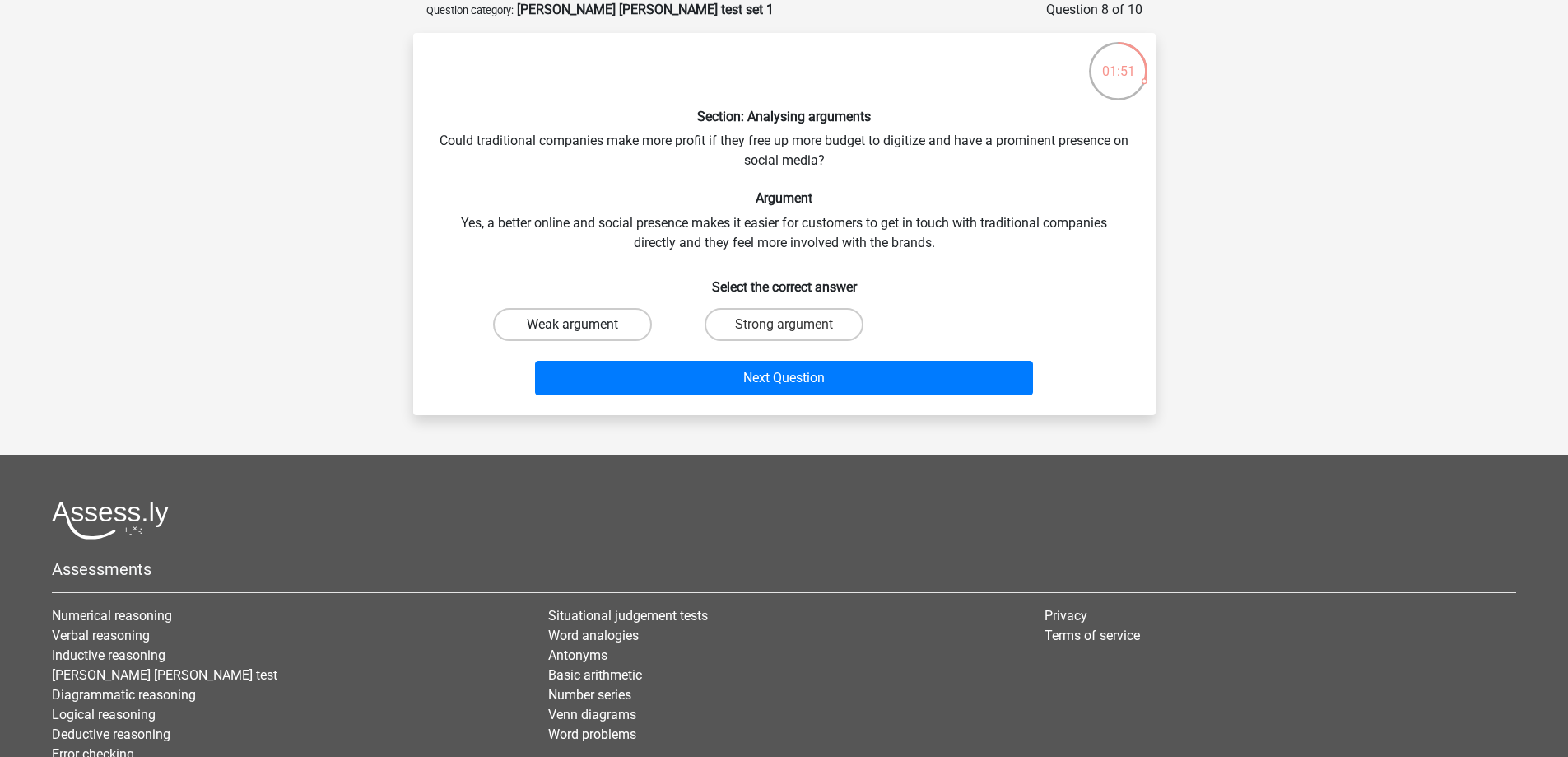
click at [583, 328] on input "Weak argument" at bounding box center [578, 330] width 10 height 11
radio input "true"
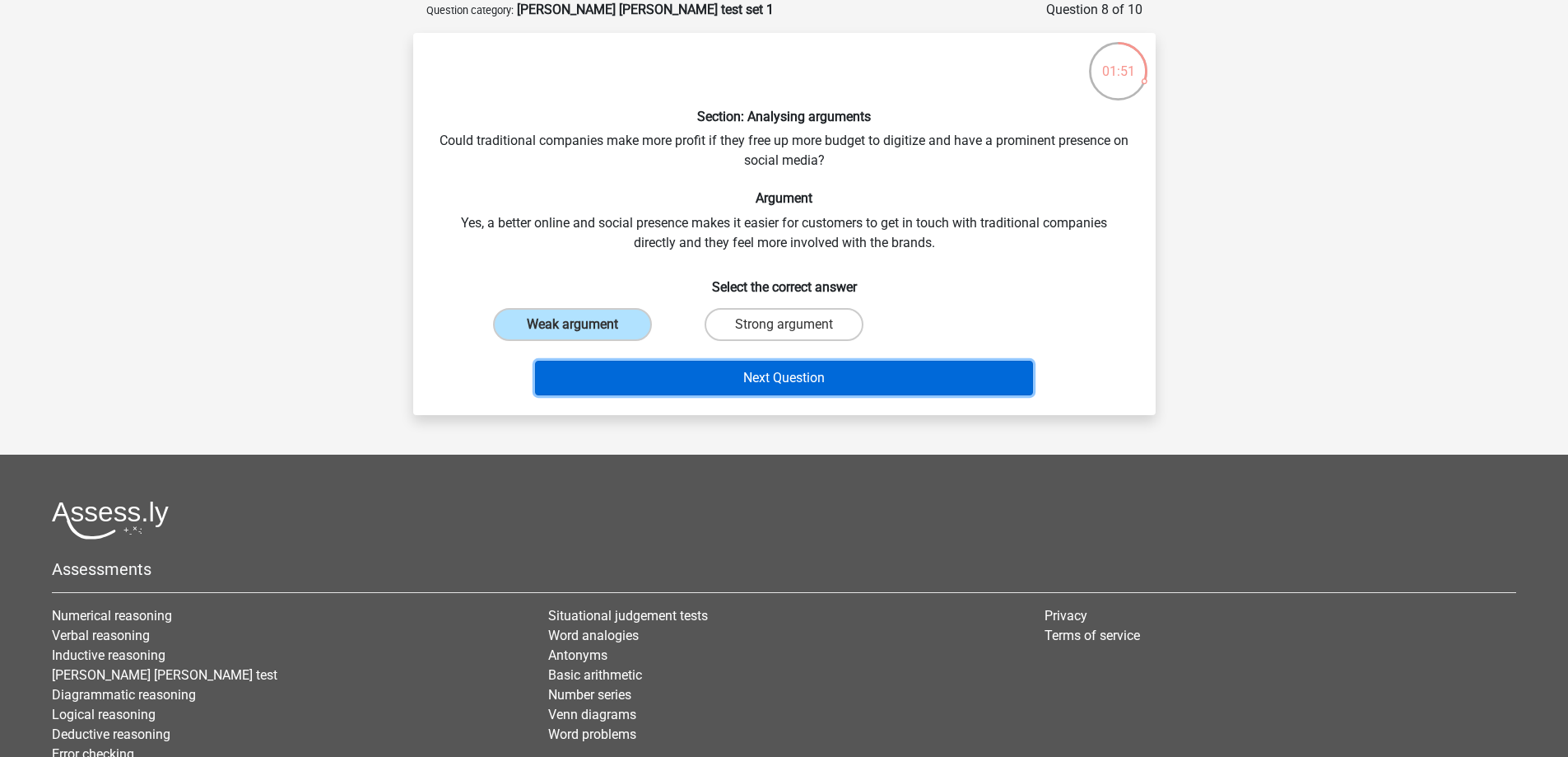
click at [743, 381] on button "Next Question" at bounding box center [783, 378] width 498 height 35
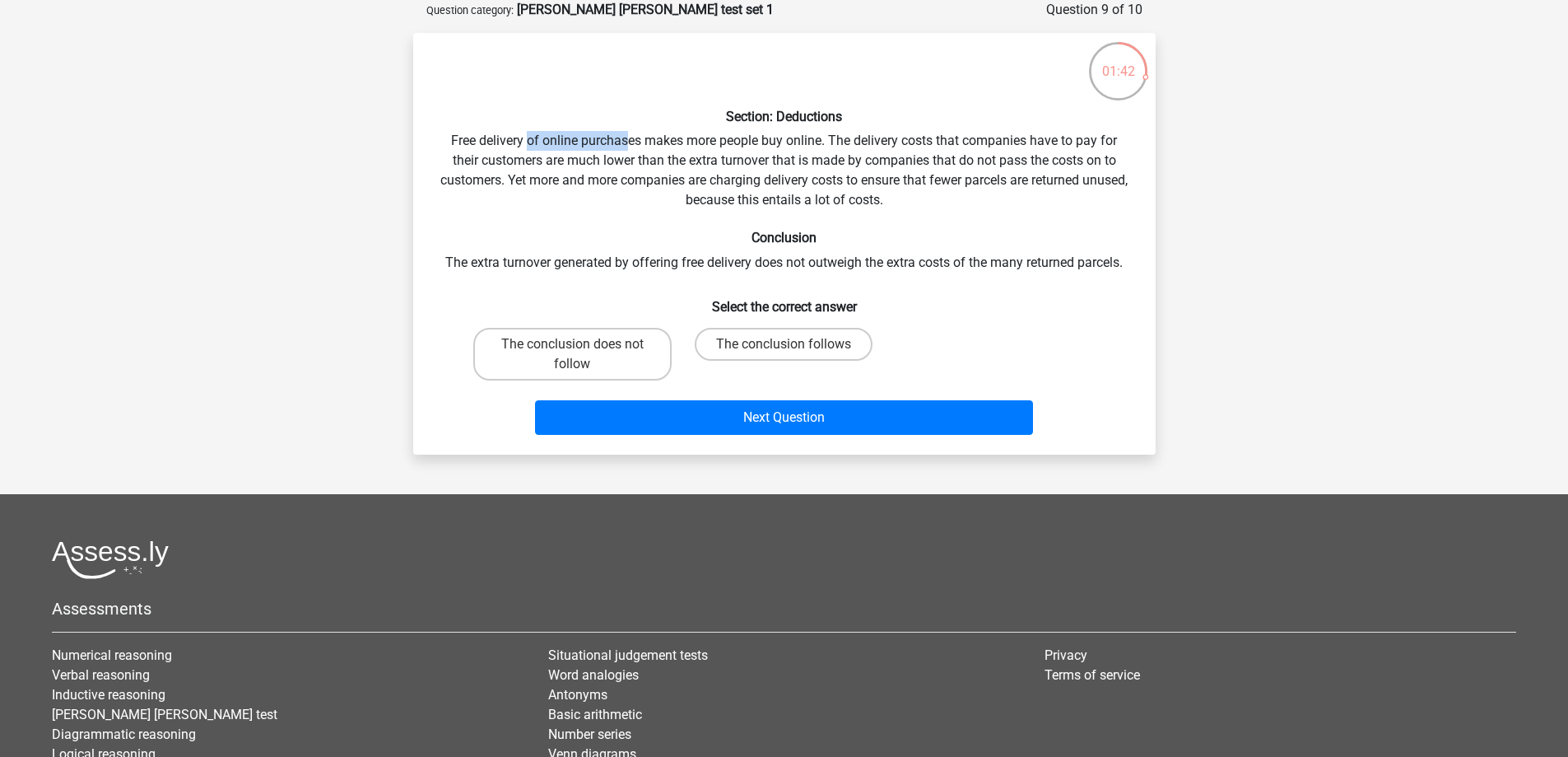
drag, startPoint x: 528, startPoint y: 143, endPoint x: 626, endPoint y: 139, distance: 98.1
click at [626, 139] on div "Section: Deductions Free delivery of online purchases makes more people buy onl…" at bounding box center [784, 244] width 729 height 396
click at [582, 143] on div "Section: Deductions Free delivery of online purchases makes more people buy onl…" at bounding box center [784, 244] width 729 height 396
drag, startPoint x: 484, startPoint y: 144, endPoint x: 802, endPoint y: 148, distance: 318.0
click at [802, 148] on div "Section: Deductions Free delivery of online purchases makes more people buy onl…" at bounding box center [784, 244] width 729 height 396
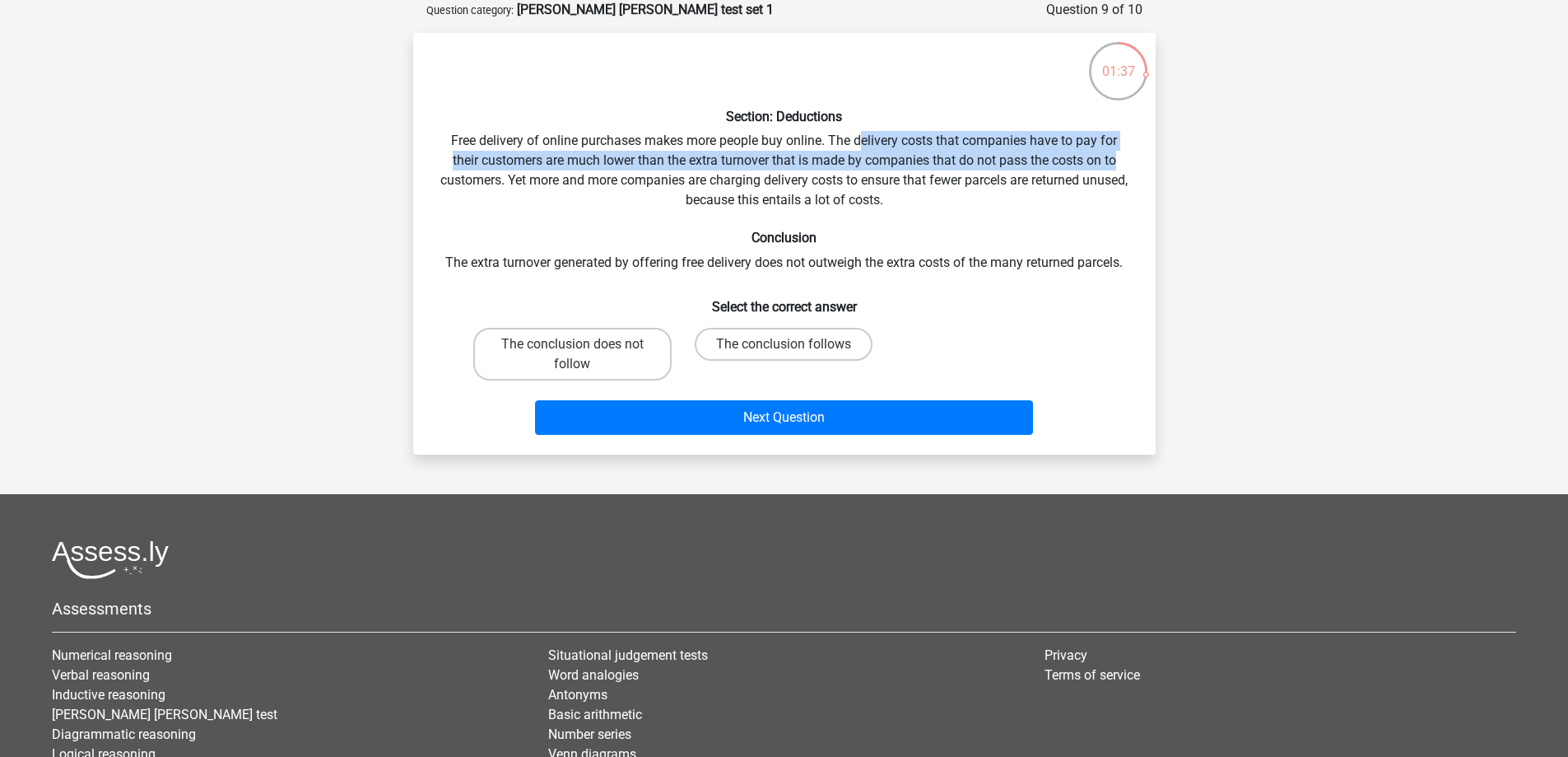
drag, startPoint x: 858, startPoint y: 137, endPoint x: 1194, endPoint y: 156, distance: 336.5
click at [1194, 156] on div "Register Nederlands English" at bounding box center [784, 423] width 1568 height 1011
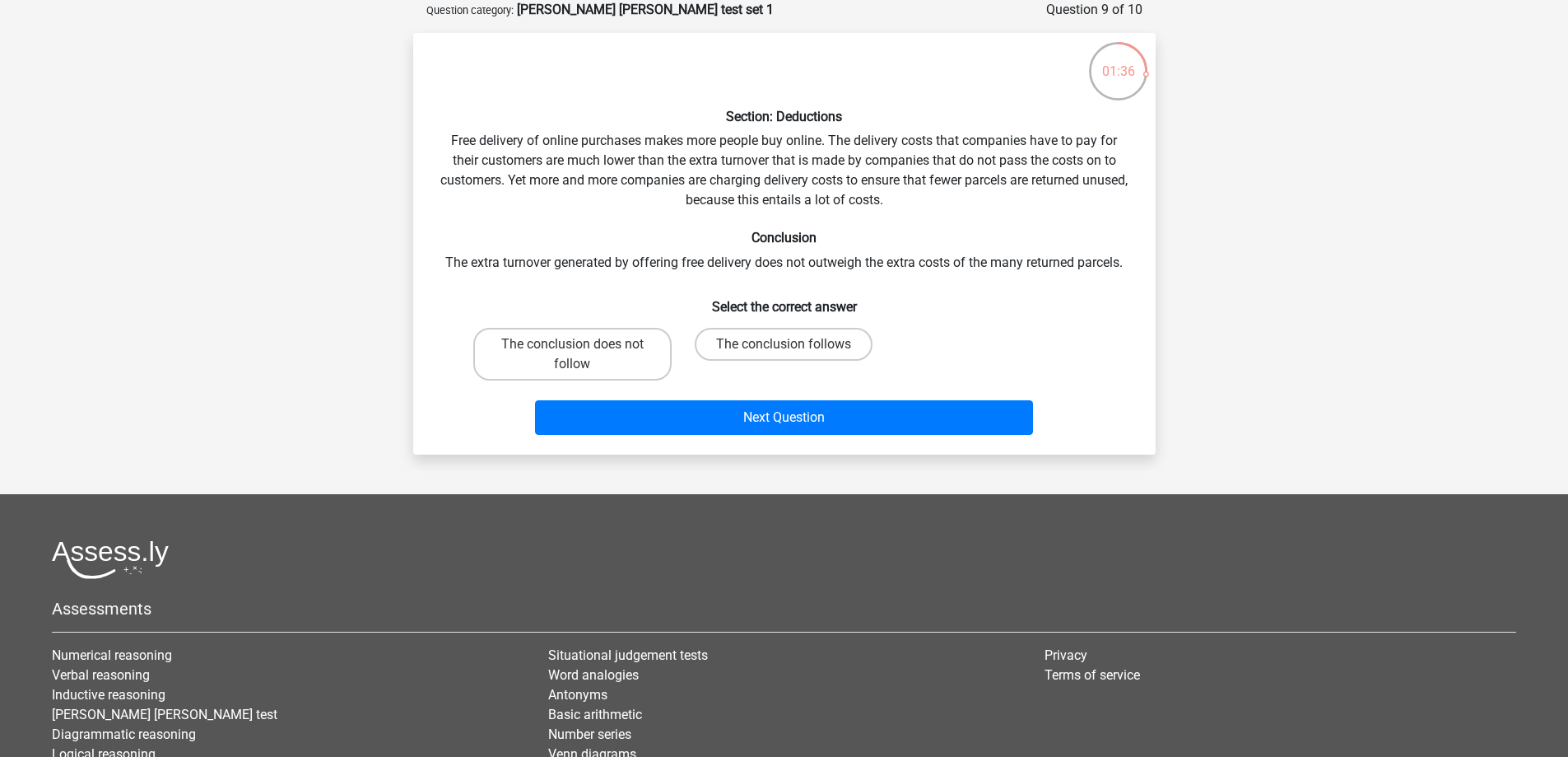
click at [642, 177] on div "Section: Deductions Free delivery of online purchases makes more people buy onl…" at bounding box center [784, 244] width 729 height 396
drag, startPoint x: 577, startPoint y: 164, endPoint x: 793, endPoint y: 158, distance: 216.1
click at [777, 158] on div "Section: Deductions Free delivery of online purchases makes more people buy onl…" at bounding box center [784, 244] width 729 height 396
click at [794, 158] on div "Section: Deductions Free delivery of online purchases makes more people buy onl…" at bounding box center [784, 244] width 729 height 396
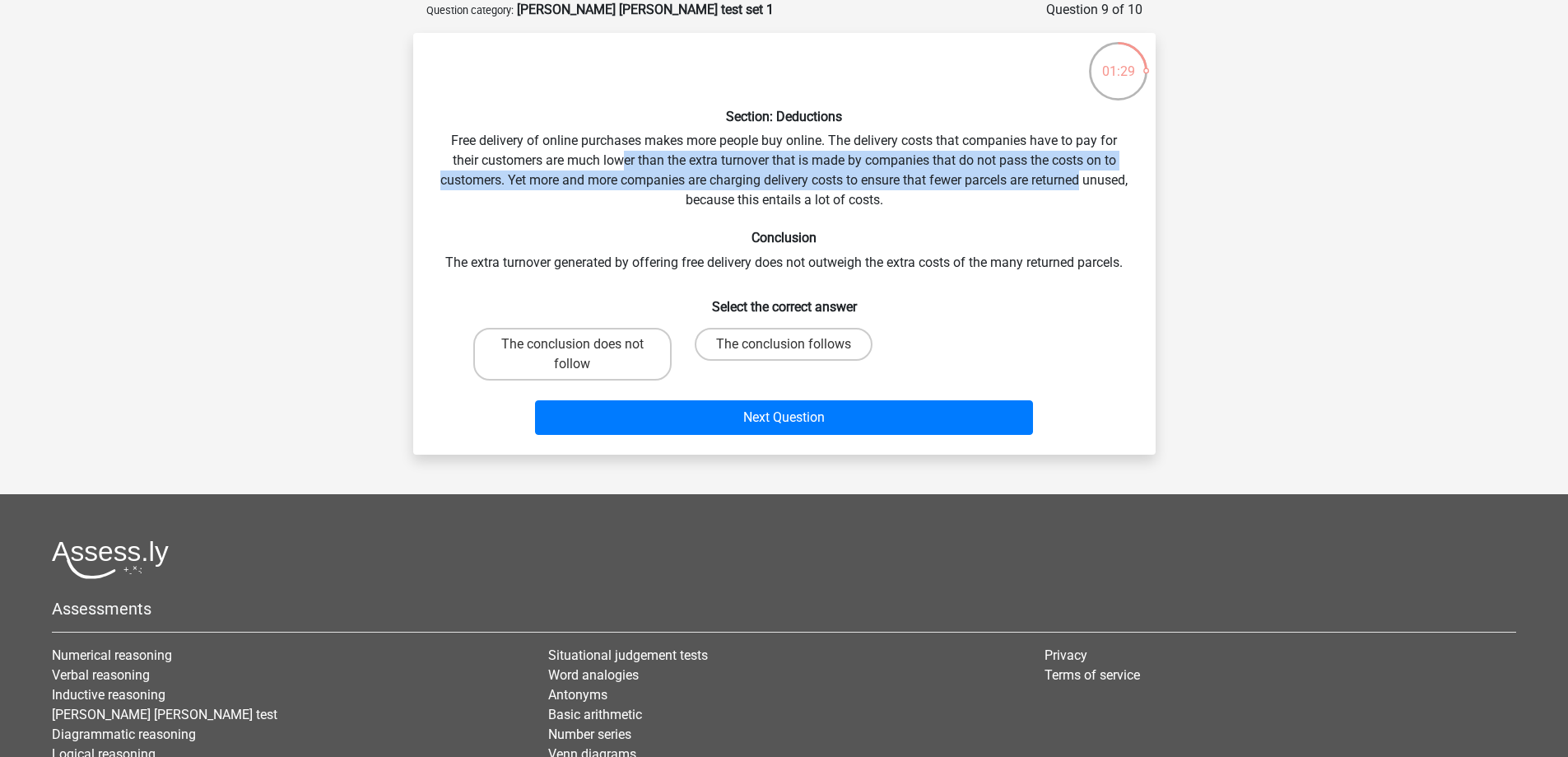
drag, startPoint x: 621, startPoint y: 153, endPoint x: 1155, endPoint y: 181, distance: 534.7
click at [1155, 181] on div "Section: Deductions Free delivery of online purchases makes more people buy onl…" at bounding box center [784, 244] width 743 height 422
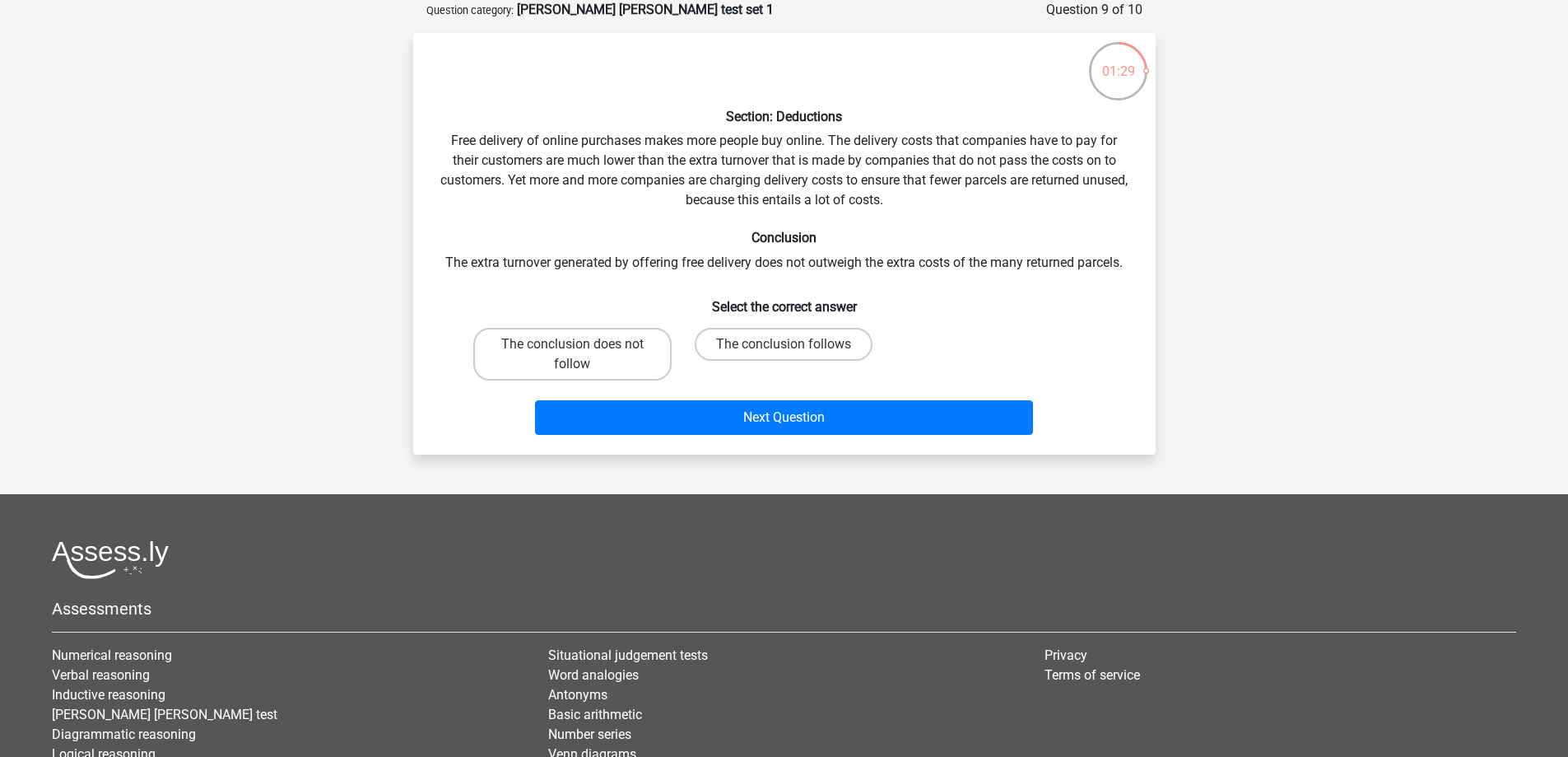
click at [1089, 208] on div "Section: Deductions Free delivery of online purchases makes more people buy onl…" at bounding box center [784, 244] width 729 height 396
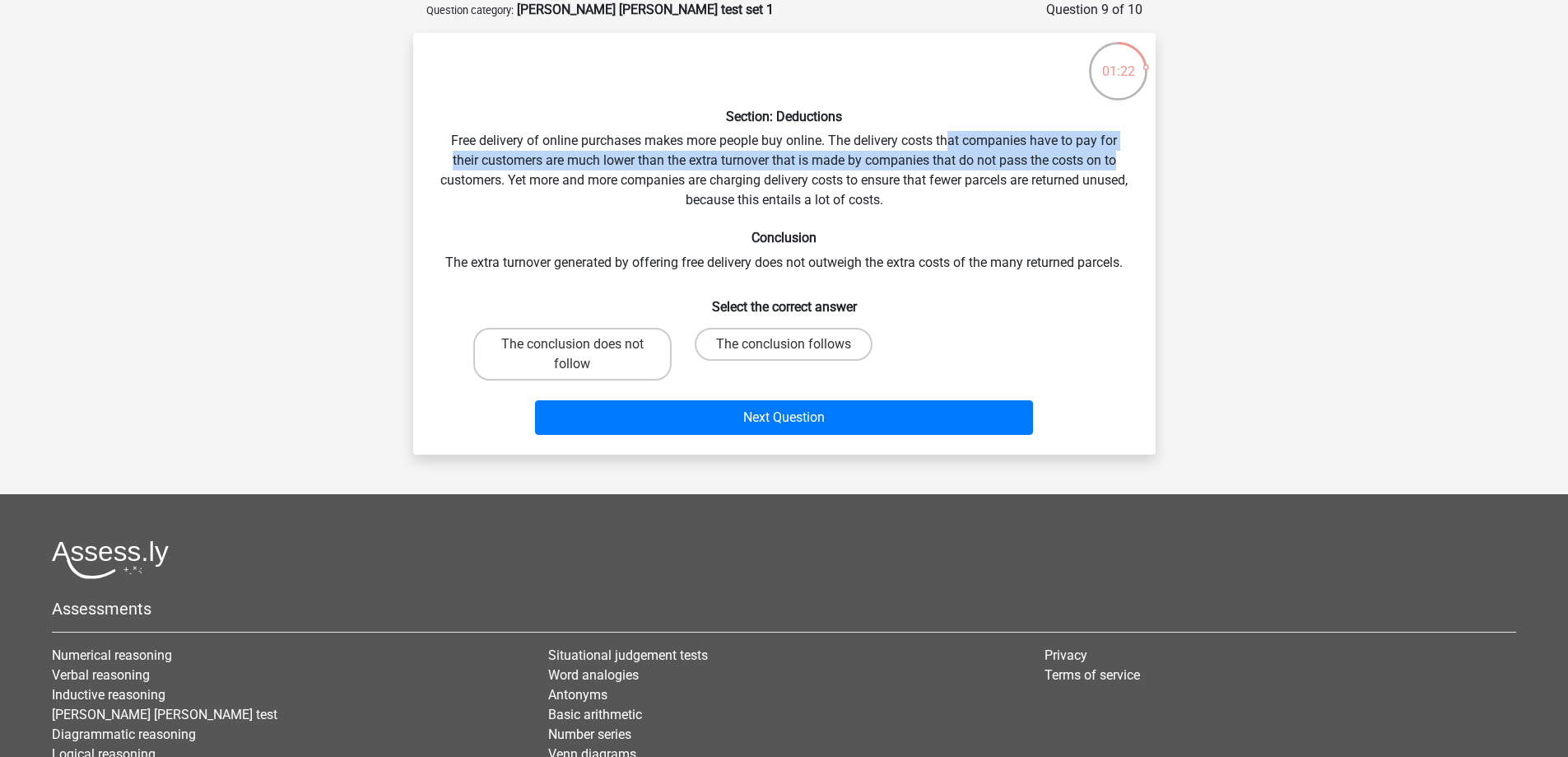
drag, startPoint x: 951, startPoint y: 133, endPoint x: 1126, endPoint y: 158, distance: 176.8
click at [1126, 158] on div "Section: Deductions Free delivery of online purchases makes more people buy onl…" at bounding box center [784, 244] width 729 height 396
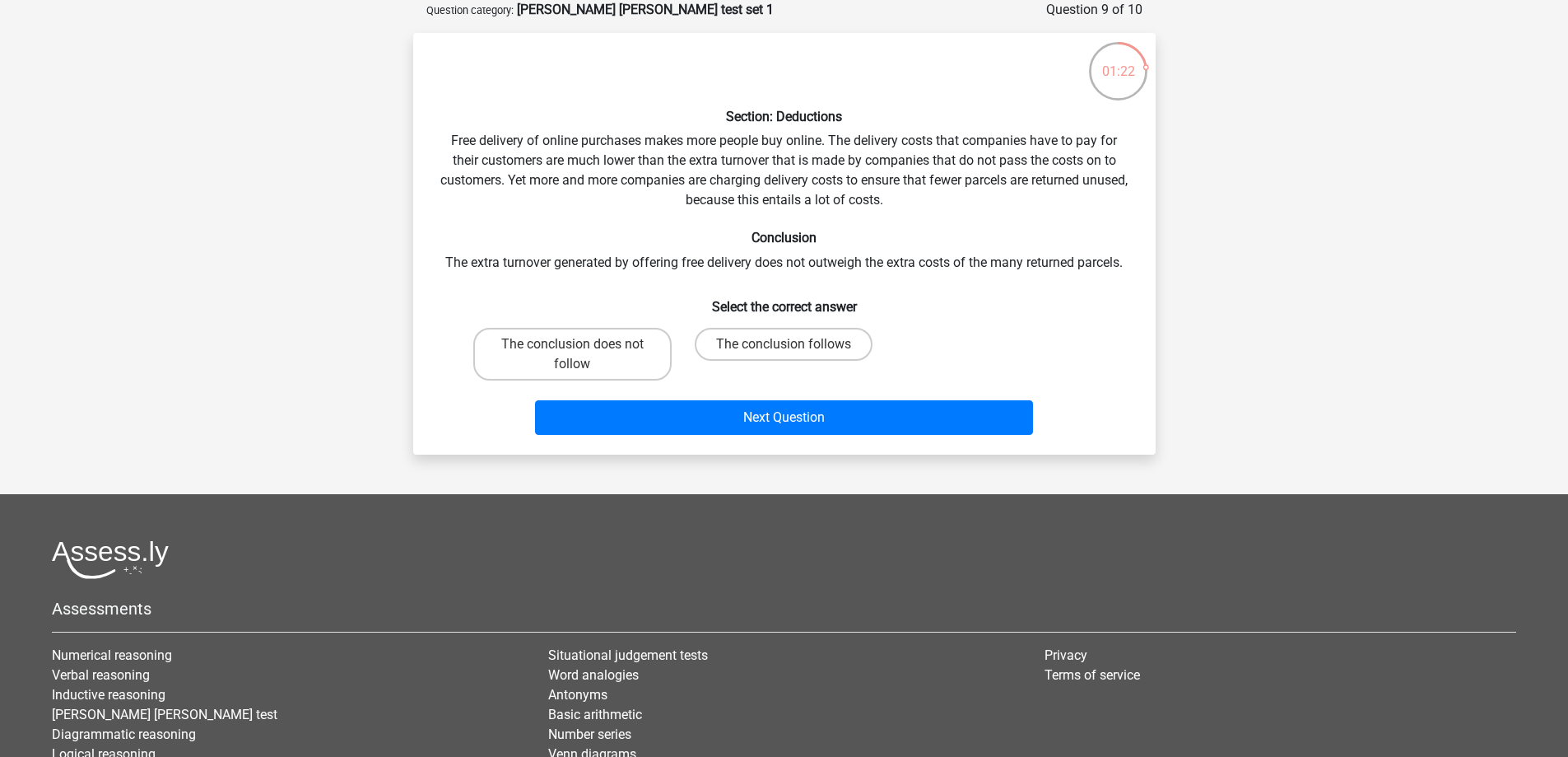
click at [482, 193] on div "Section: Deductions Free delivery of online purchases makes more people buy onl…" at bounding box center [784, 244] width 729 height 396
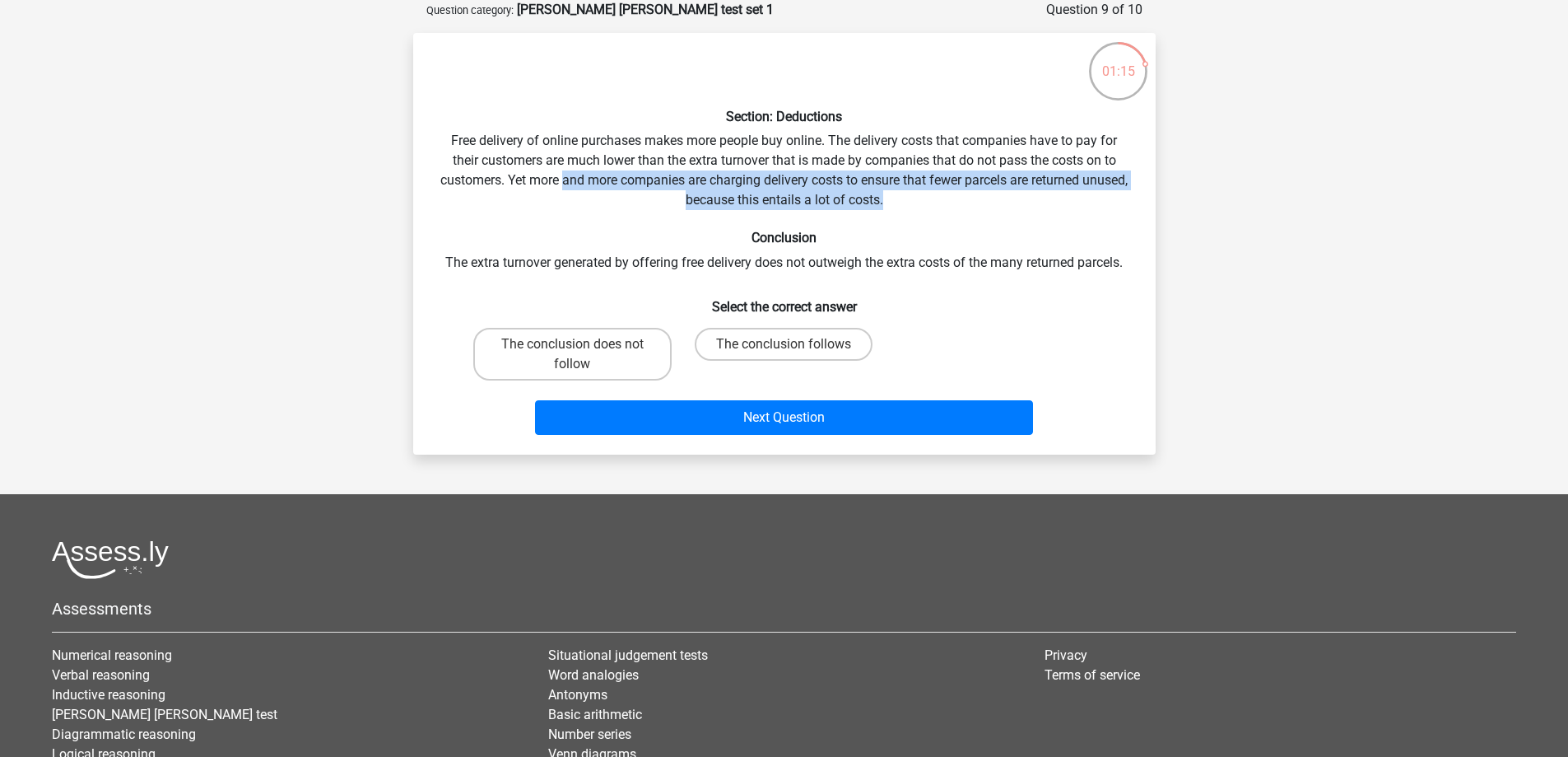
drag, startPoint x: 585, startPoint y: 186, endPoint x: 920, endPoint y: 207, distance: 335.7
click at [915, 204] on div "Section: Deductions Free delivery of online purchases makes more people buy onl…" at bounding box center [784, 244] width 729 height 396
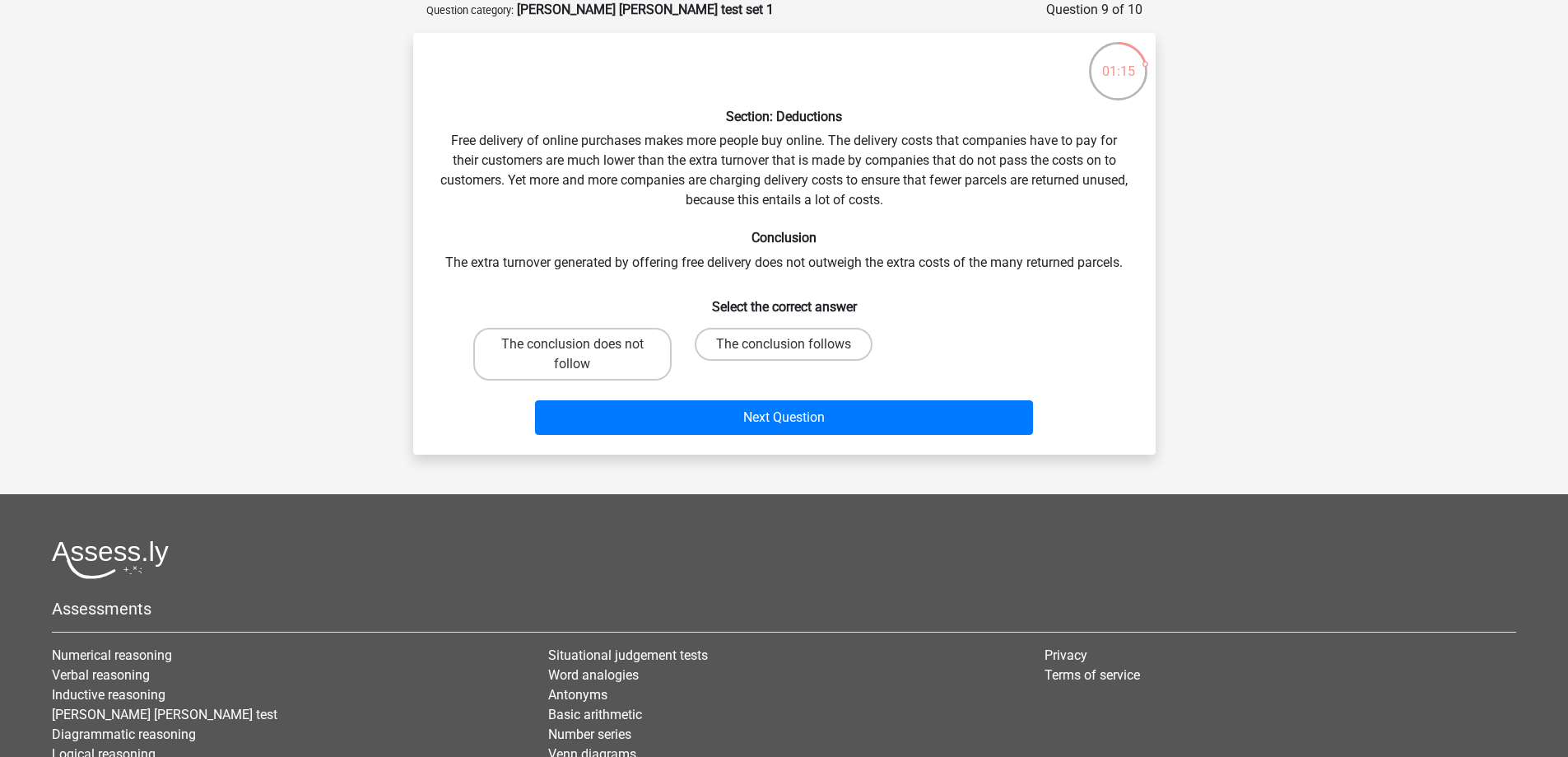
click at [931, 220] on div "Section: Deductions Free delivery of online purchases makes more people buy onl…" at bounding box center [784, 244] width 729 height 396
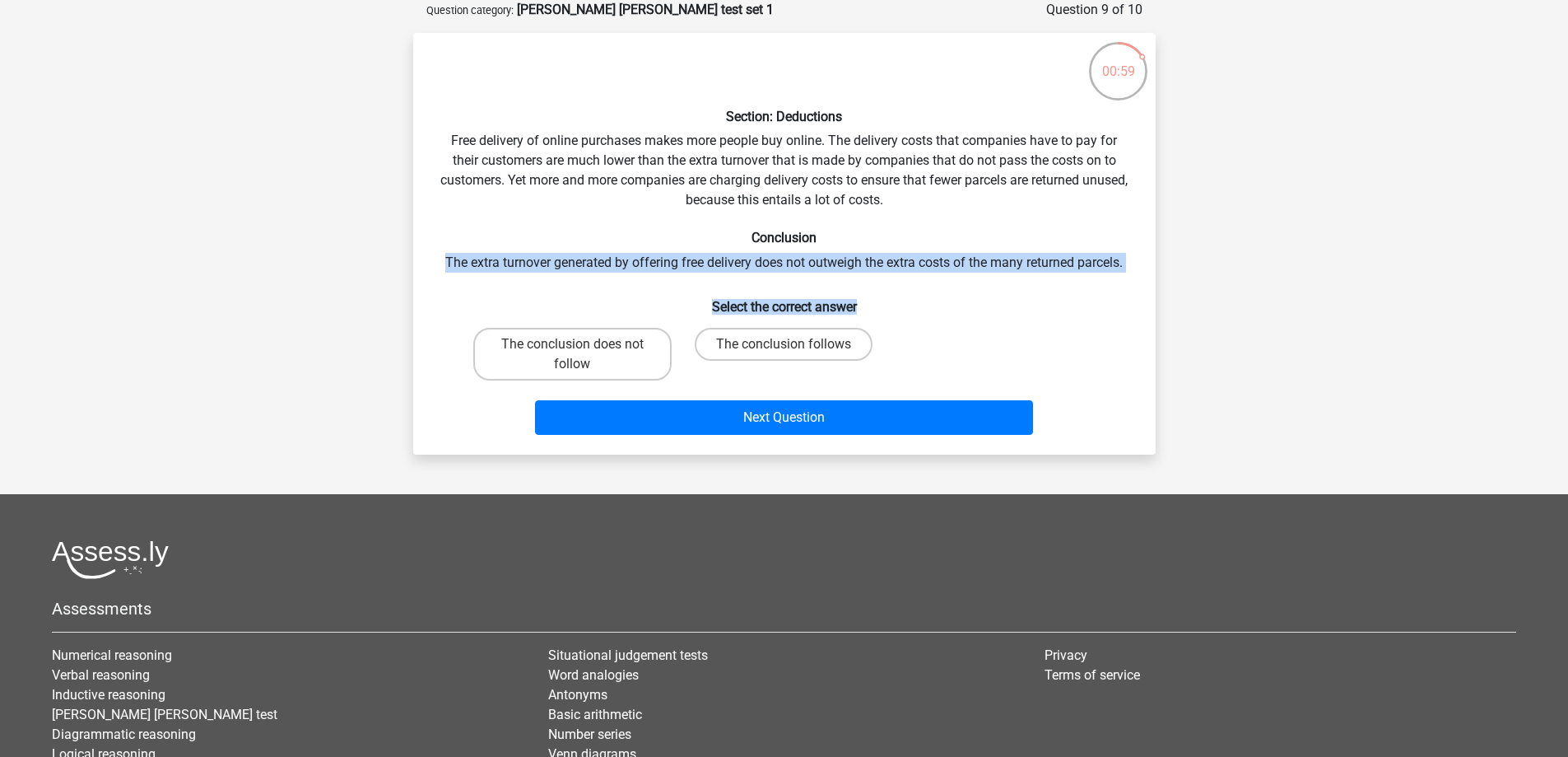
drag, startPoint x: 438, startPoint y: 265, endPoint x: 1067, endPoint y: 277, distance: 629.1
click at [1062, 273] on div "Section: Deductions Free delivery of online purchases makes more people buy onl…" at bounding box center [784, 244] width 729 height 396
click at [1068, 277] on div "Section: Deductions Free delivery of online purchases makes more people buy onl…" at bounding box center [784, 244] width 729 height 396
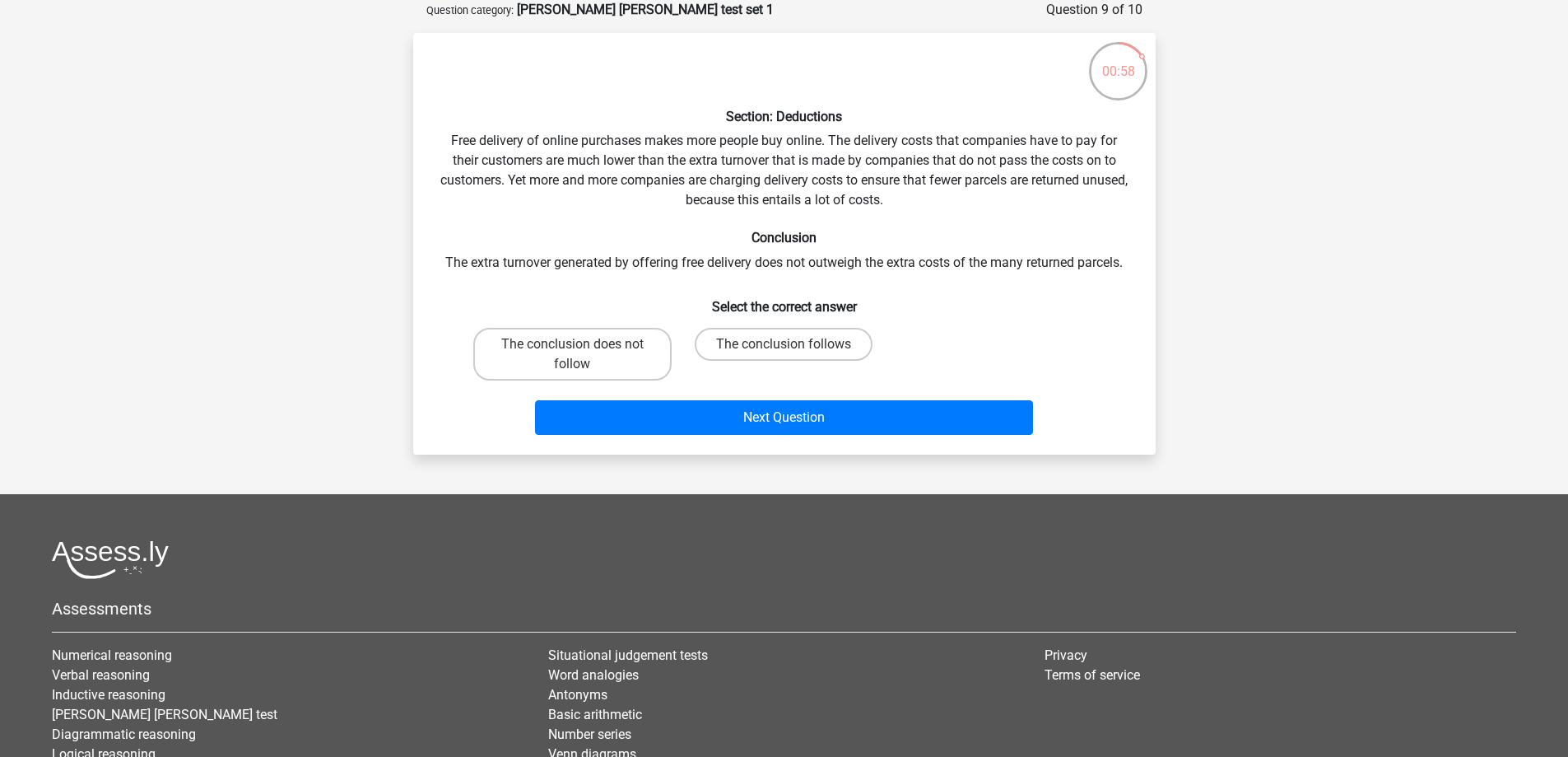
click at [882, 330] on div "The conclusion follows" at bounding box center [784, 354] width 199 height 53
drag, startPoint x: 852, startPoint y: 340, endPoint x: 875, endPoint y: 342, distance: 23.1
click at [853, 340] on label "The conclusion follows" at bounding box center [783, 344] width 178 height 33
click at [794, 344] on input "The conclusion follows" at bounding box center [789, 349] width 10 height 11
radio input "true"
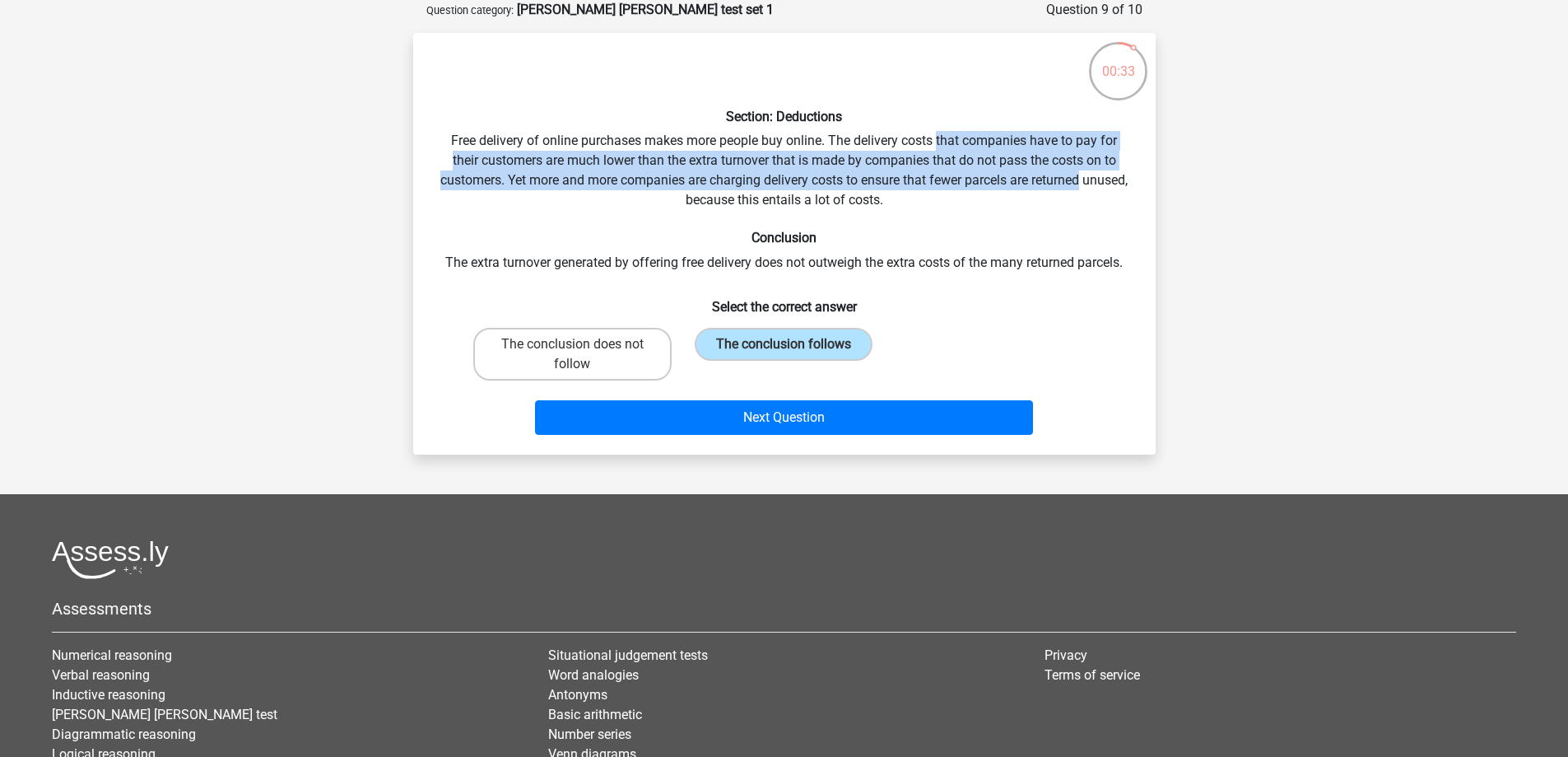
drag, startPoint x: 937, startPoint y: 144, endPoint x: 1132, endPoint y: 173, distance: 197.1
click at [1132, 173] on div "Section: Deductions Free delivery of online purchases makes more people buy onl…" at bounding box center [784, 244] width 729 height 396
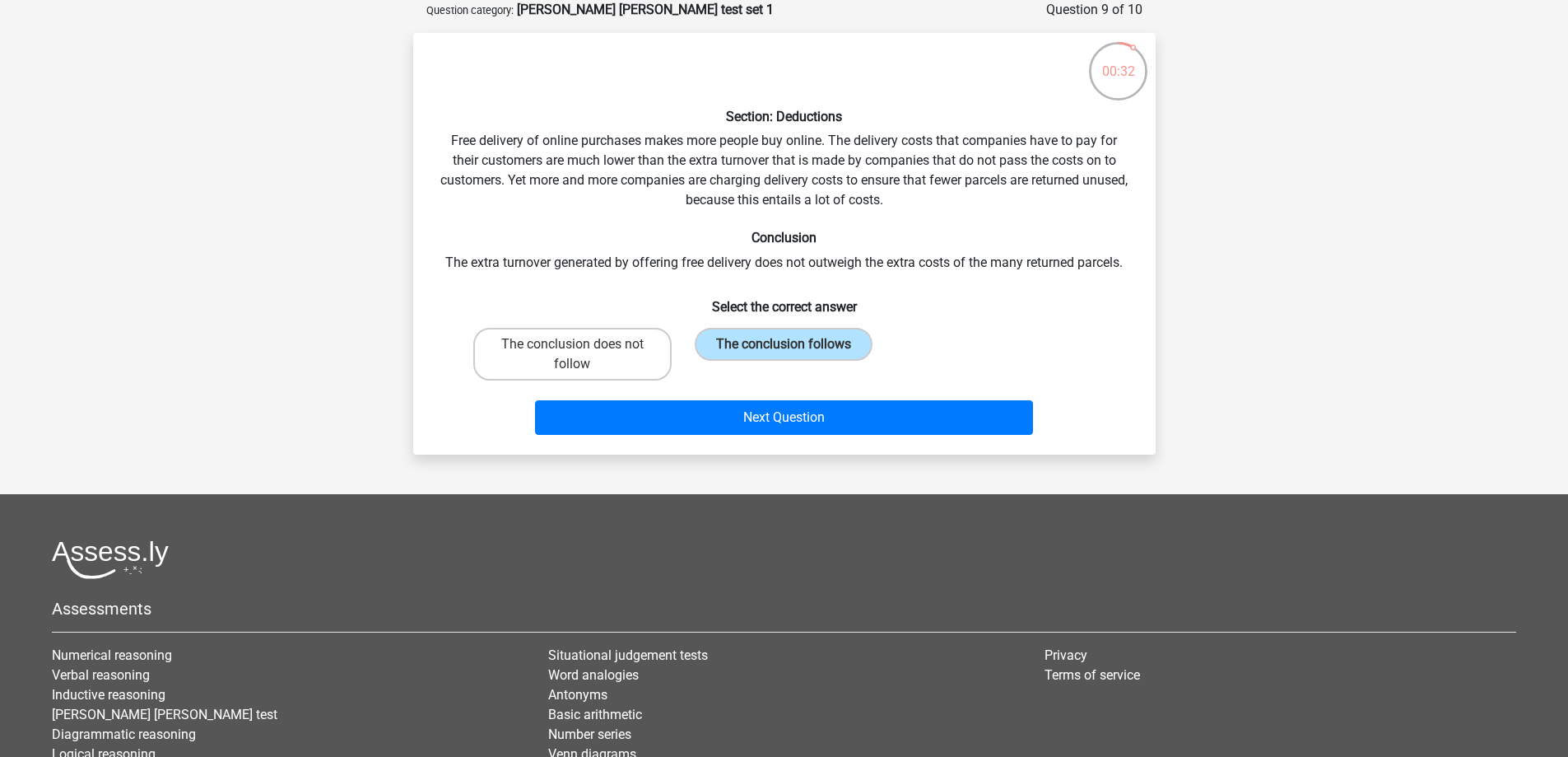
click at [990, 219] on div "Section: Deductions Free delivery of online purchases makes more people buy onl…" at bounding box center [784, 244] width 729 height 396
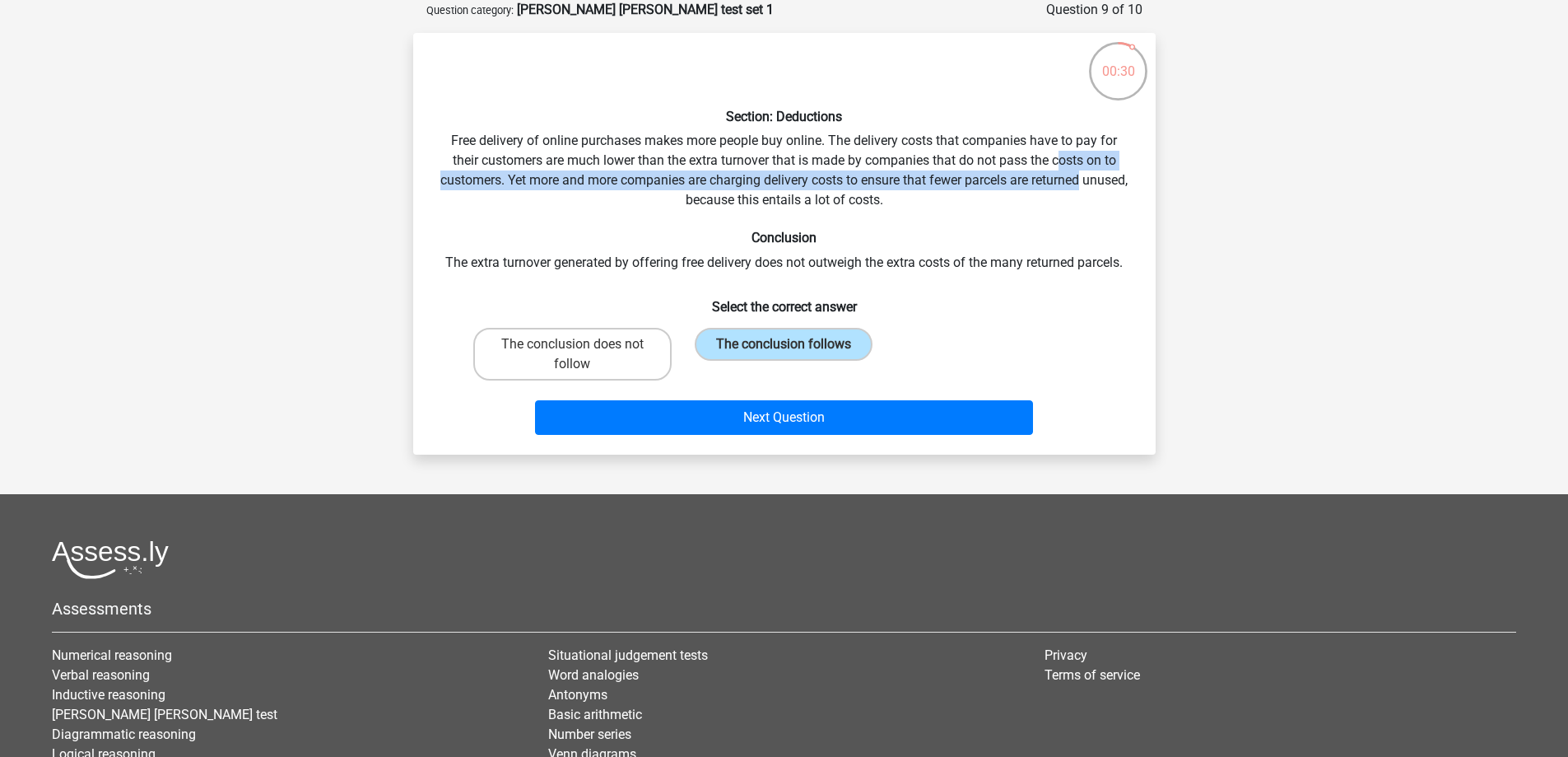
drag, startPoint x: 1062, startPoint y: 159, endPoint x: 1187, endPoint y: 185, distance: 127.7
click at [1187, 185] on div "Register Nederlands English" at bounding box center [784, 423] width 1568 height 1011
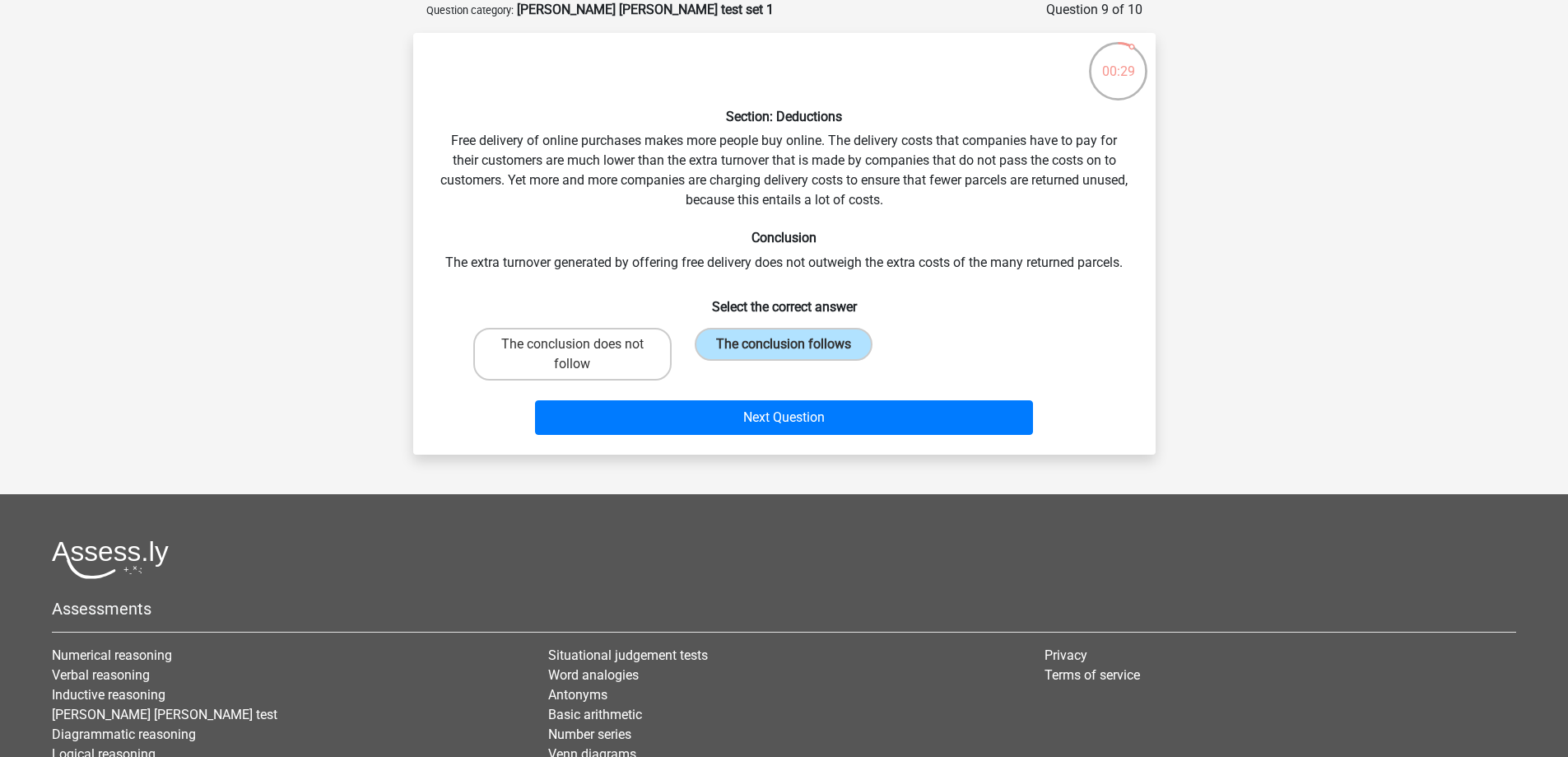
click at [1073, 221] on div "Section: Deductions Free delivery of online purchases makes more people buy onl…" at bounding box center [784, 244] width 729 height 396
click at [607, 364] on label "The conclusion does not follow" at bounding box center [572, 354] width 199 height 53
click at [583, 354] on input "The conclusion does not follow" at bounding box center [578, 349] width 10 height 11
radio input "true"
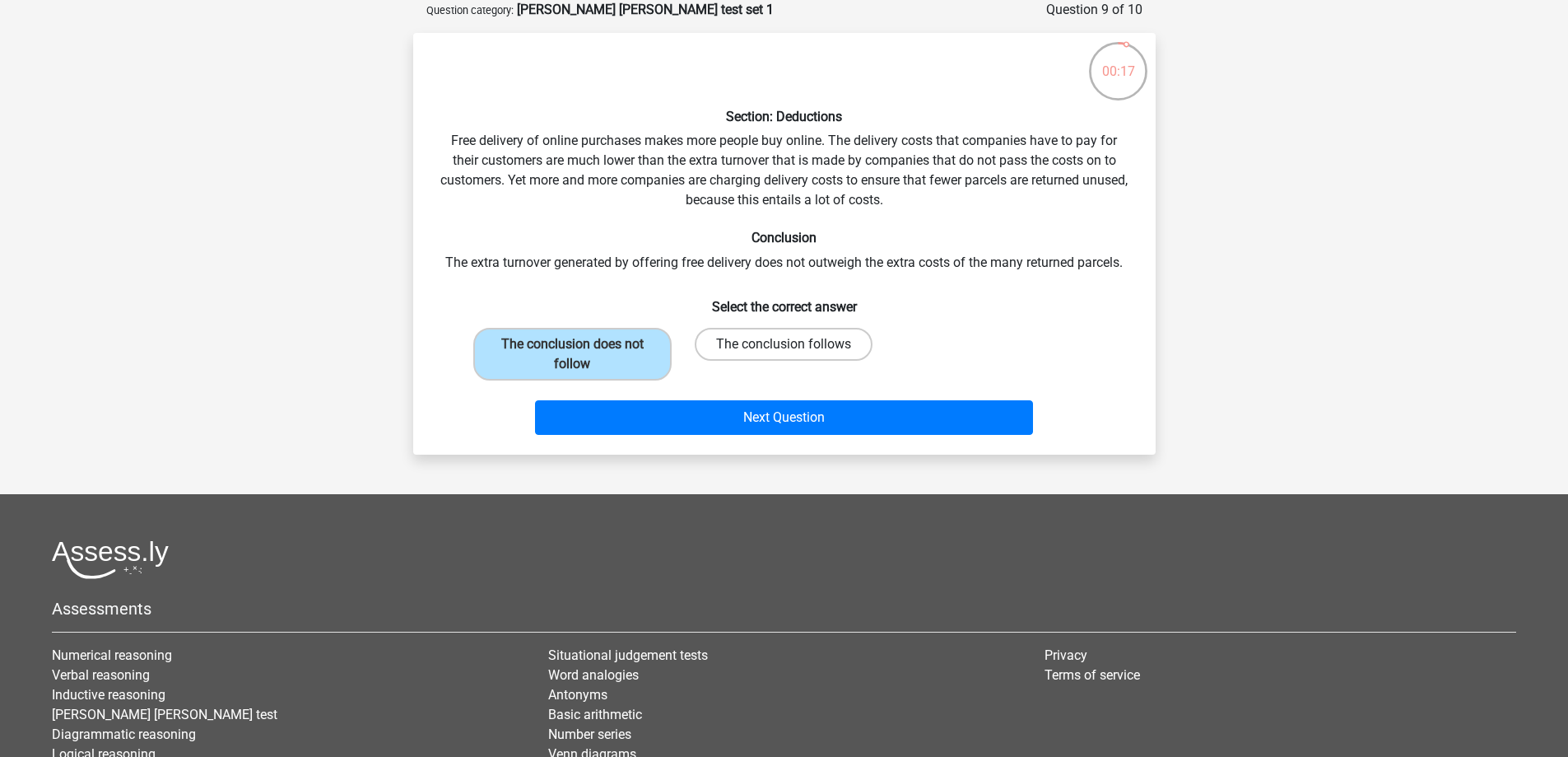
click at [779, 347] on label "The conclusion follows" at bounding box center [783, 344] width 178 height 33
click at [784, 347] on input "The conclusion follows" at bounding box center [789, 349] width 10 height 11
radio input "true"
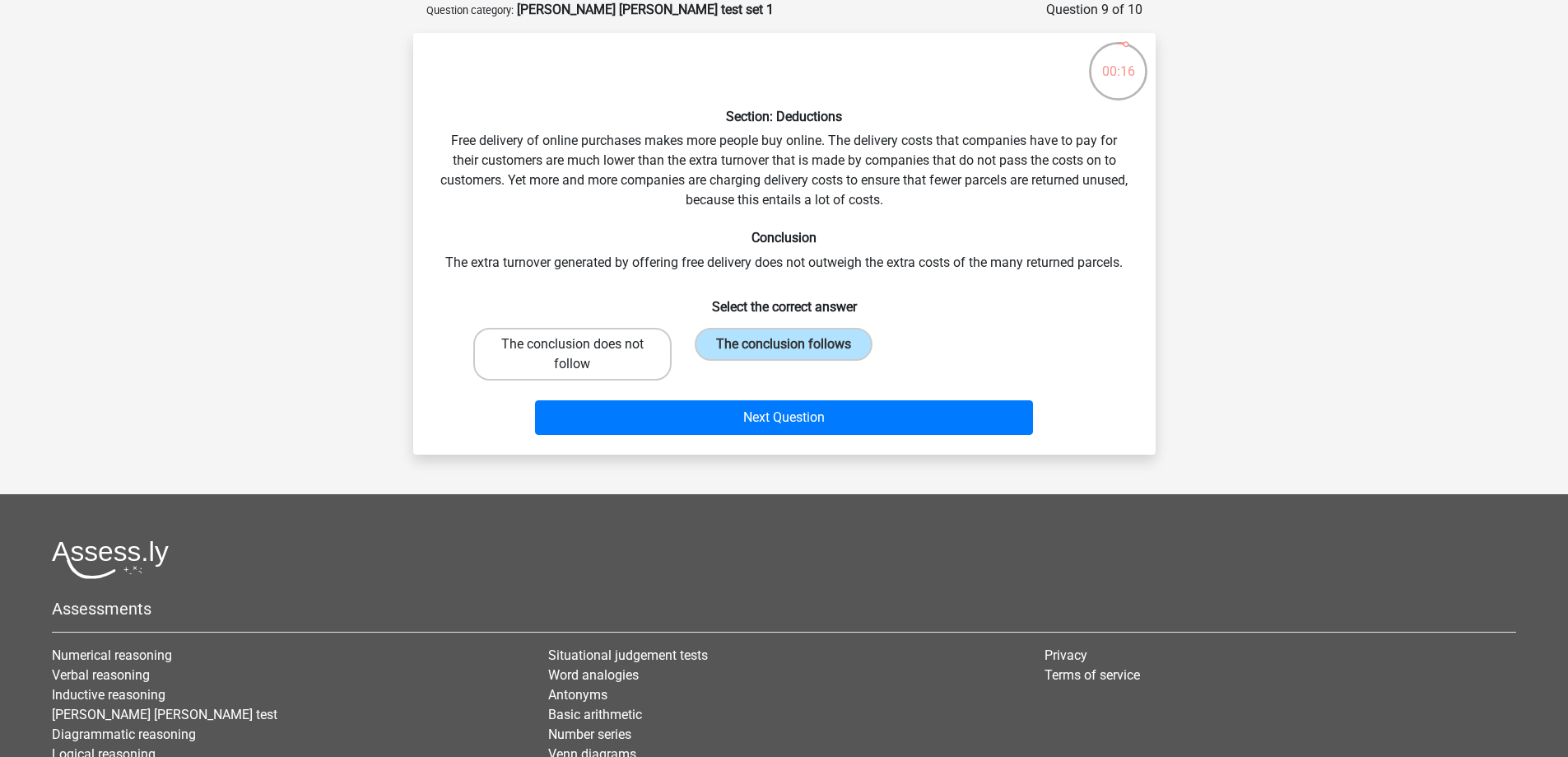
click at [635, 358] on label "The conclusion does not follow" at bounding box center [572, 354] width 199 height 53
click at [583, 354] on input "The conclusion does not follow" at bounding box center [578, 349] width 10 height 11
radio input "true"
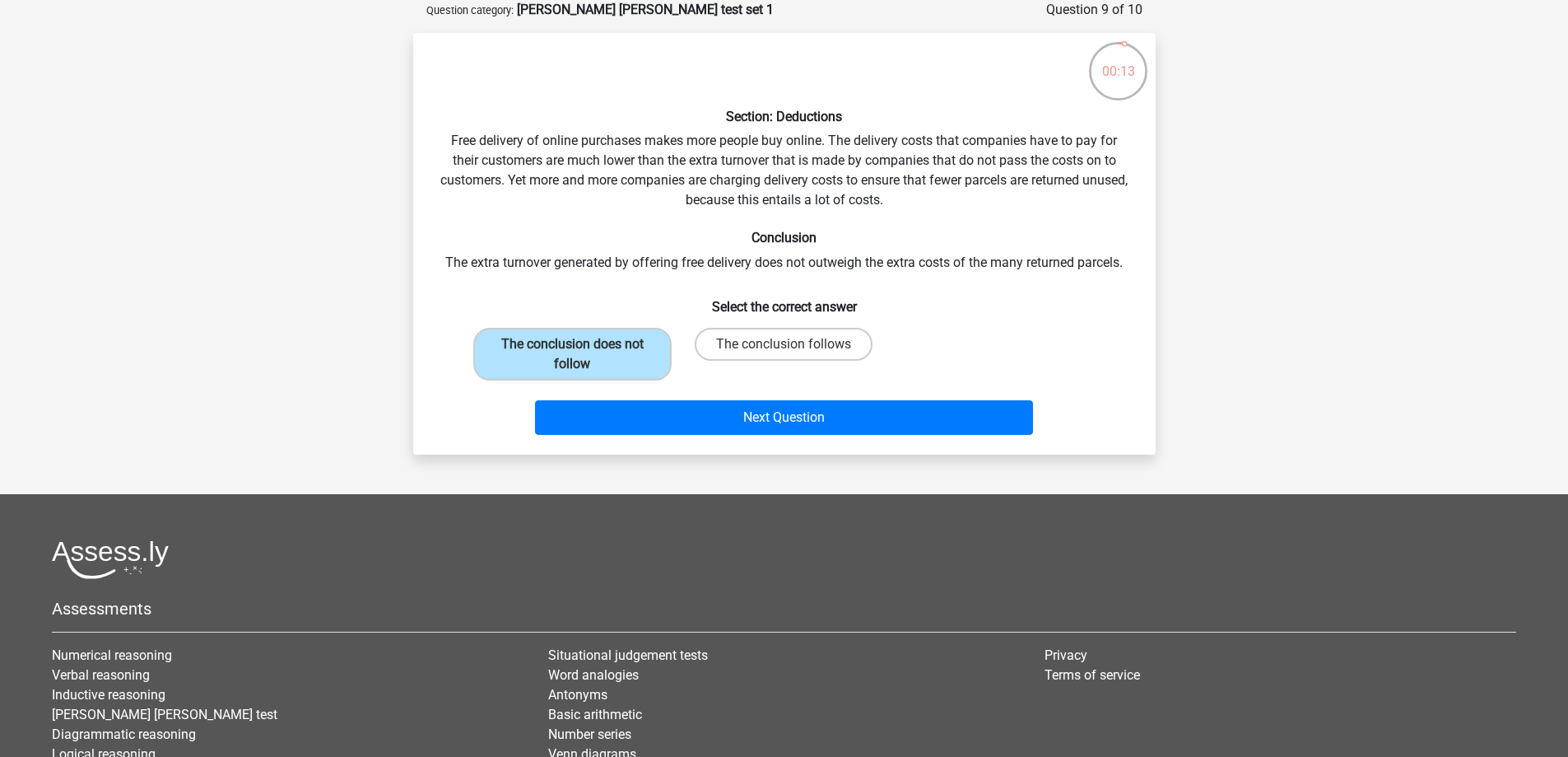
drag, startPoint x: 487, startPoint y: 279, endPoint x: 439, endPoint y: 274, distance: 48.3
click at [438, 273] on div "Section: Deductions Free delivery of online purchases makes more people buy onl…" at bounding box center [784, 244] width 729 height 396
click at [516, 274] on div "Section: Deductions Free delivery of online purchases makes more people buy onl…" at bounding box center [784, 244] width 729 height 396
click at [900, 263] on div "Section: Deductions Free delivery of online purchases makes more people buy onl…" at bounding box center [784, 244] width 729 height 396
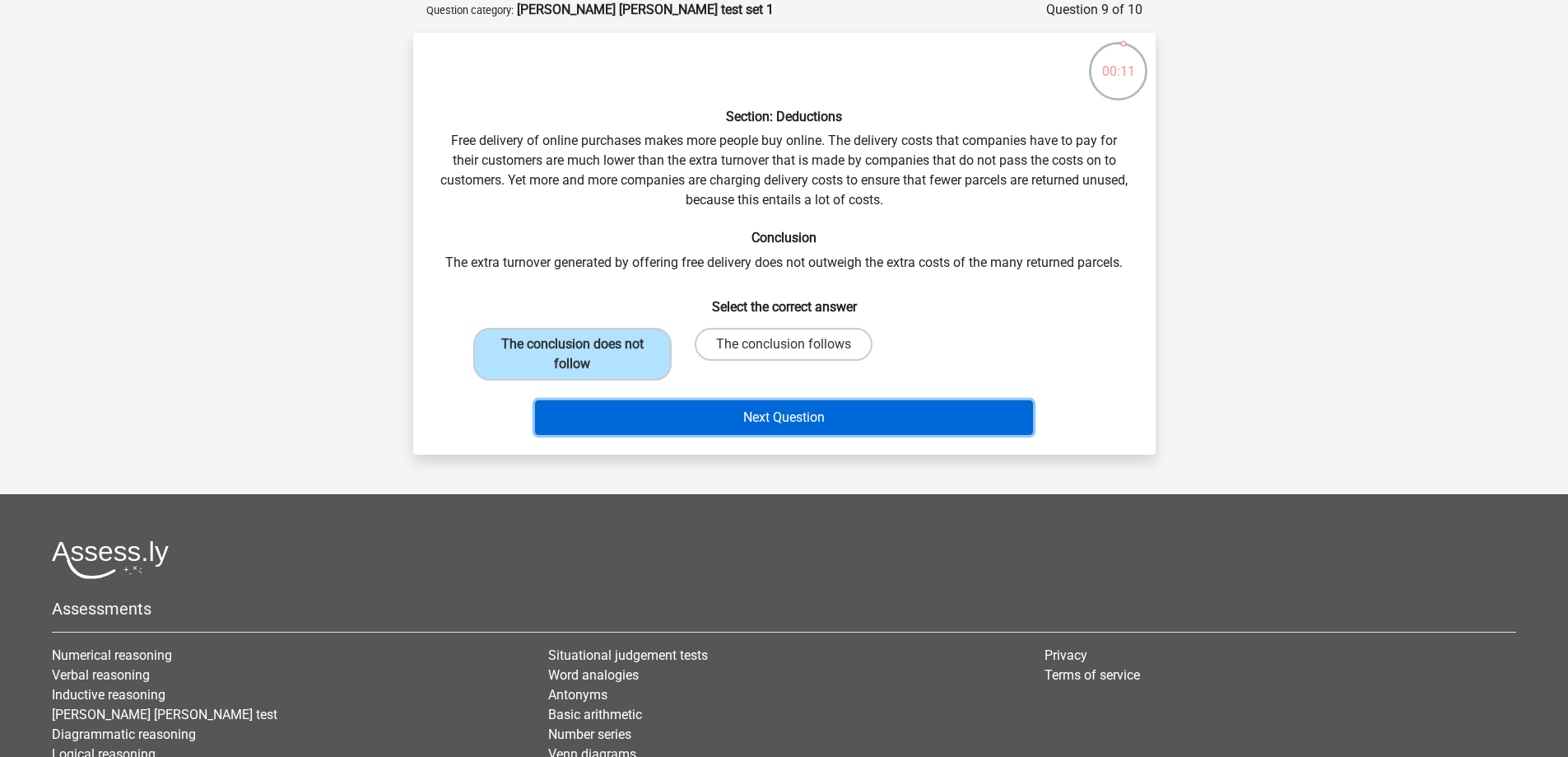
click at [1007, 412] on button "Next Question" at bounding box center [783, 417] width 498 height 35
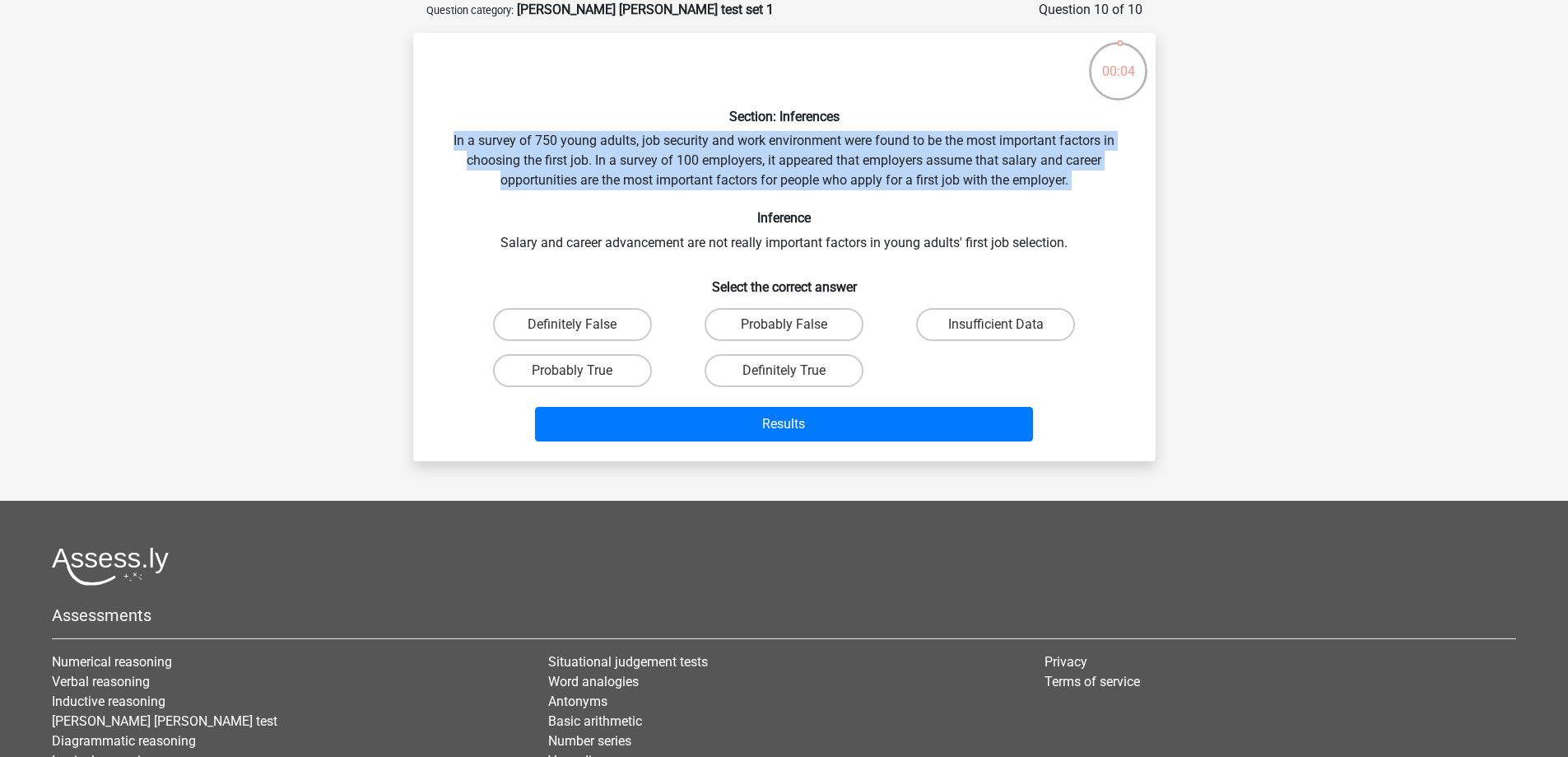
drag, startPoint x: 452, startPoint y: 138, endPoint x: 1064, endPoint y: 204, distance: 615.5
click at [1064, 204] on div "Section: Inferences In a survey of 750 young adults, job security and work envi…" at bounding box center [784, 247] width 729 height 402
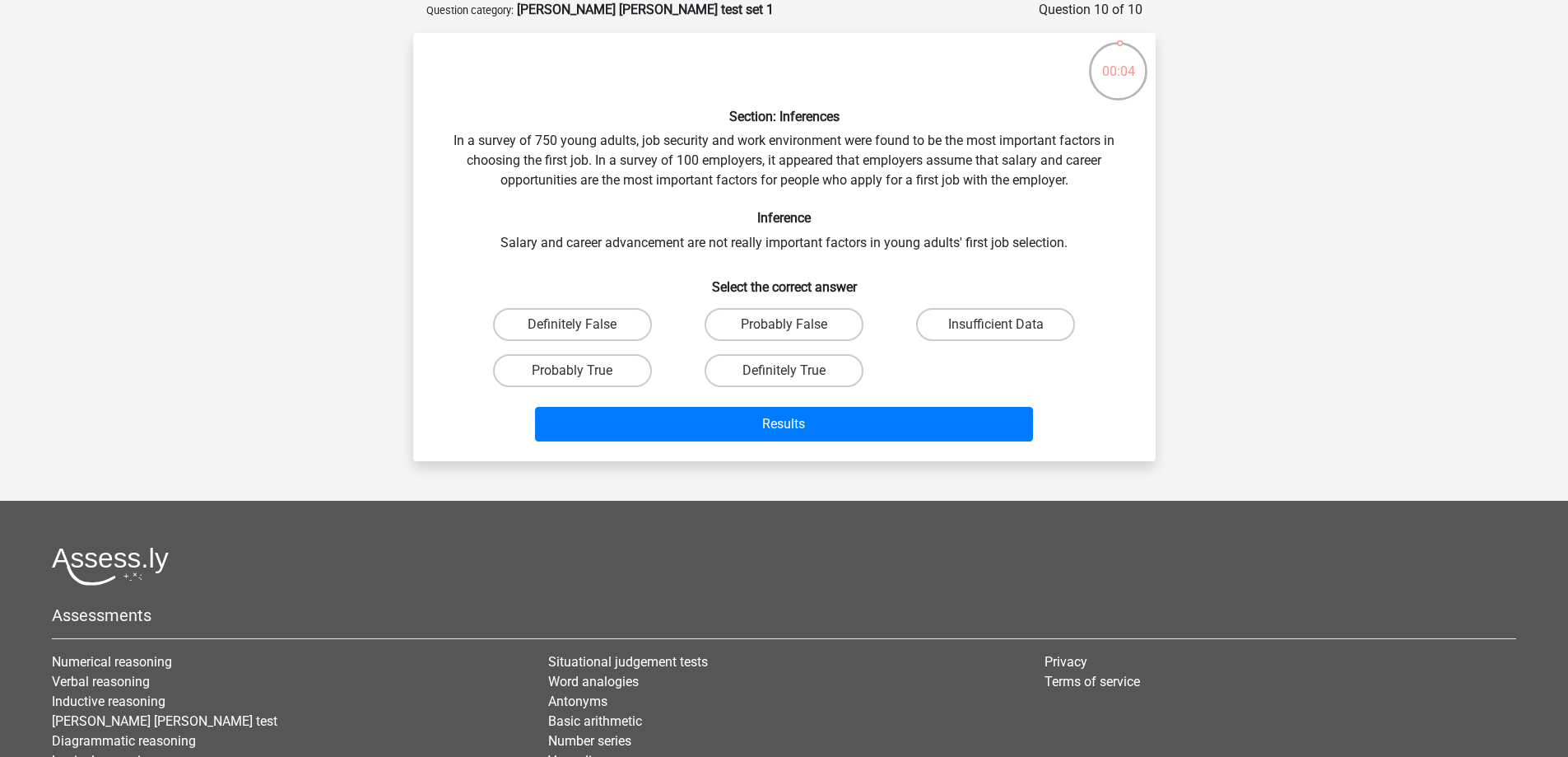
click at [932, 277] on h6 "Select the correct answer" at bounding box center [784, 280] width 690 height 29
drag, startPoint x: 537, startPoint y: 249, endPoint x: 1001, endPoint y: 254, distance: 464.0
click at [984, 253] on div "Section: Inferences In a survey of 750 young adults, job security and work envi…" at bounding box center [784, 247] width 729 height 402
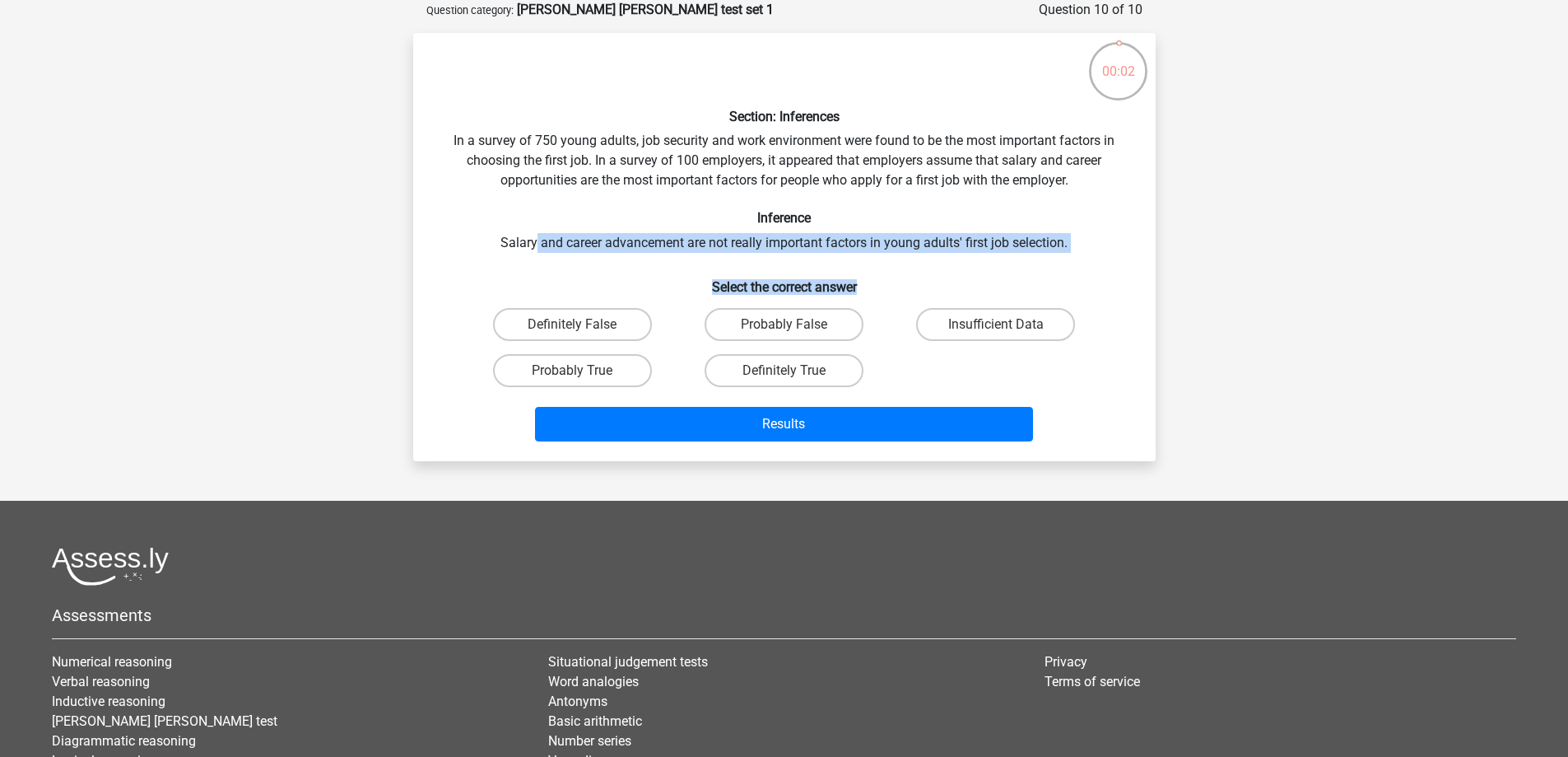
click at [1032, 260] on div "Section: Inferences In a survey of 750 young adults, job security and work envi…" at bounding box center [784, 247] width 729 height 402
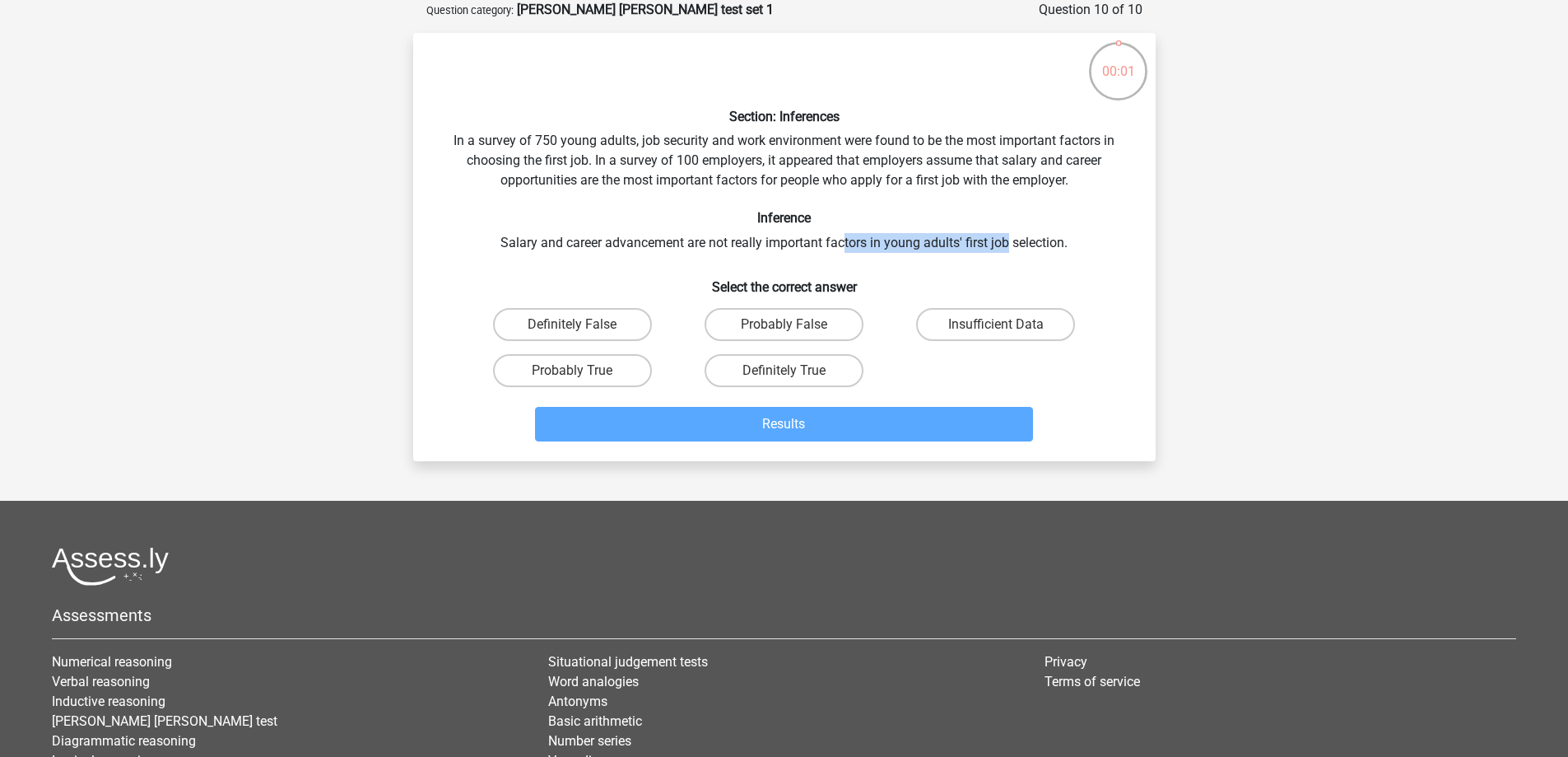
drag, startPoint x: 880, startPoint y: 235, endPoint x: 1033, endPoint y: 262, distance: 155.4
click at [1011, 244] on div "Section: Inferences In a survey of 750 young adults, job security and work envi…" at bounding box center [784, 247] width 729 height 402
click at [1046, 270] on h6 "Select the correct answer" at bounding box center [784, 280] width 690 height 29
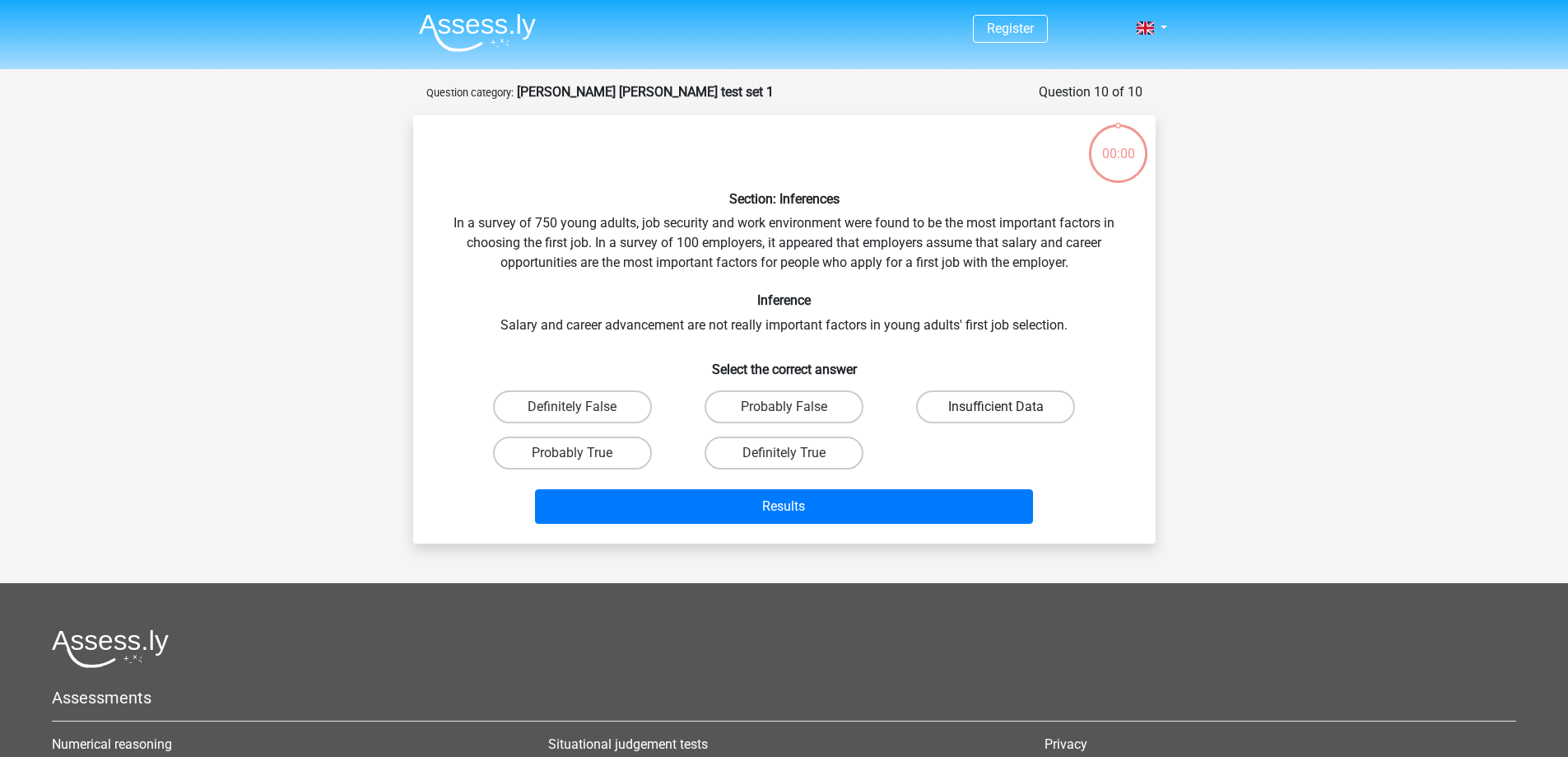
scroll to position [82, 0]
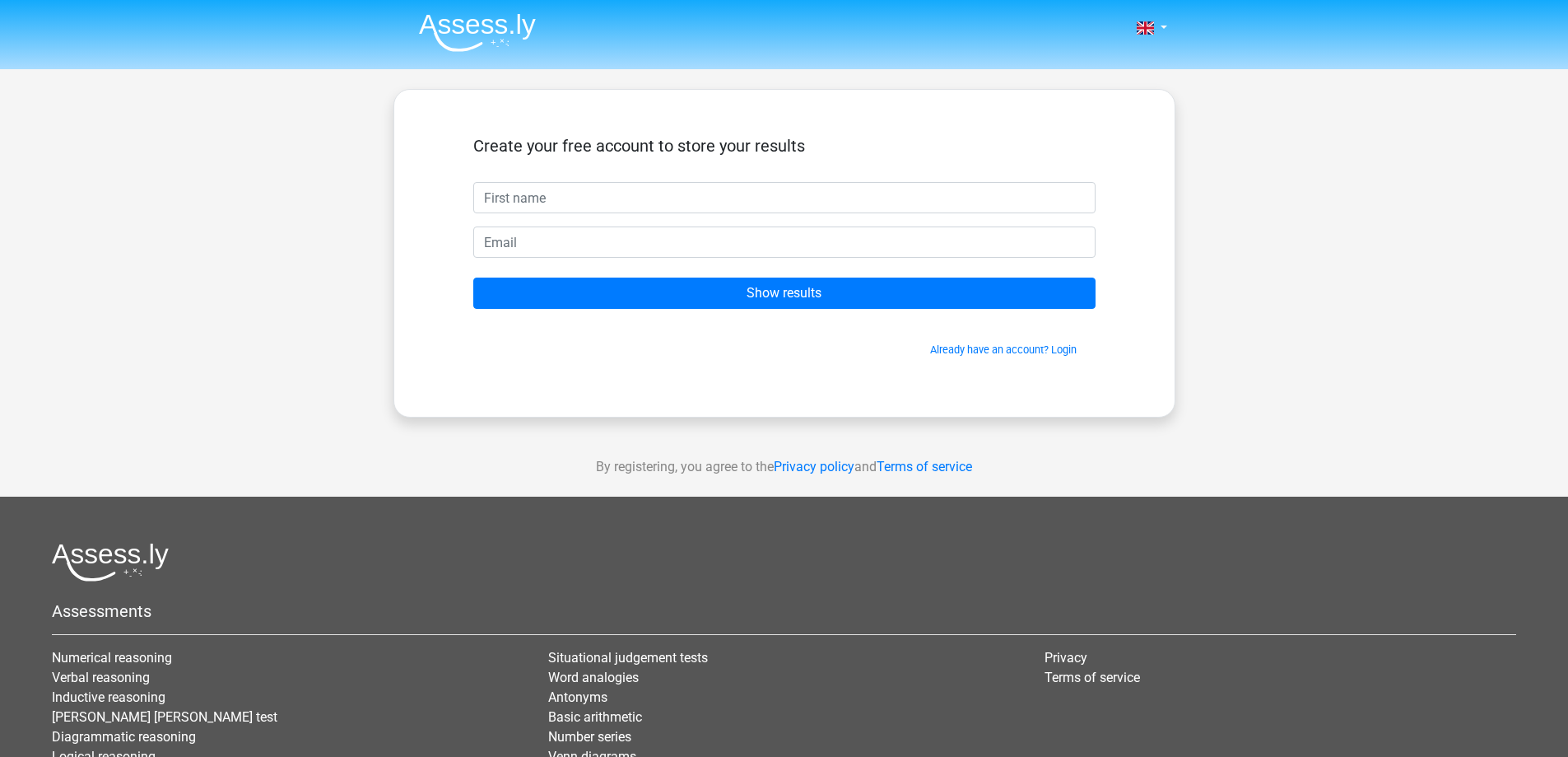
click at [630, 360] on div "Create your free account to store your results Show results Already have an acc…" at bounding box center [784, 253] width 701 height 248
